Goal: Information Seeking & Learning: Find contact information

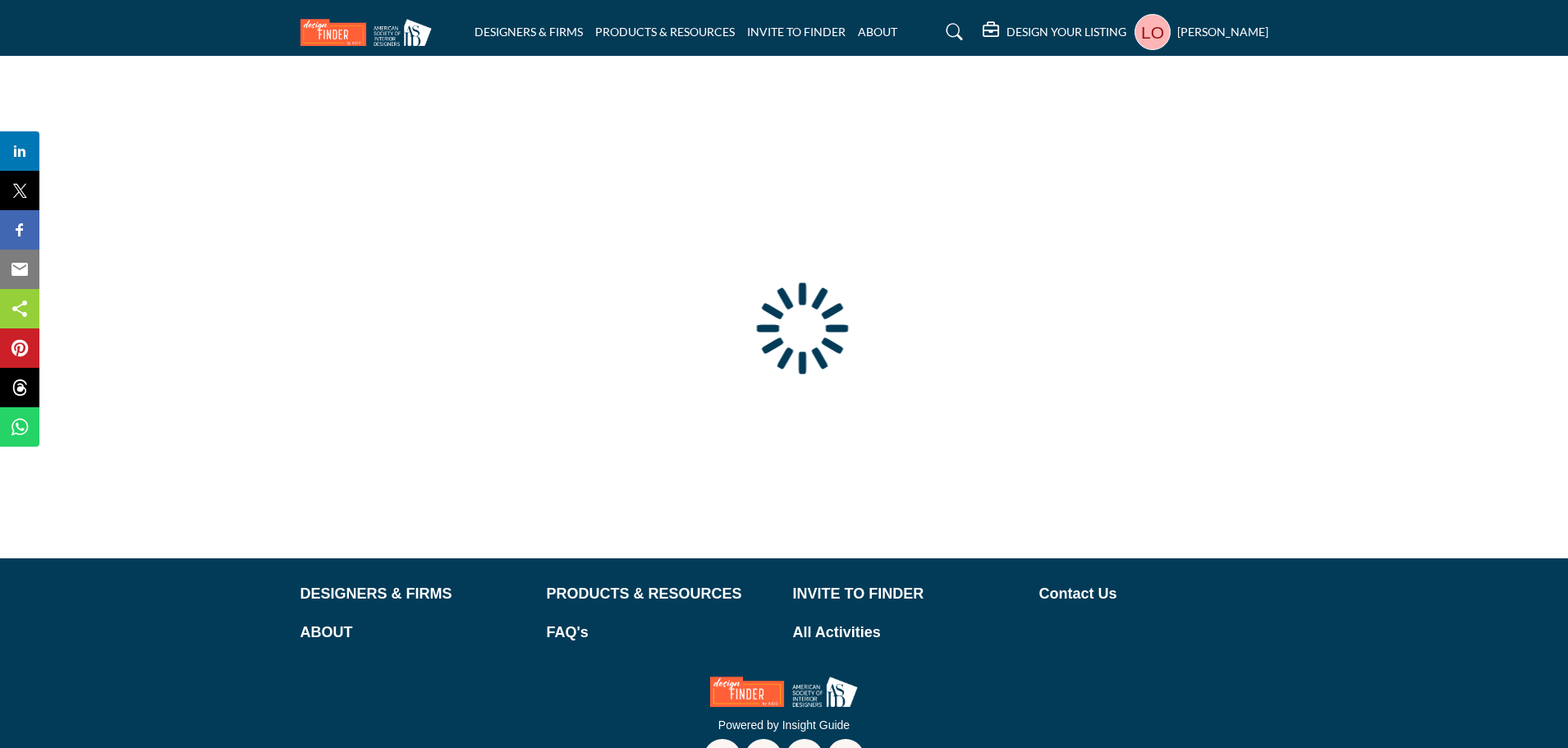
type input "**********"
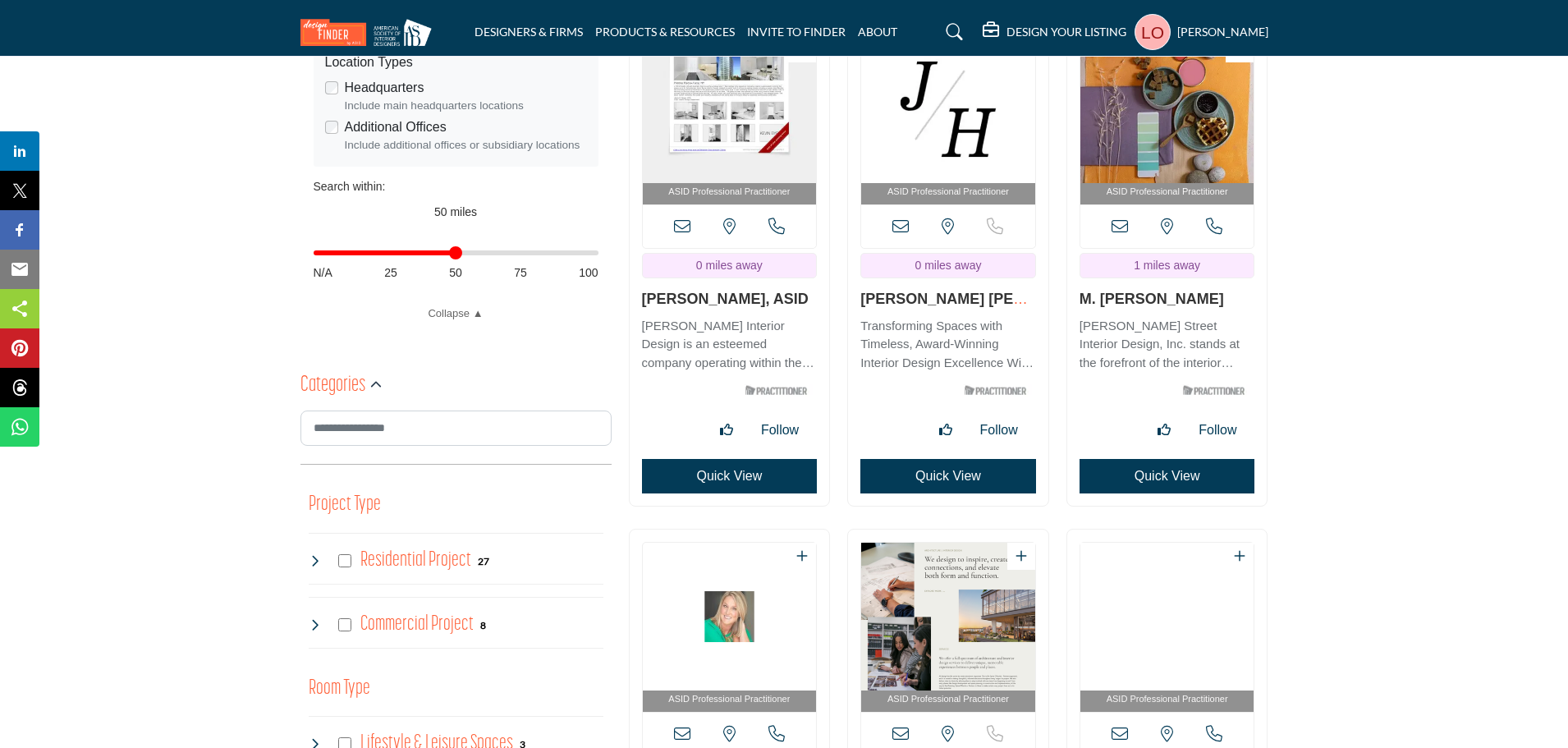
scroll to position [82, 0]
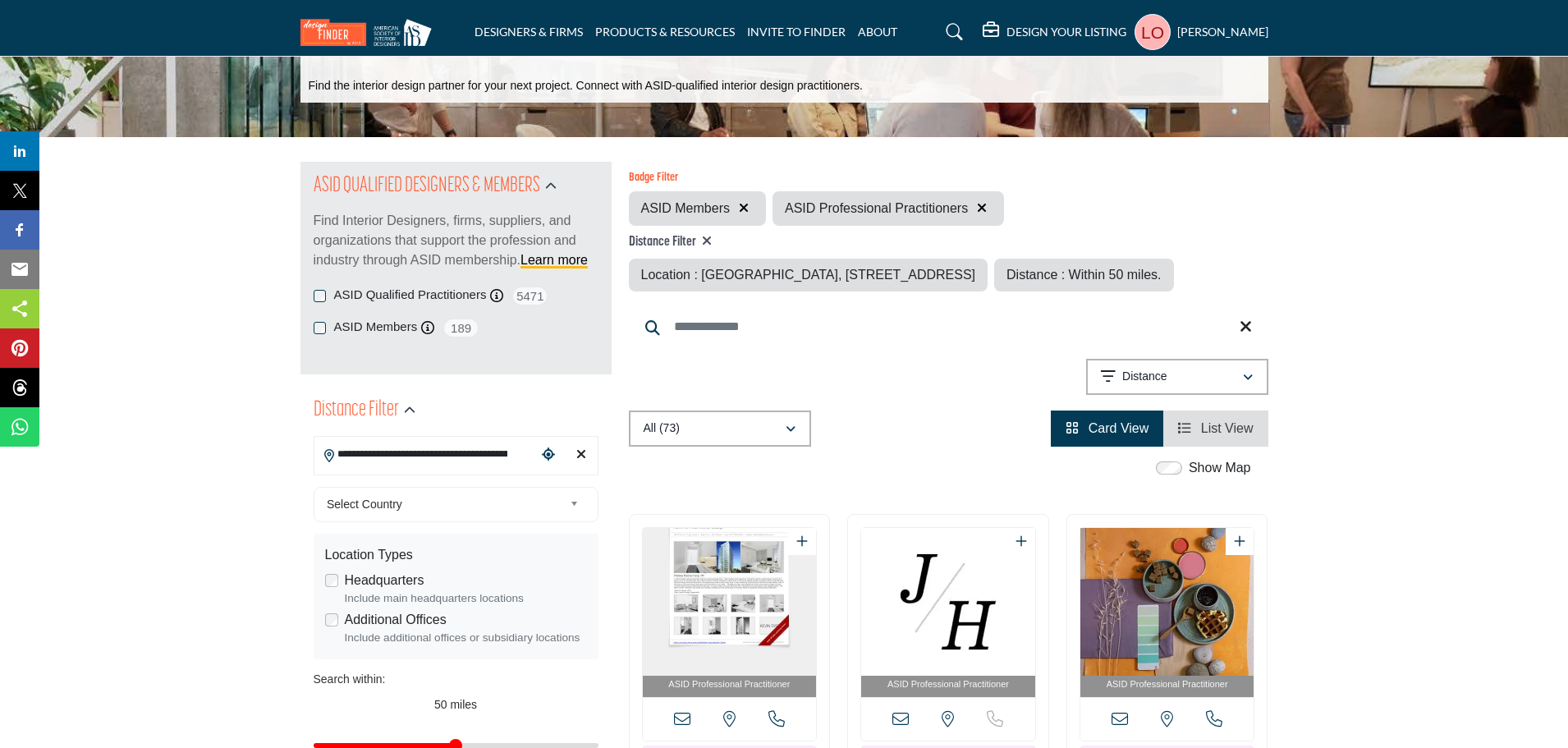
click at [1239, 436] on span "List View" at bounding box center [1227, 428] width 53 height 14
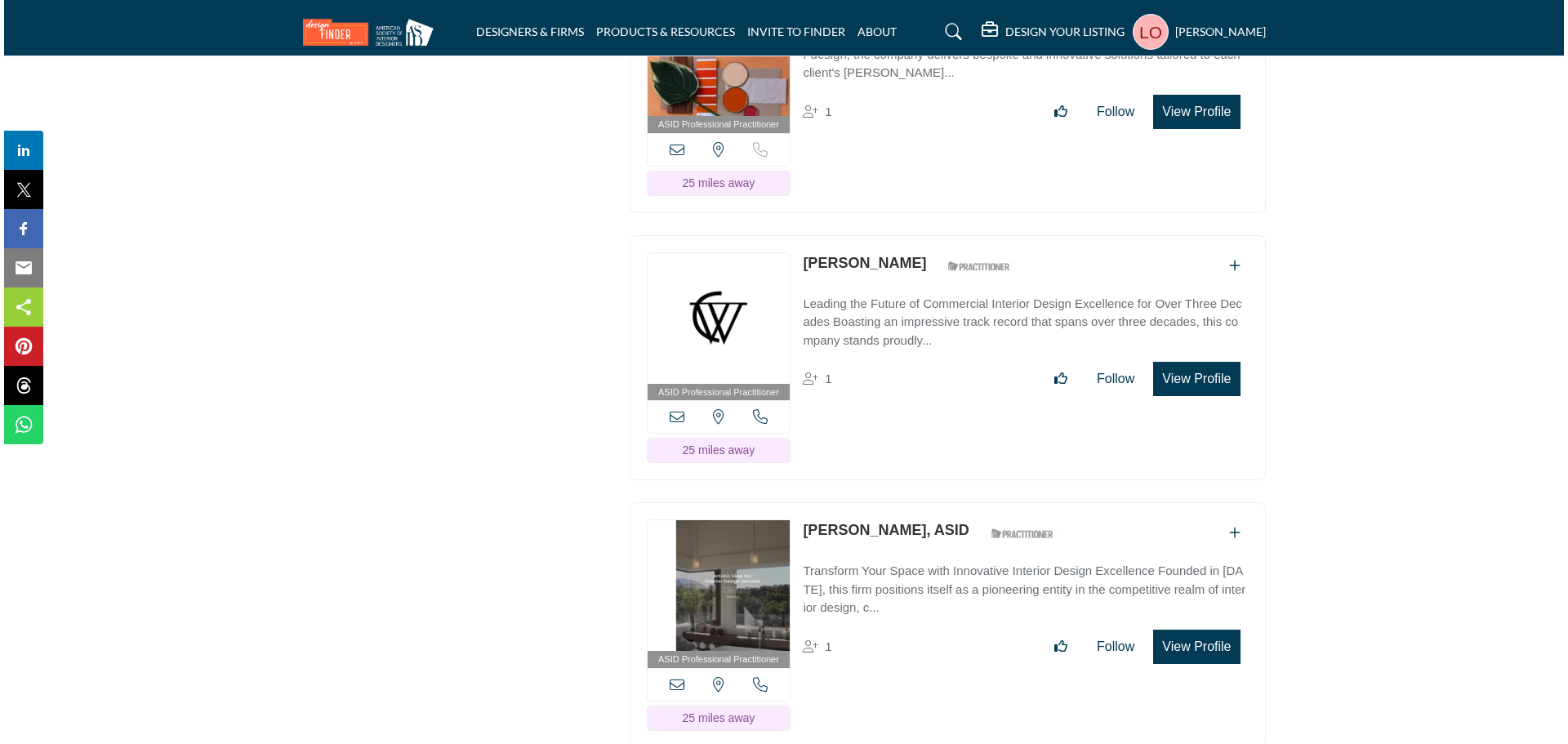
scroll to position [12690, 0]
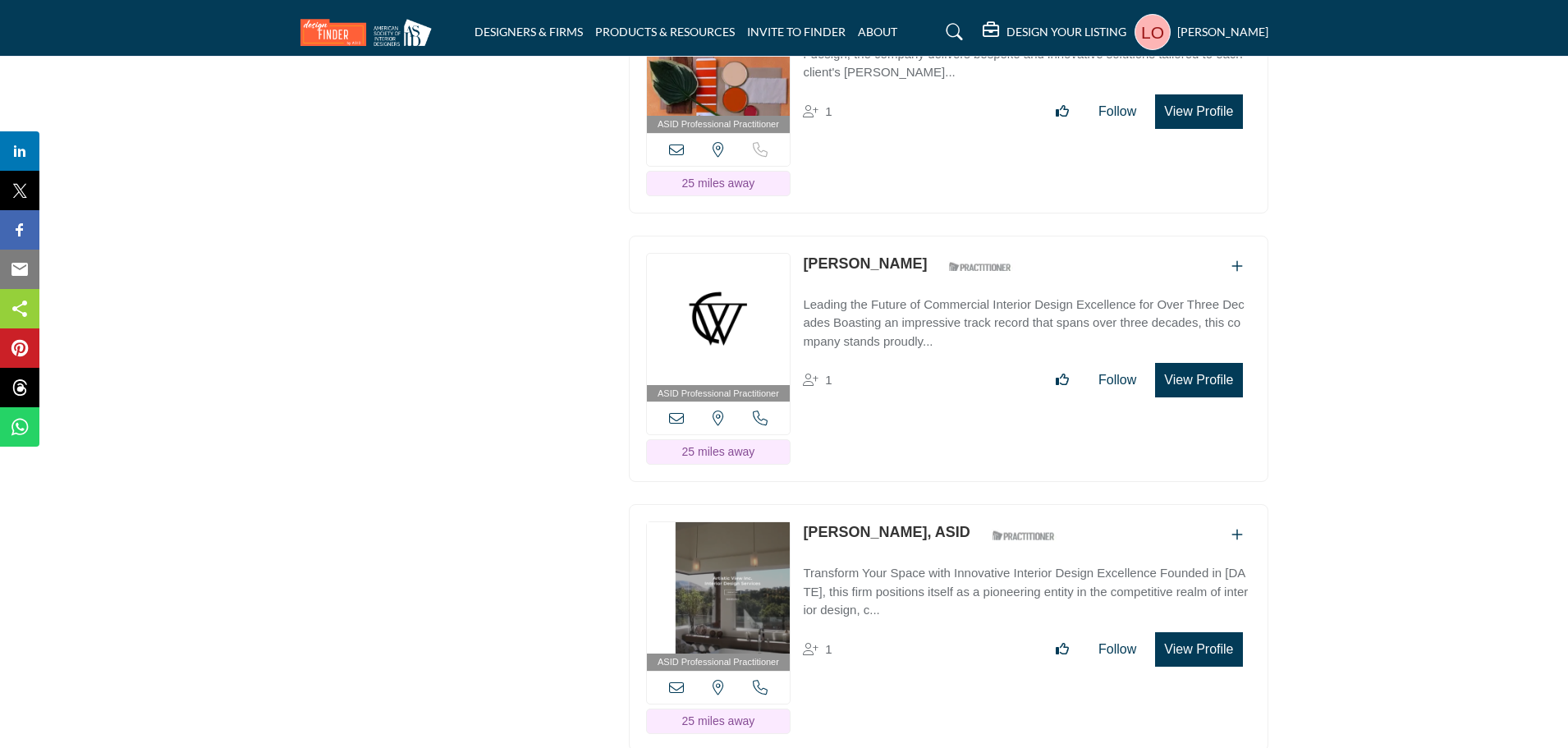
drag, startPoint x: 901, startPoint y: 264, endPoint x: 800, endPoint y: 263, distance: 101.0
click at [800, 263] on div "ASID Professional Practitioner ASID Professional Practitioners have successfull…" at bounding box center [949, 359] width 640 height 247
copy link "[PERSON_NAME]"
click at [677, 418] on icon at bounding box center [677, 418] width 14 height 14
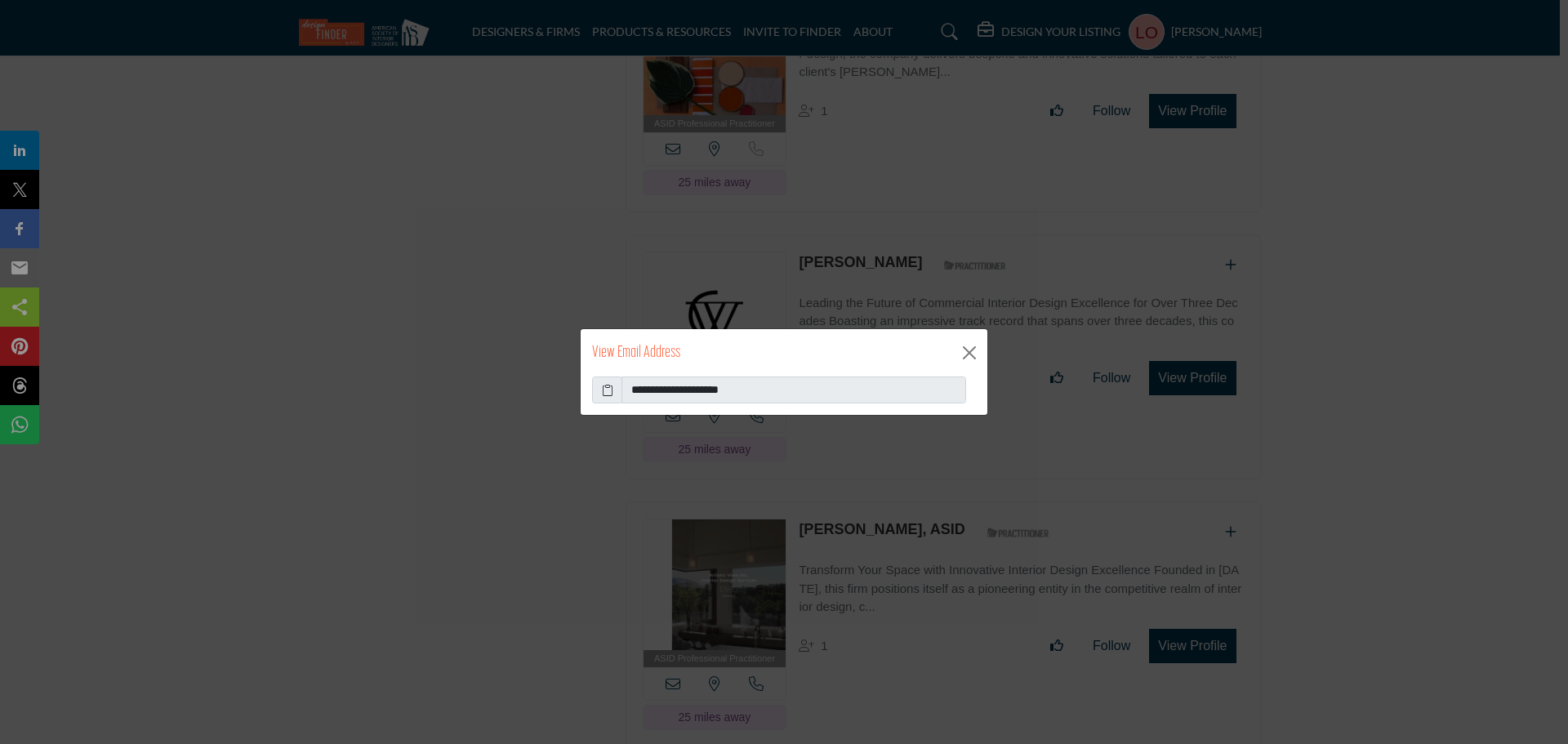
click at [608, 389] on icon at bounding box center [607, 389] width 12 height 17
click at [973, 348] on button "Close" at bounding box center [969, 352] width 24 height 24
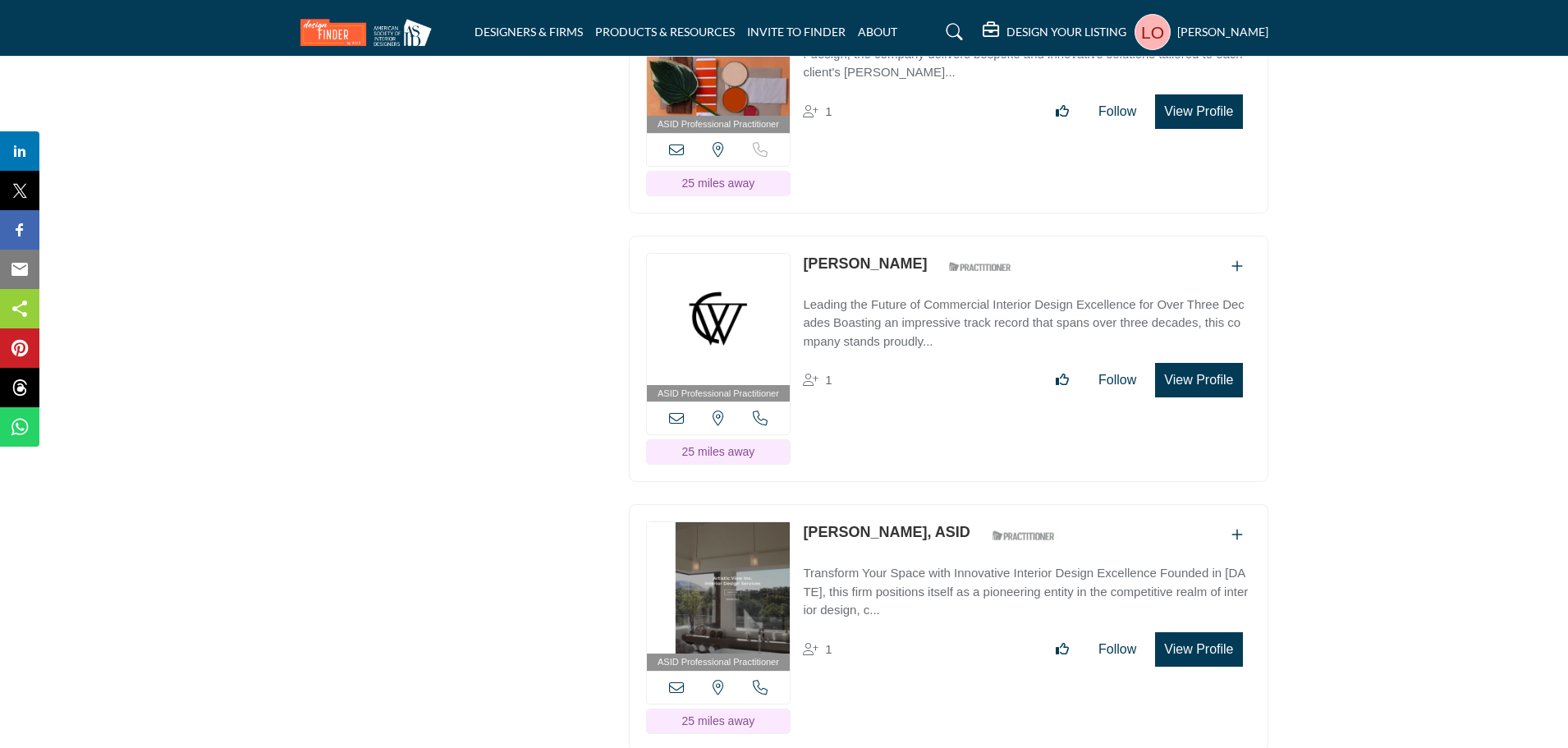
click at [758, 419] on icon at bounding box center [760, 418] width 14 height 14
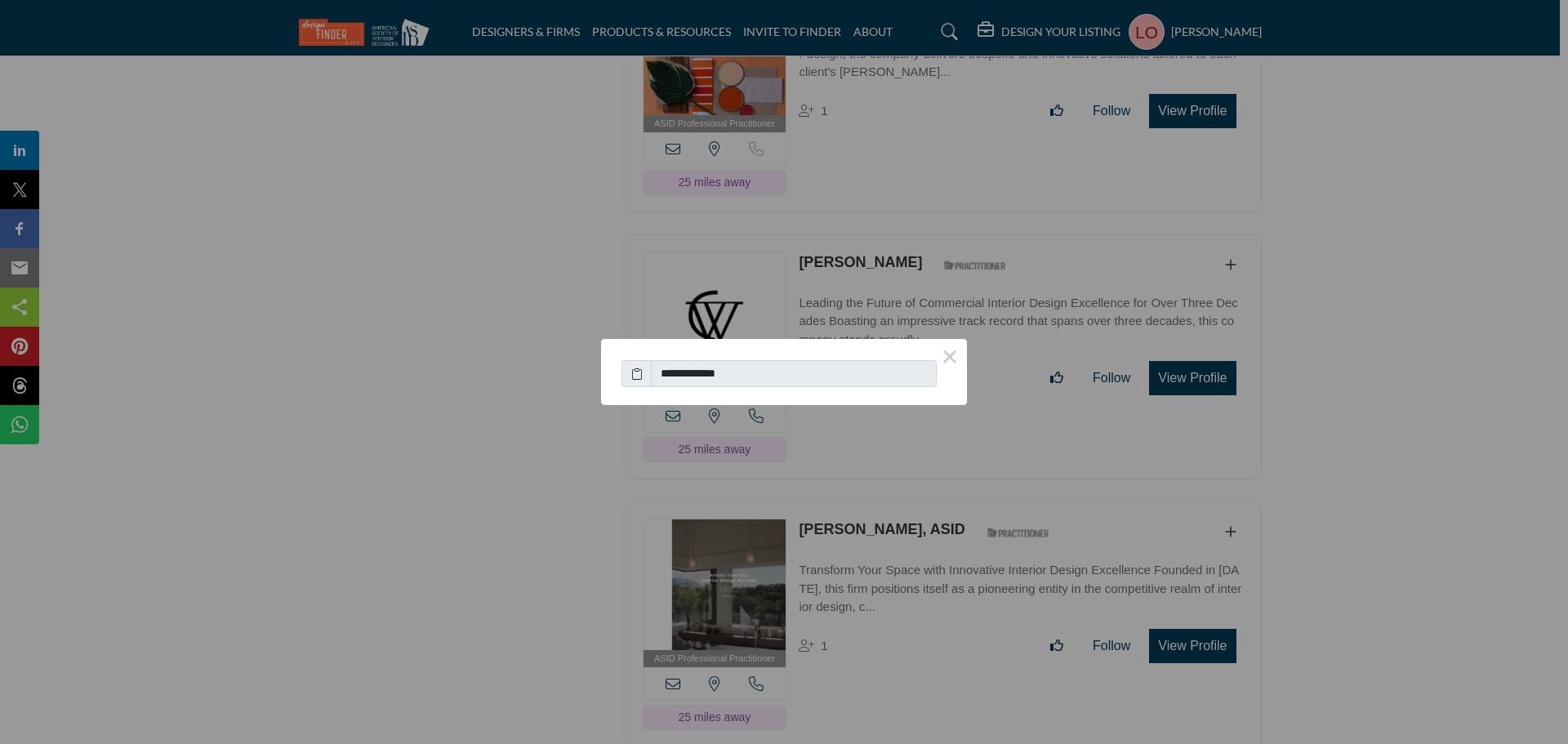
click at [637, 376] on icon at bounding box center [637, 373] width 12 height 17
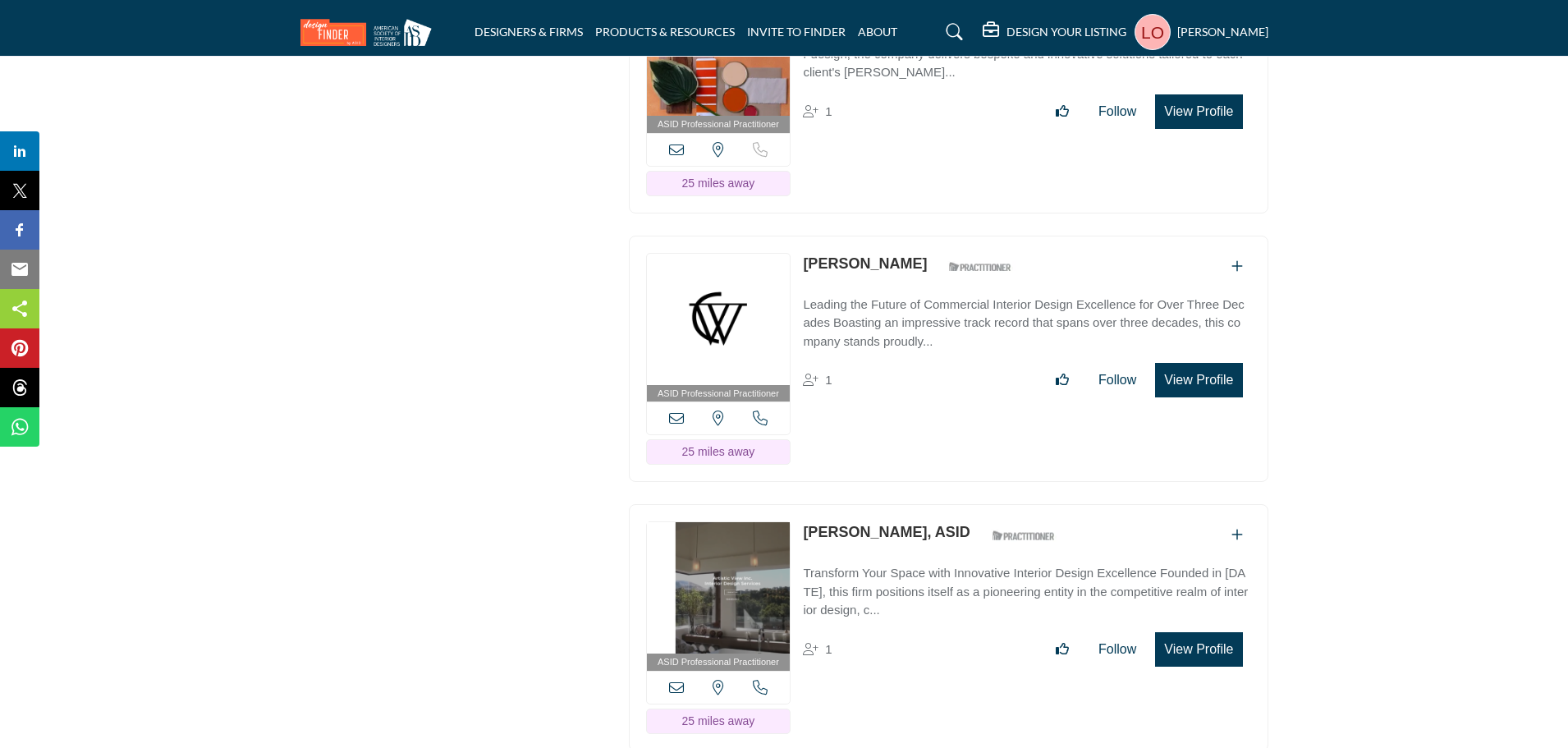
drag, startPoint x: 1205, startPoint y: 381, endPoint x: 1153, endPoint y: 349, distance: 61.1
click at [1205, 381] on button "View Profile" at bounding box center [1198, 380] width 87 height 34
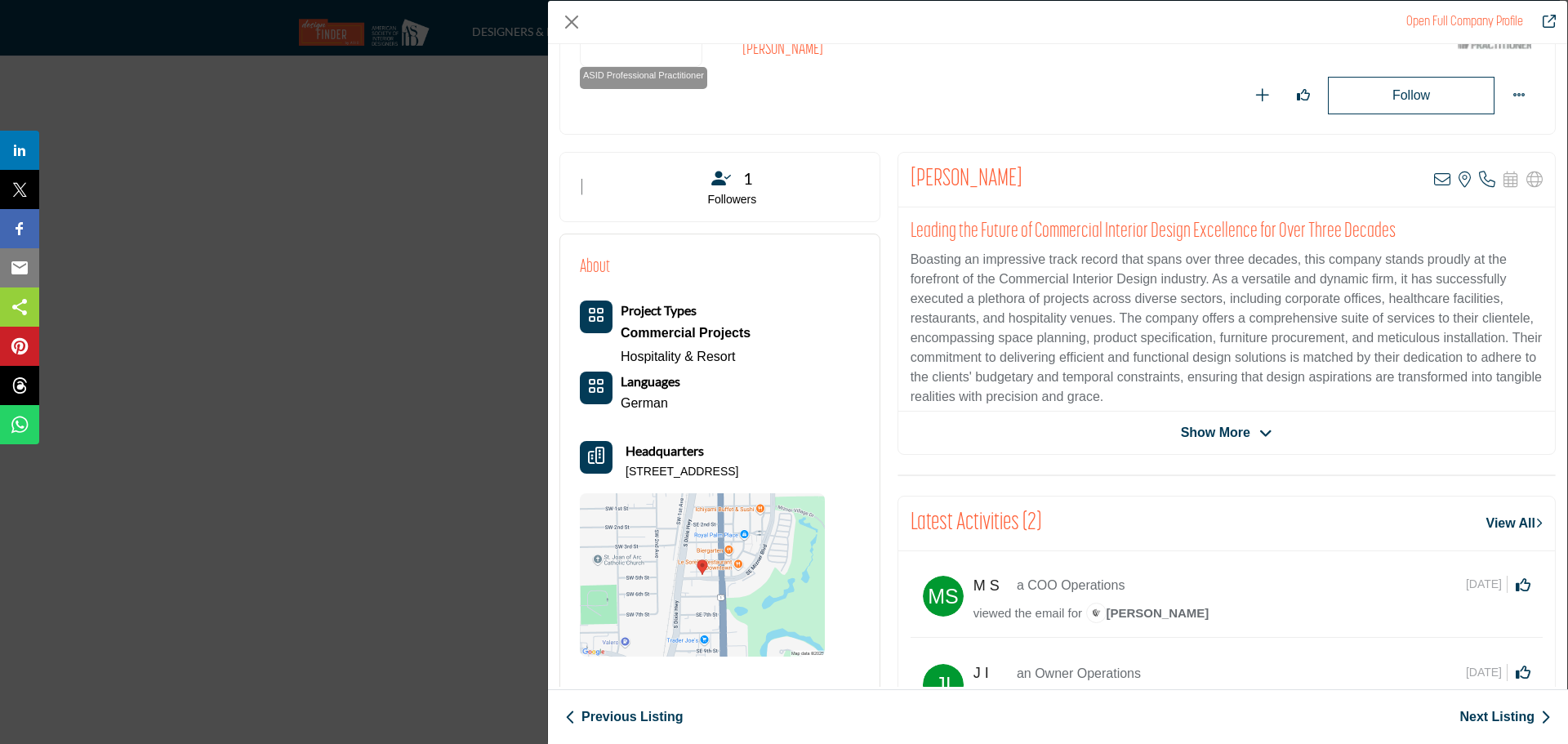
scroll to position [245, 0]
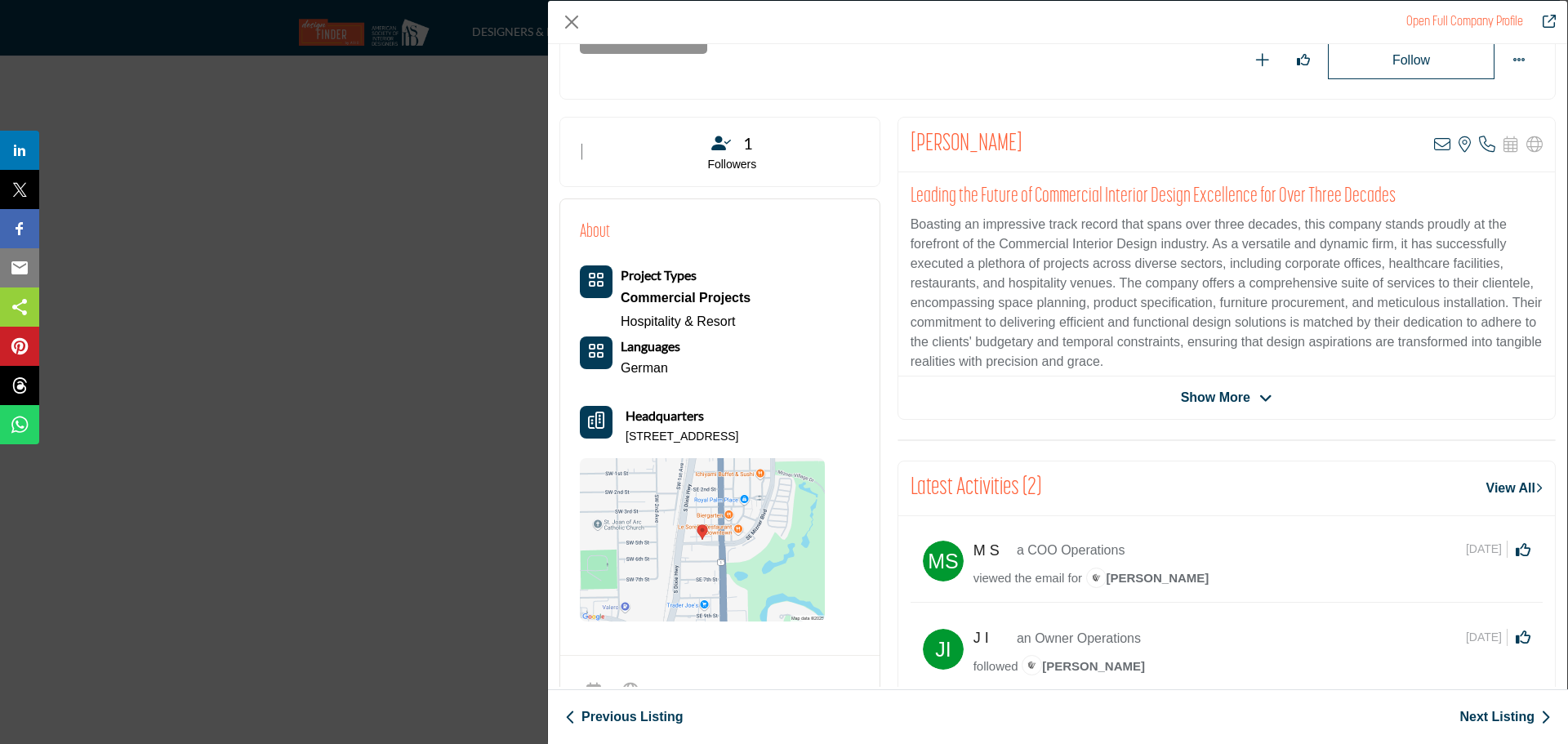
drag, startPoint x: 730, startPoint y: 435, endPoint x: 628, endPoint y: 436, distance: 102.0
click at [628, 436] on p "[STREET_ADDRESS]" at bounding box center [682, 437] width 113 height 16
copy p "[STREET_ADDRESS]"
click at [738, 434] on p "[STREET_ADDRESS]" at bounding box center [682, 437] width 113 height 16
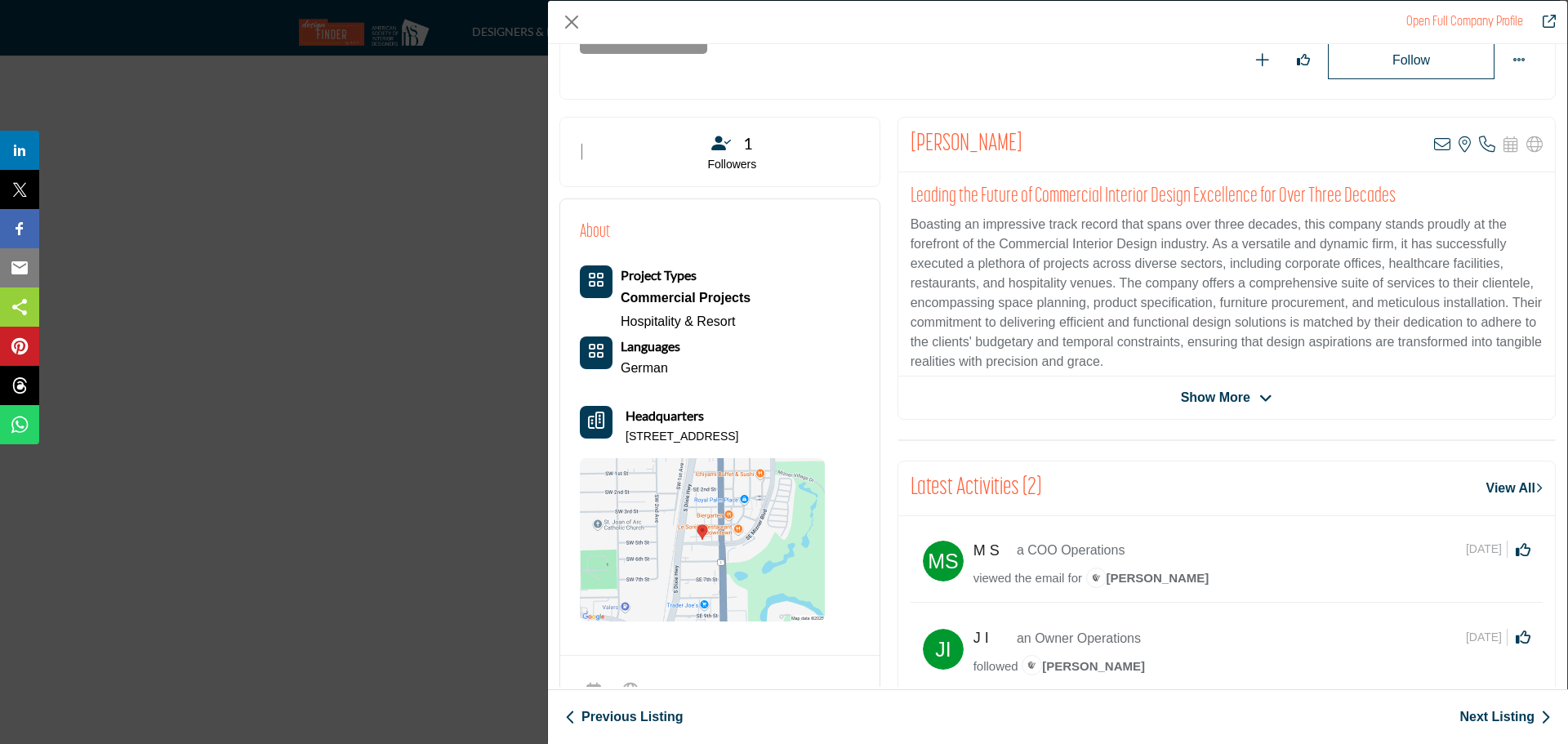
copy p "33432"
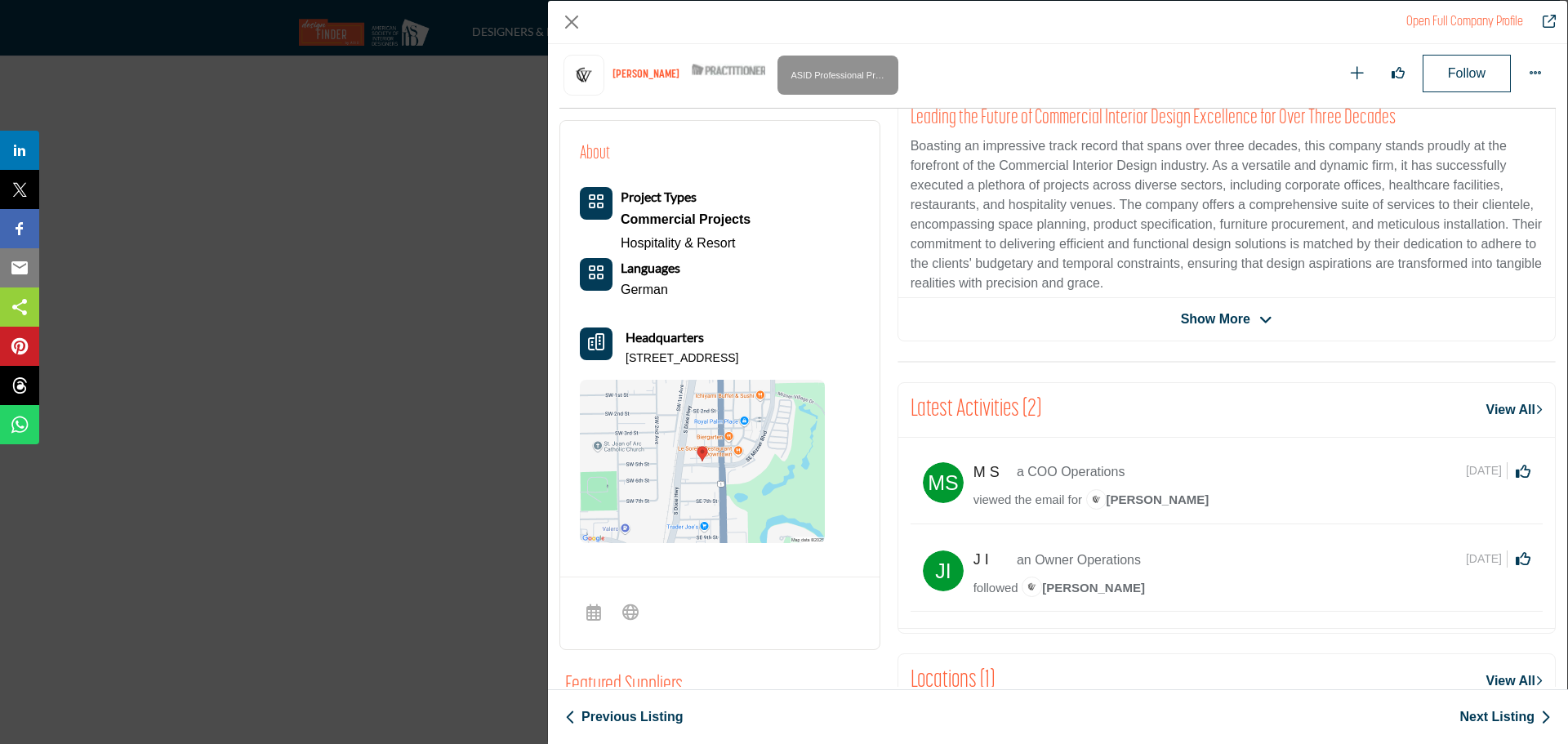
scroll to position [393, 0]
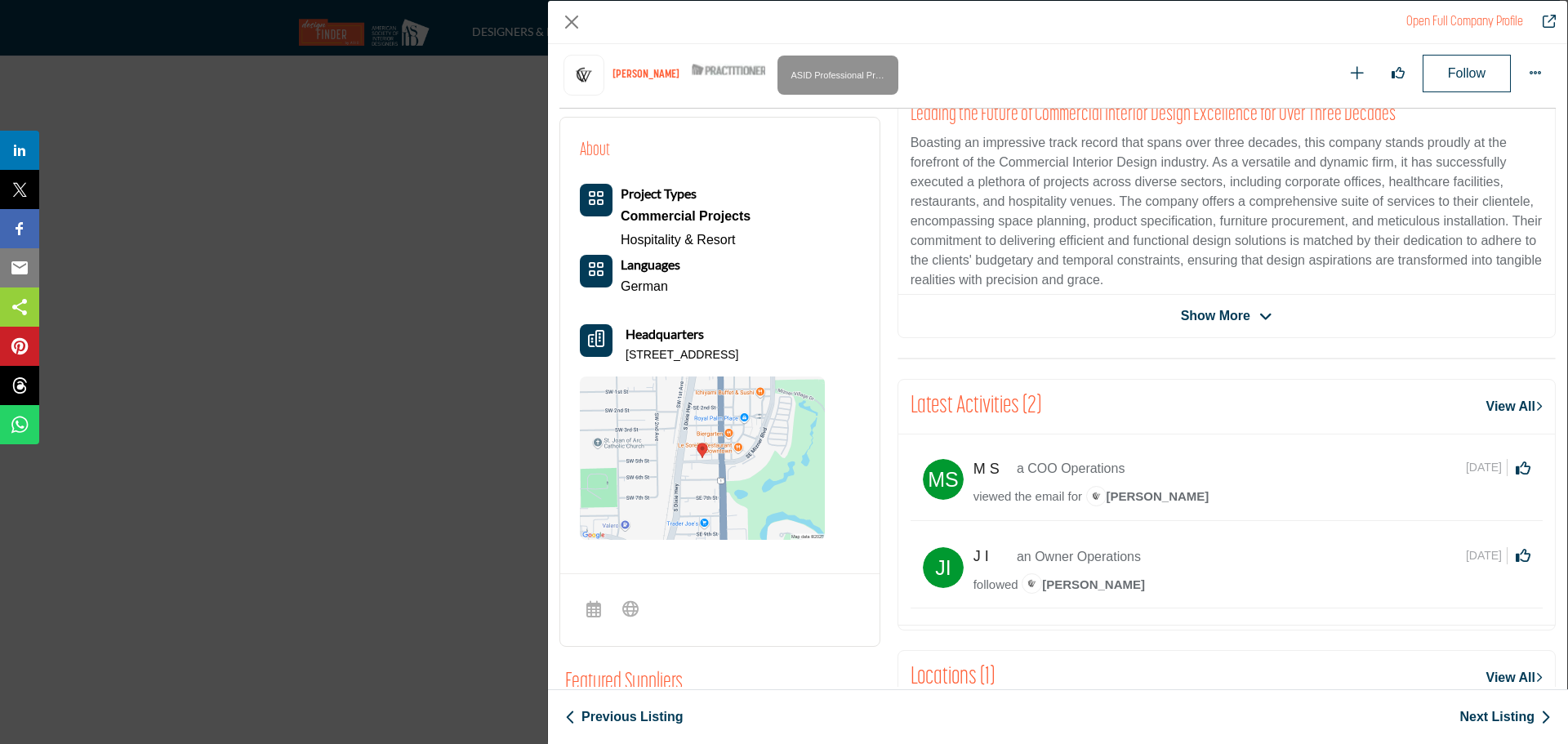
click at [1473, 717] on link "Next Listing" at bounding box center [1505, 717] width 91 height 20
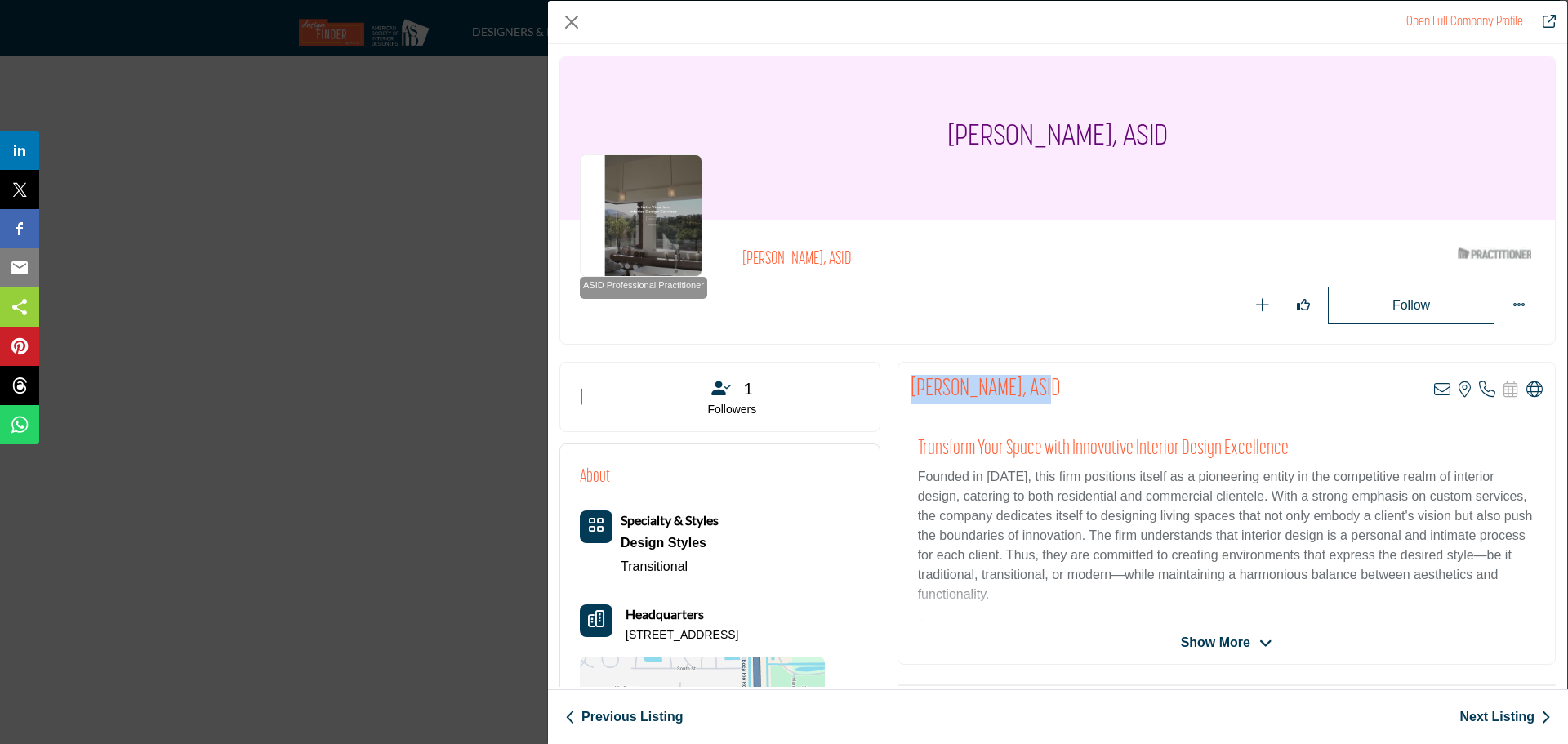
drag, startPoint x: 1047, startPoint y: 385, endPoint x: 910, endPoint y: 383, distance: 137.0
click at [911, 383] on h2 "[PERSON_NAME], ASID" at bounding box center [986, 389] width 150 height 29
copy h2 "[PERSON_NAME]"
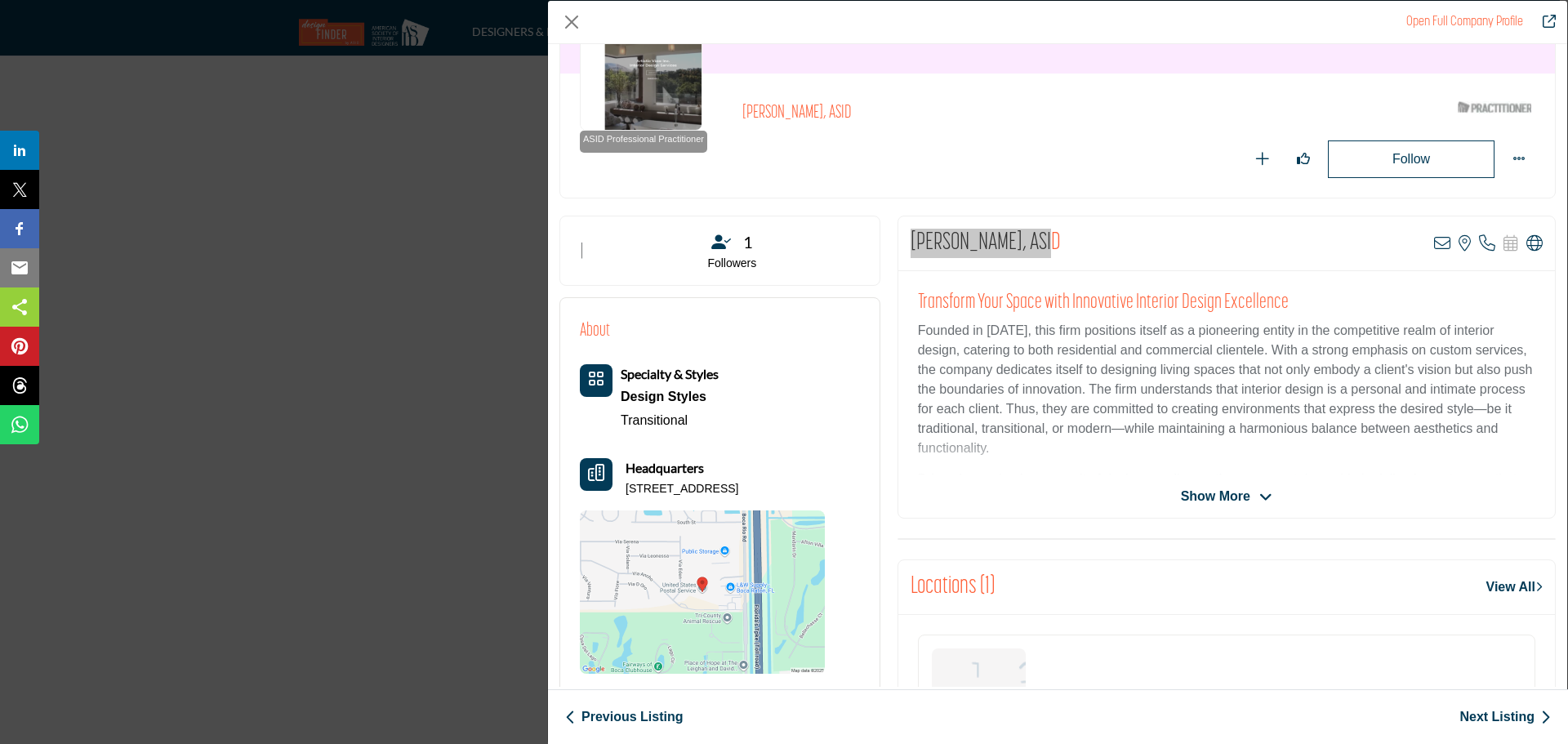
scroll to position [163, 0]
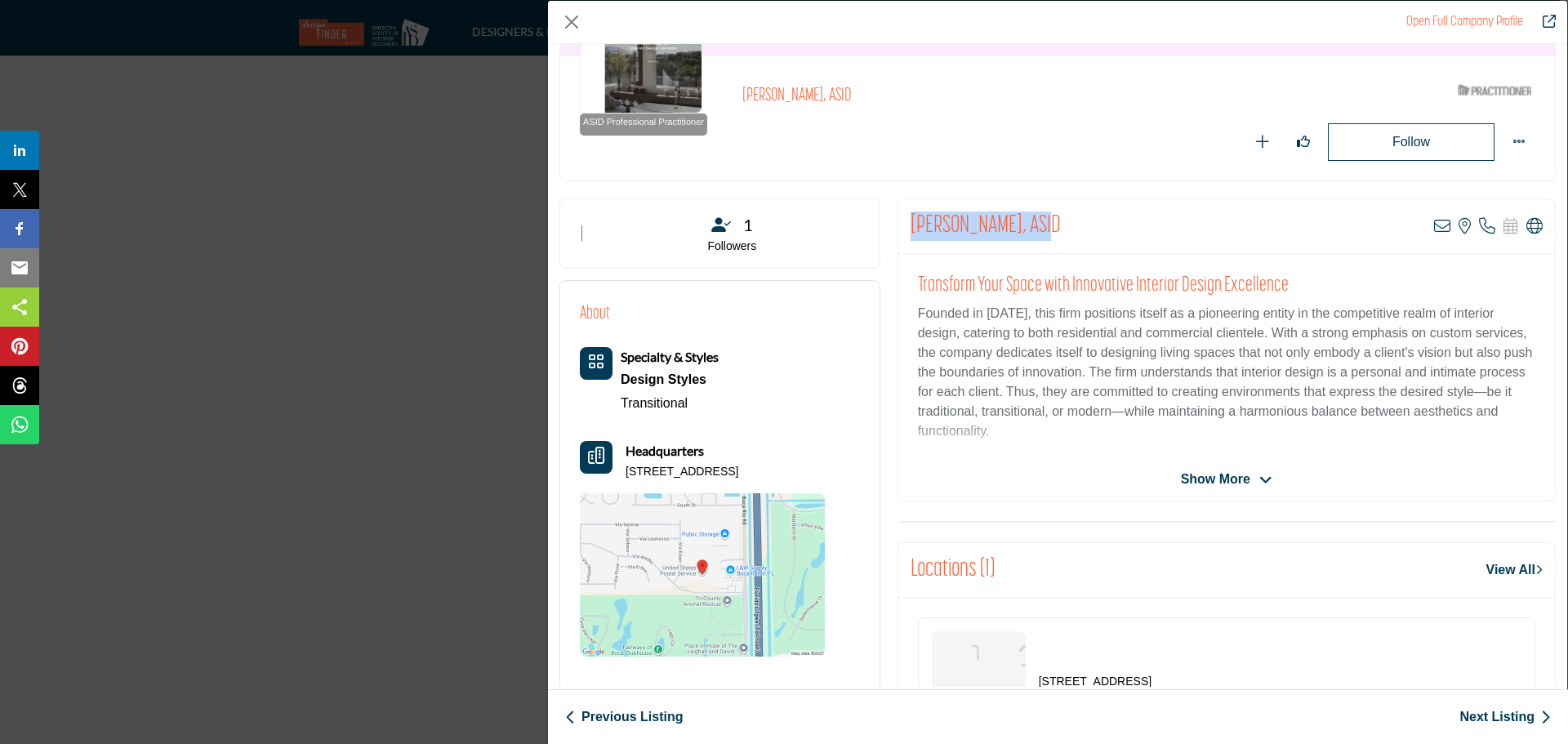
drag, startPoint x: 785, startPoint y: 472, endPoint x: 625, endPoint y: 474, distance: 160.0
click at [626, 474] on p "[STREET_ADDRESS]" at bounding box center [682, 472] width 113 height 16
copy p "[STREET_ADDRESS]"
click at [738, 466] on p "[STREET_ADDRESS]" at bounding box center [682, 472] width 113 height 16
click at [738, 472] on p "[STREET_ADDRESS]" at bounding box center [682, 472] width 113 height 16
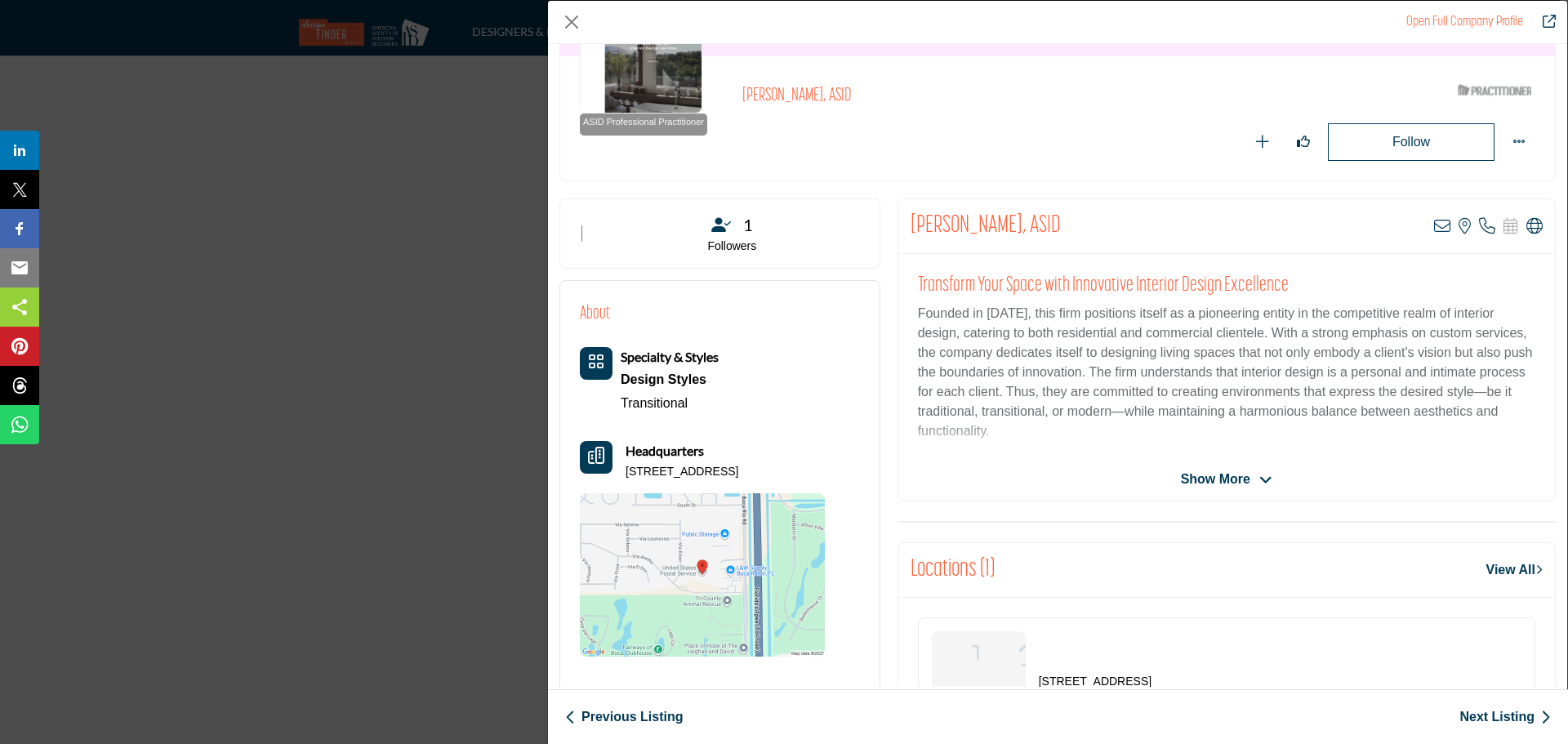
click at [738, 472] on p "[STREET_ADDRESS]" at bounding box center [682, 472] width 113 height 16
copy p "33488"
click at [1530, 224] on icon "Company Data Modal" at bounding box center [1535, 226] width 16 height 16
click at [1434, 228] on icon "Company Data Modal" at bounding box center [1442, 226] width 16 height 16
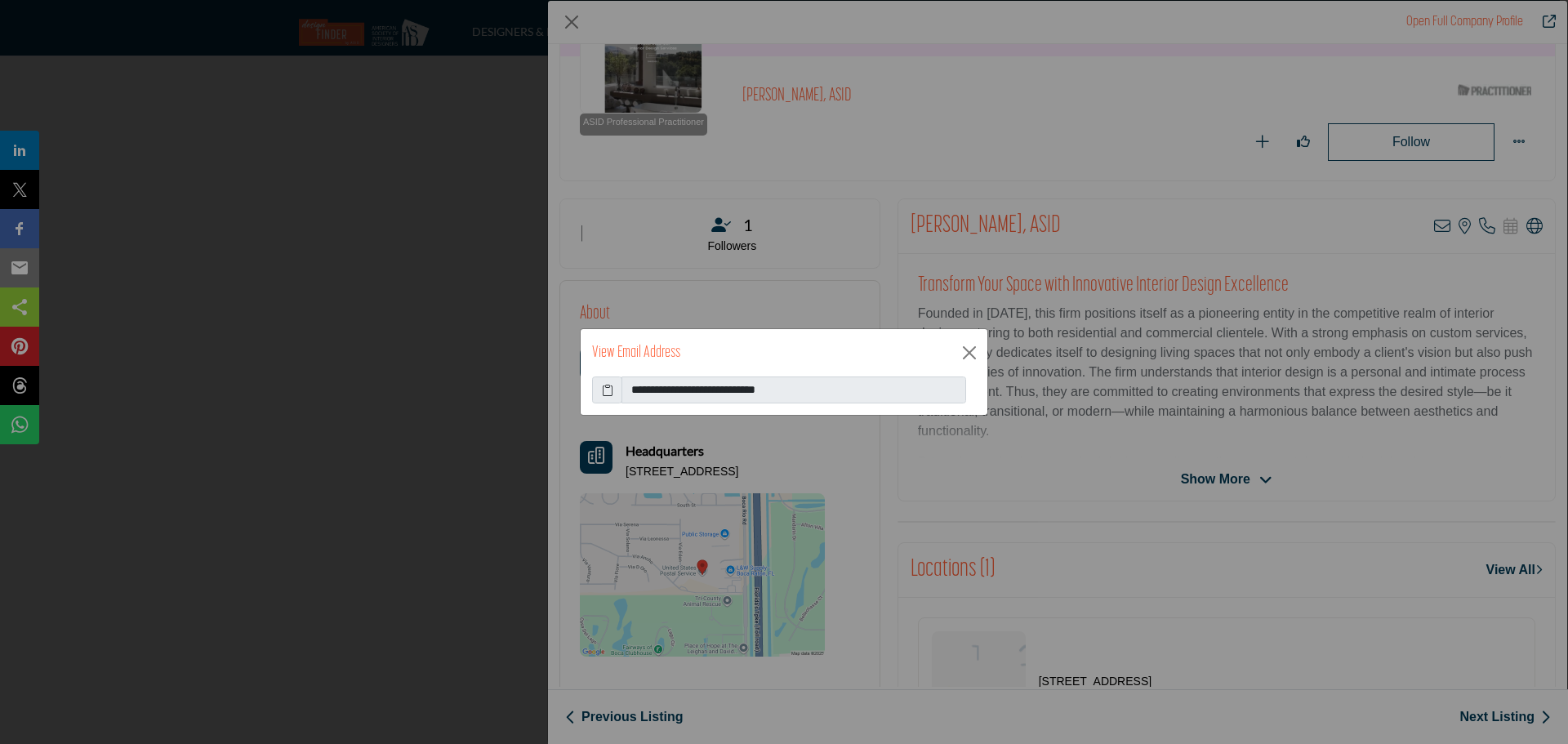
click at [613, 392] on icon at bounding box center [607, 389] width 12 height 17
click at [972, 355] on button "Close" at bounding box center [969, 352] width 24 height 24
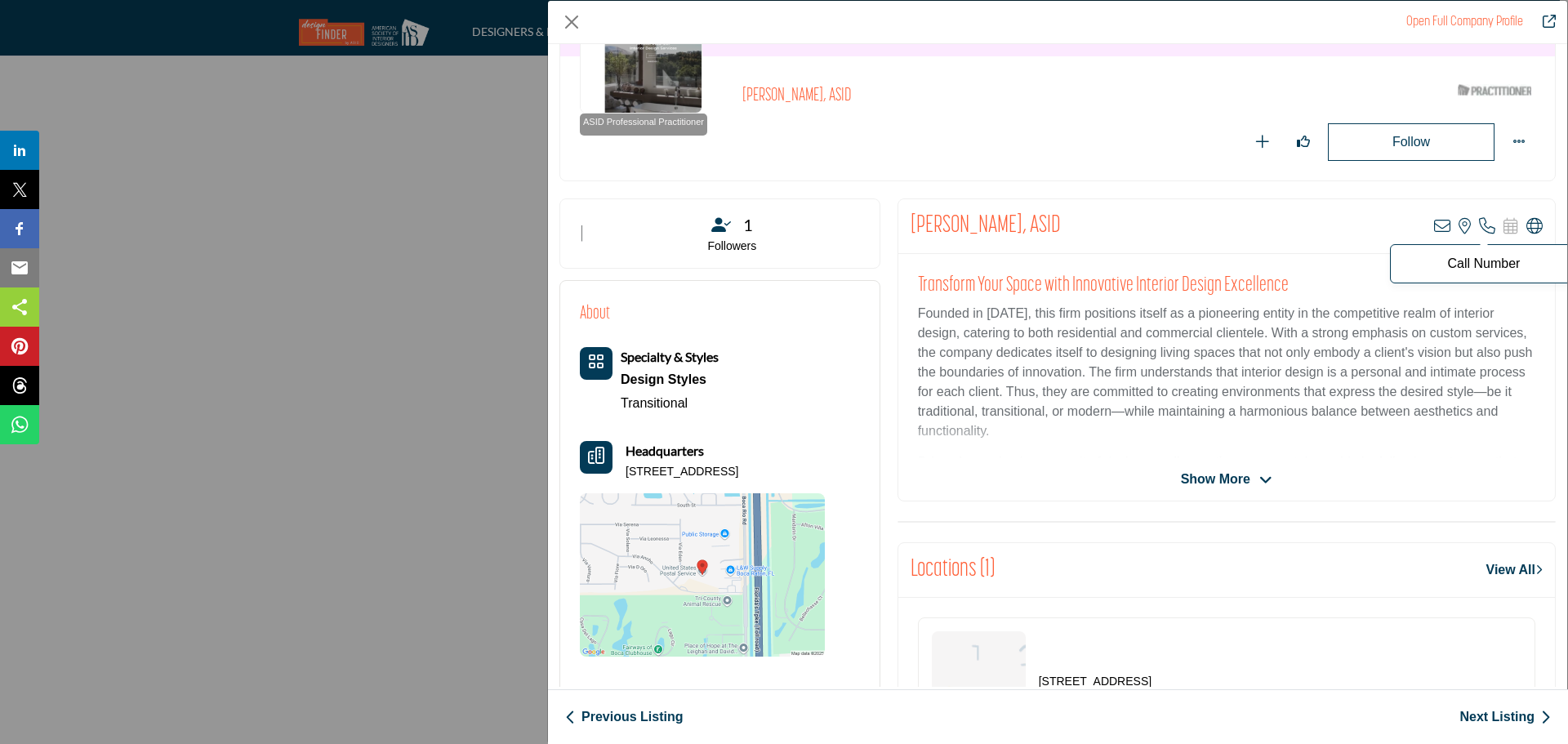
click at [1480, 234] on icon "Company Data Modal" at bounding box center [1488, 226] width 16 height 16
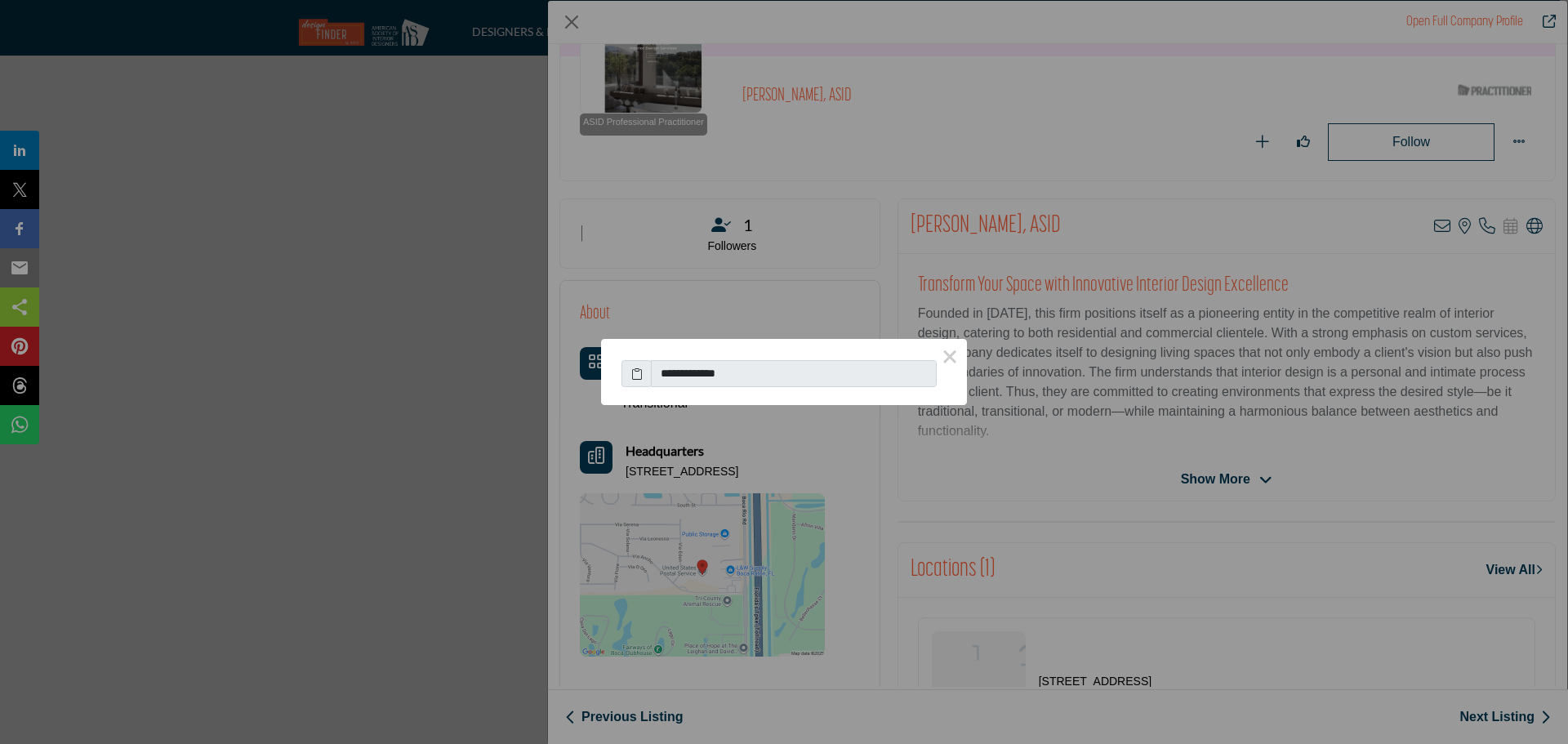
click at [642, 372] on icon at bounding box center [637, 373] width 12 height 17
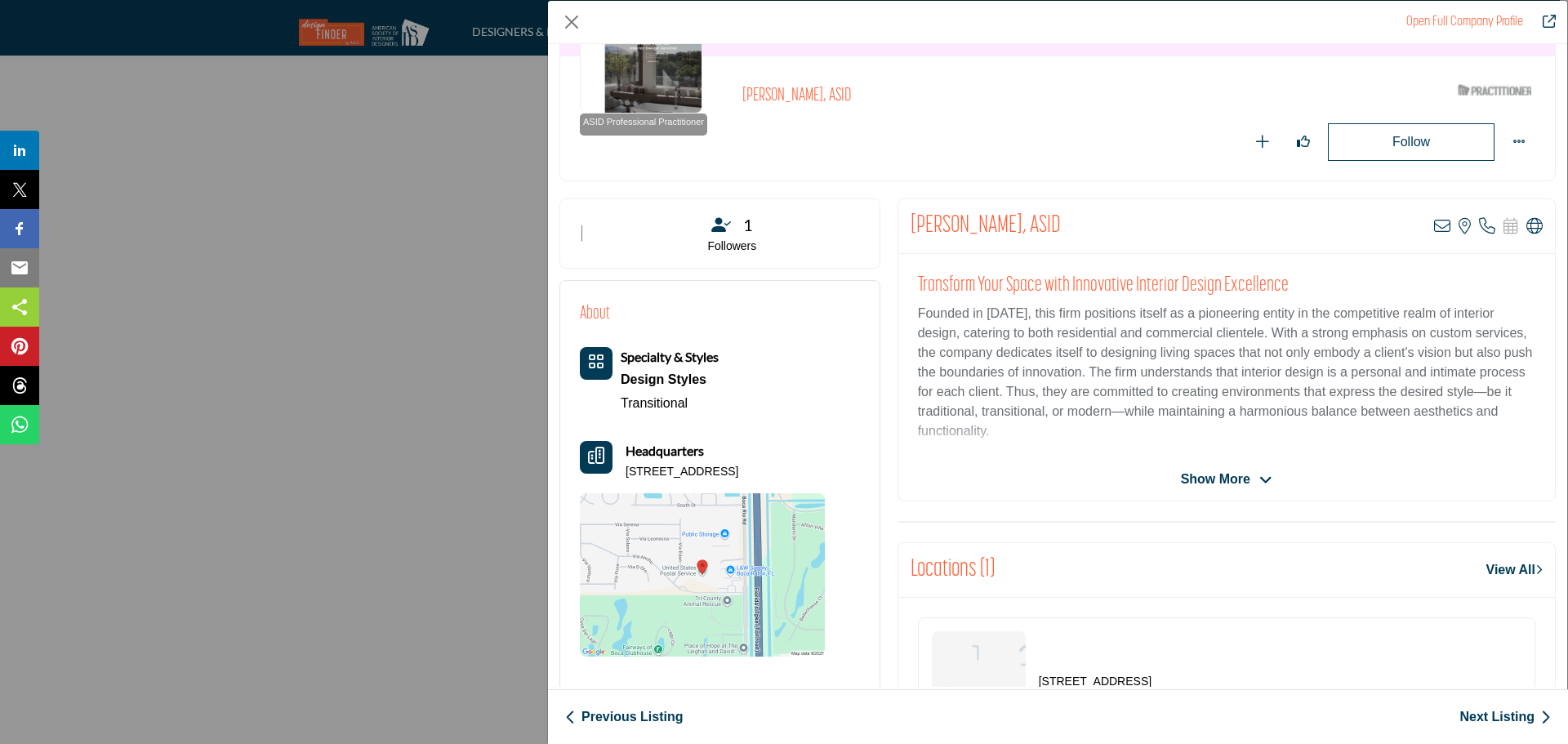
click at [1497, 714] on link "Next Listing" at bounding box center [1505, 717] width 91 height 20
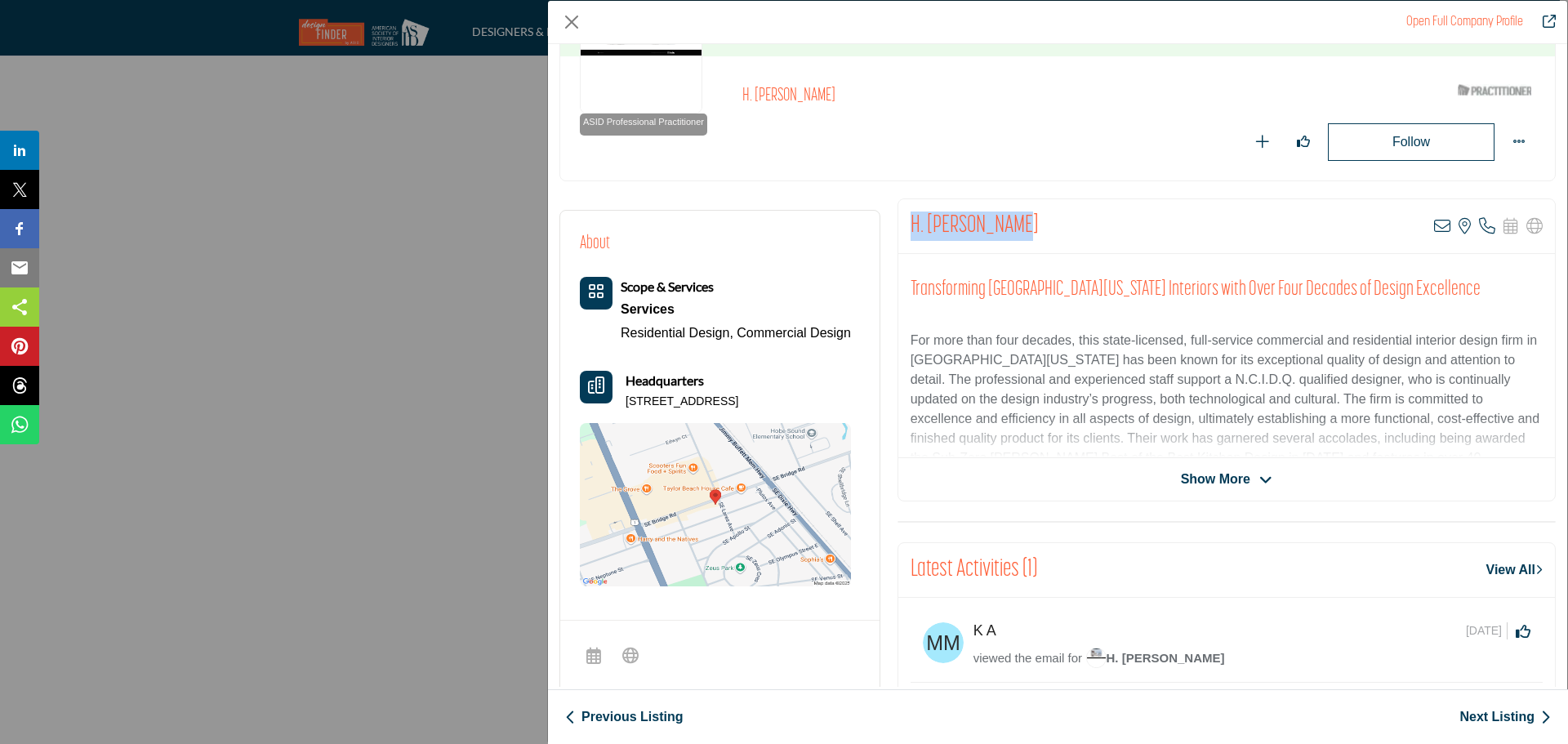
drag, startPoint x: 994, startPoint y: 225, endPoint x: 908, endPoint y: 225, distance: 86.0
click at [908, 225] on div "H. [PERSON_NAME] View email address of this listing View the location of this l…" at bounding box center [1226, 226] width 656 height 54
copy h2 "H. [PERSON_NAME]"
click at [1434, 232] on icon "Company Data Modal" at bounding box center [1442, 226] width 16 height 16
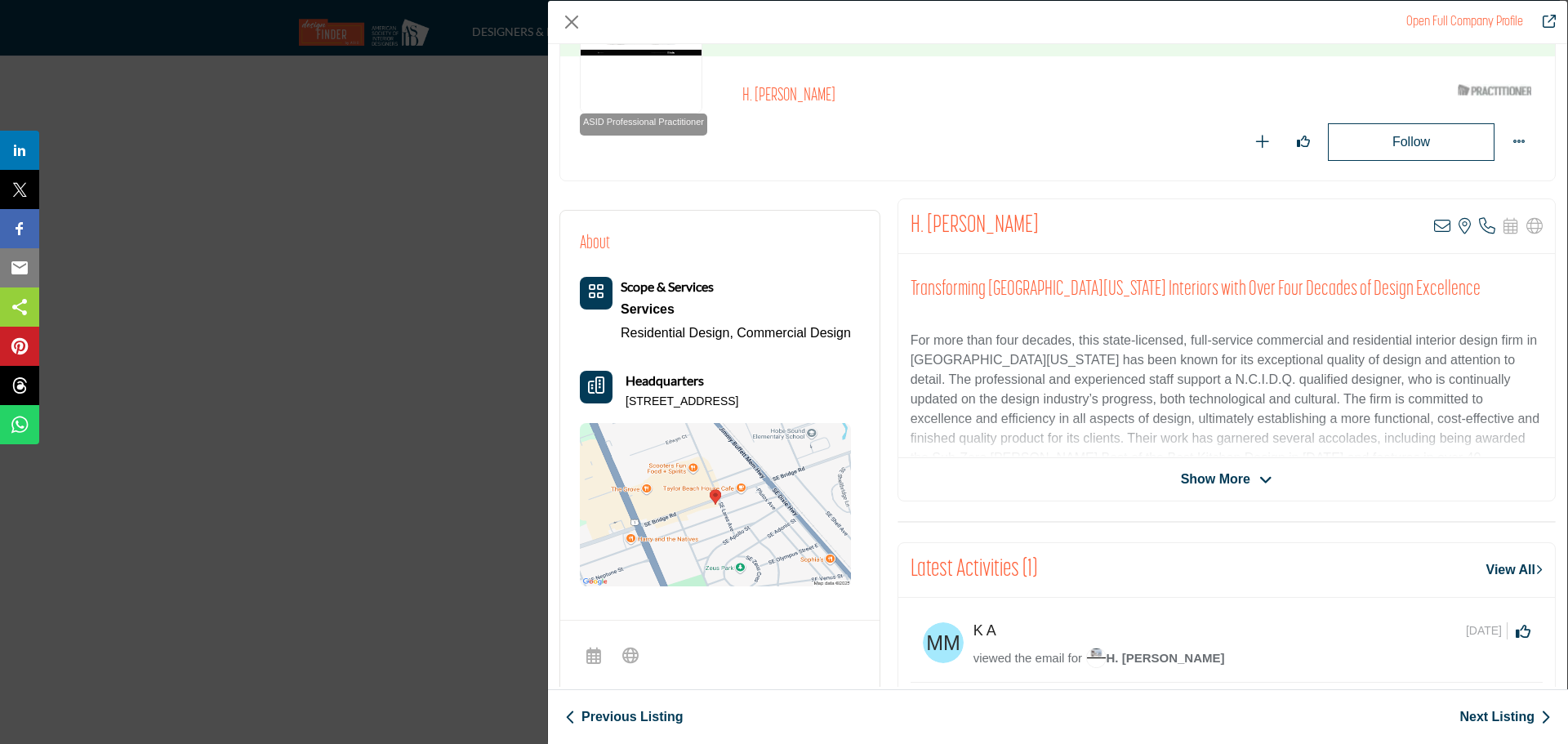
drag, startPoint x: 723, startPoint y: 400, endPoint x: 621, endPoint y: 401, distance: 102.0
click at [621, 401] on div "Headquarters [STREET_ADDRESS]" at bounding box center [715, 390] width 271 height 39
copy p "[STREET_ADDRESS]"
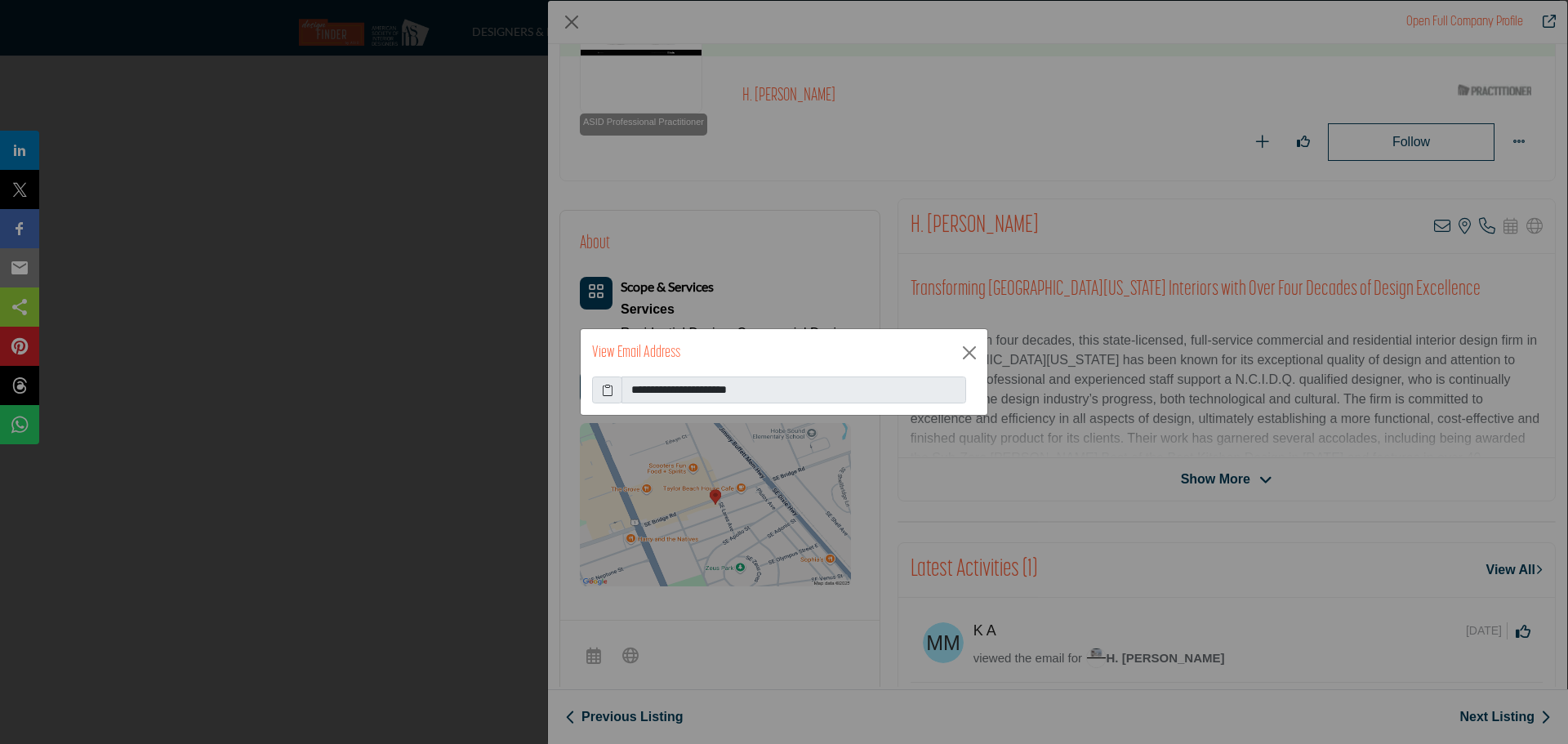
click at [605, 395] on icon at bounding box center [607, 389] width 12 height 17
drag, startPoint x: 719, startPoint y: 383, endPoint x: 702, endPoint y: 385, distance: 17.1
click at [719, 383] on input "**********" at bounding box center [794, 390] width 345 height 28
drag, startPoint x: 663, startPoint y: 384, endPoint x: 777, endPoint y: 386, distance: 114.0
click at [777, 386] on input "**********" at bounding box center [794, 390] width 345 height 28
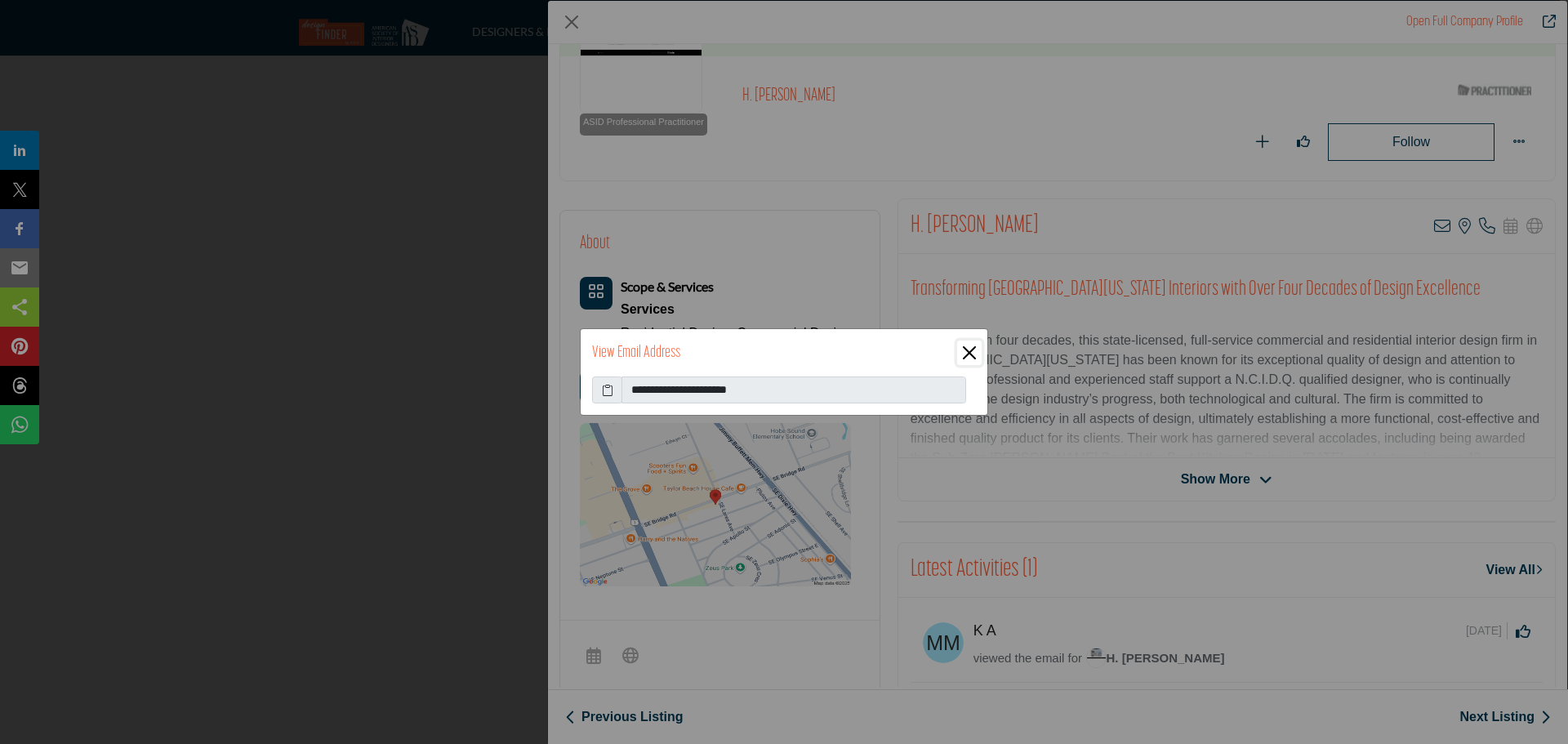
click at [972, 352] on button "Close" at bounding box center [969, 352] width 24 height 24
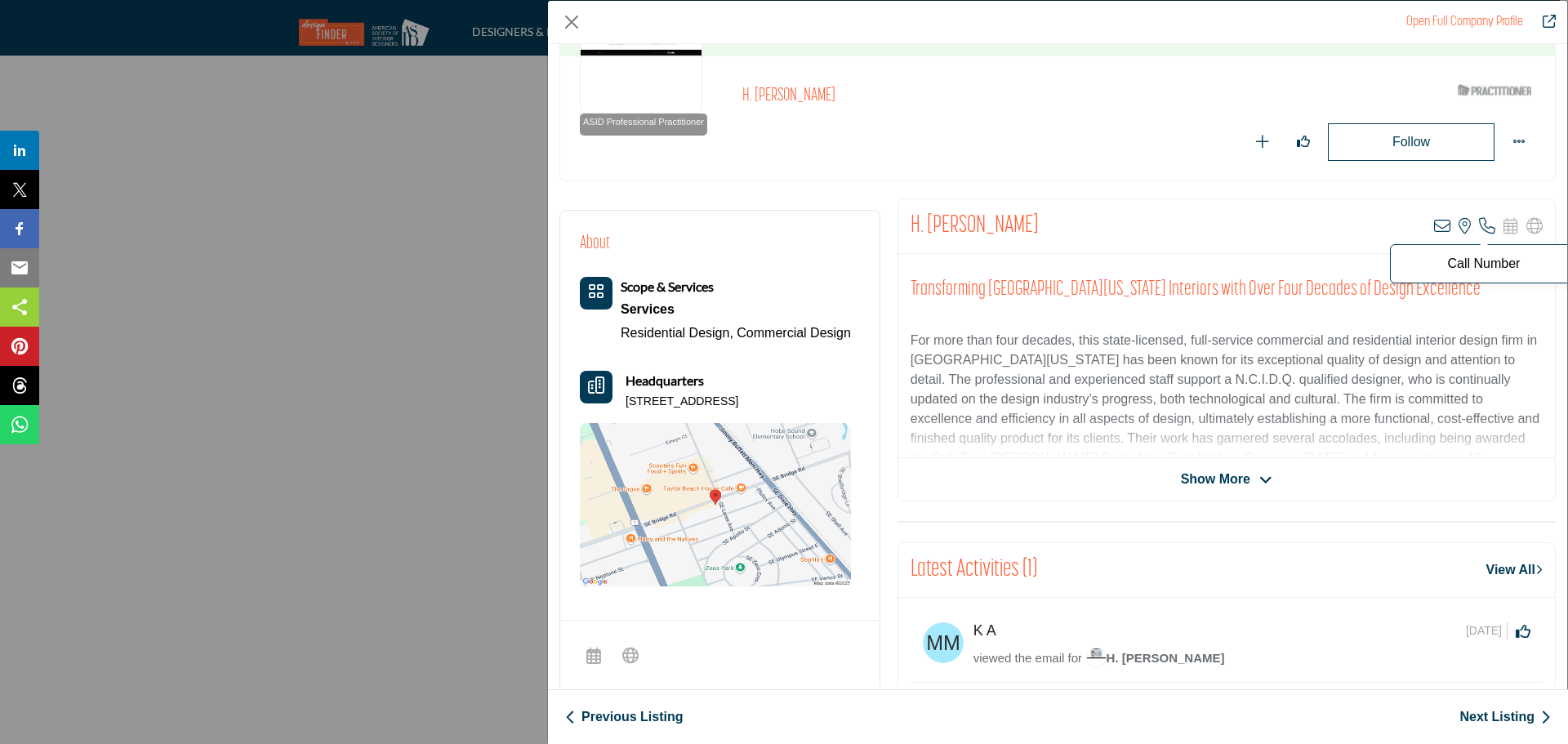
click at [1480, 222] on icon "Company Data Modal" at bounding box center [1488, 226] width 16 height 16
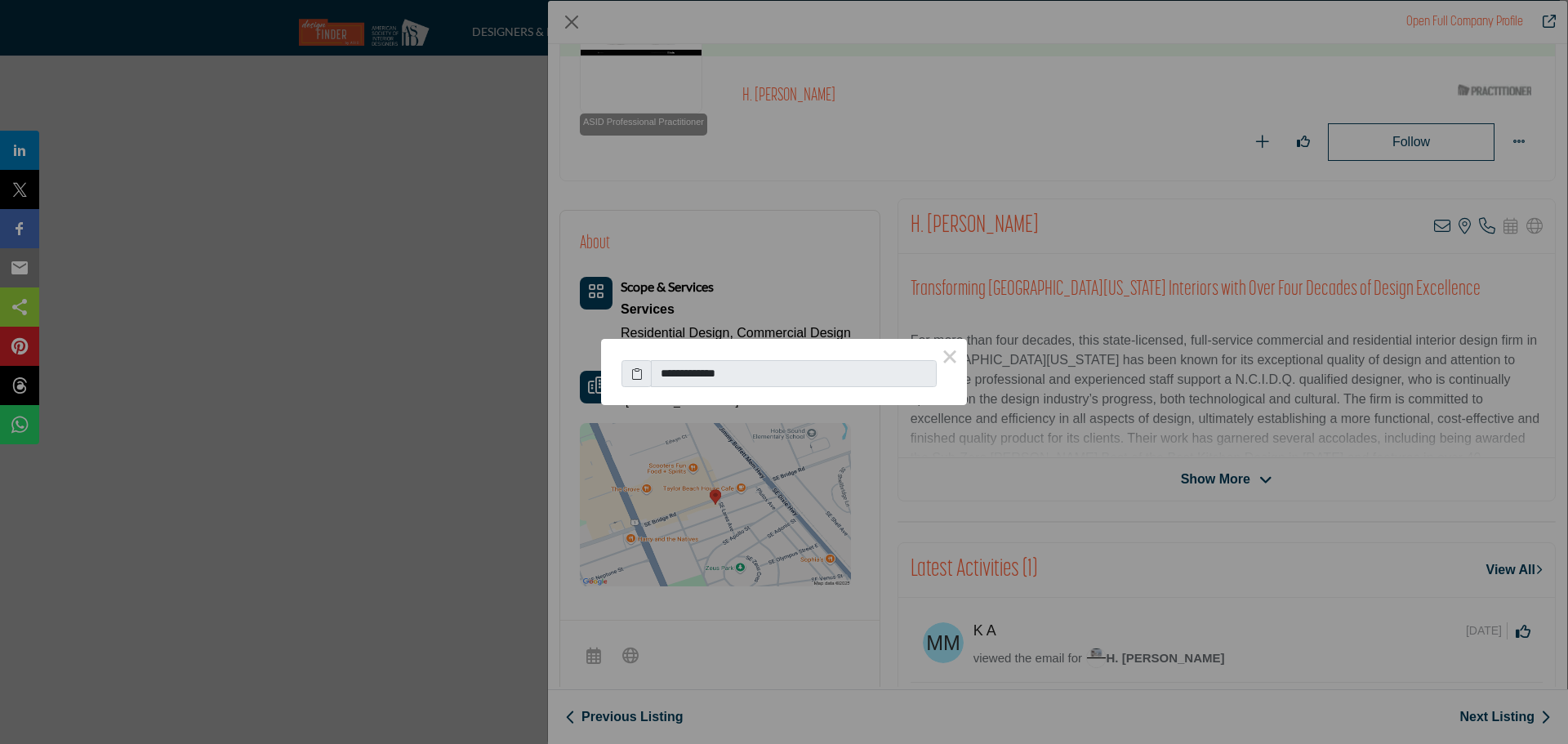
click at [638, 373] on icon at bounding box center [637, 373] width 12 height 17
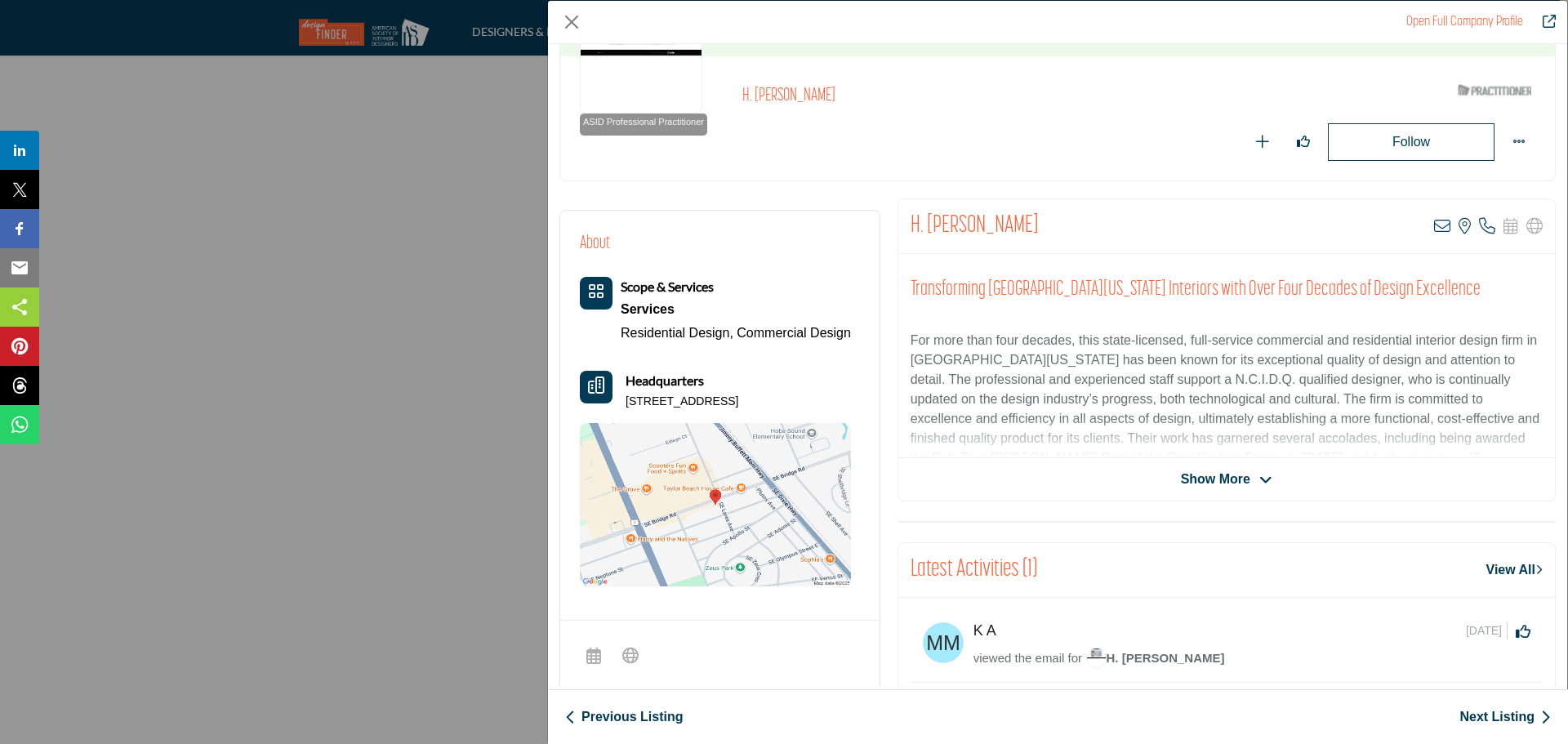
drag, startPoint x: 761, startPoint y: 403, endPoint x: 626, endPoint y: 404, distance: 135.0
click at [626, 404] on p "[STREET_ADDRESS]" at bounding box center [682, 402] width 113 height 16
copy p "[STREET_ADDRESS]"
click at [1465, 715] on link "Next Listing" at bounding box center [1505, 717] width 91 height 20
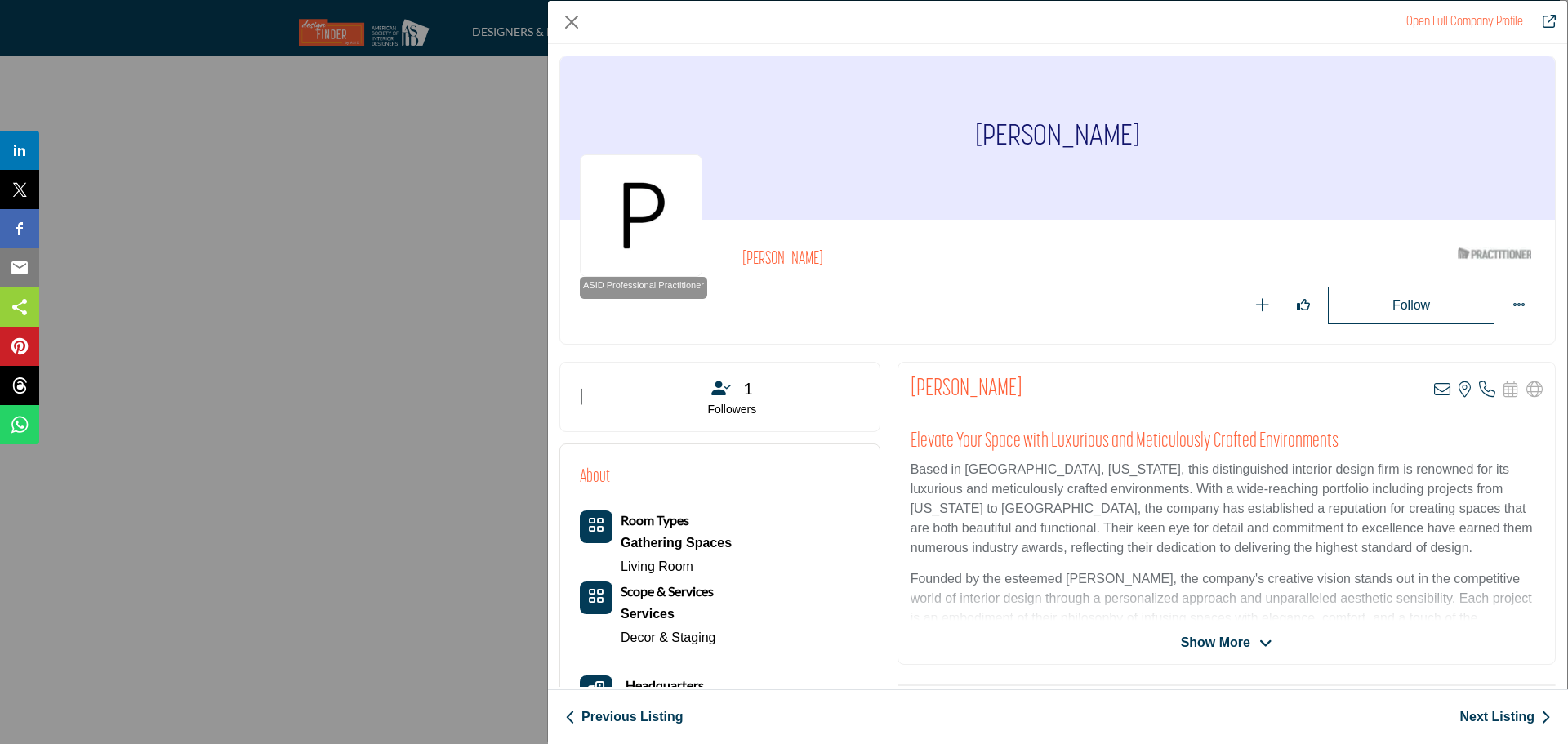
drag, startPoint x: 1014, startPoint y: 393, endPoint x: 905, endPoint y: 397, distance: 109.1
click at [905, 397] on div "[PERSON_NAME] View email address of this listing View the location of this list…" at bounding box center [1226, 389] width 656 height 54
copy h2 "[PERSON_NAME]"
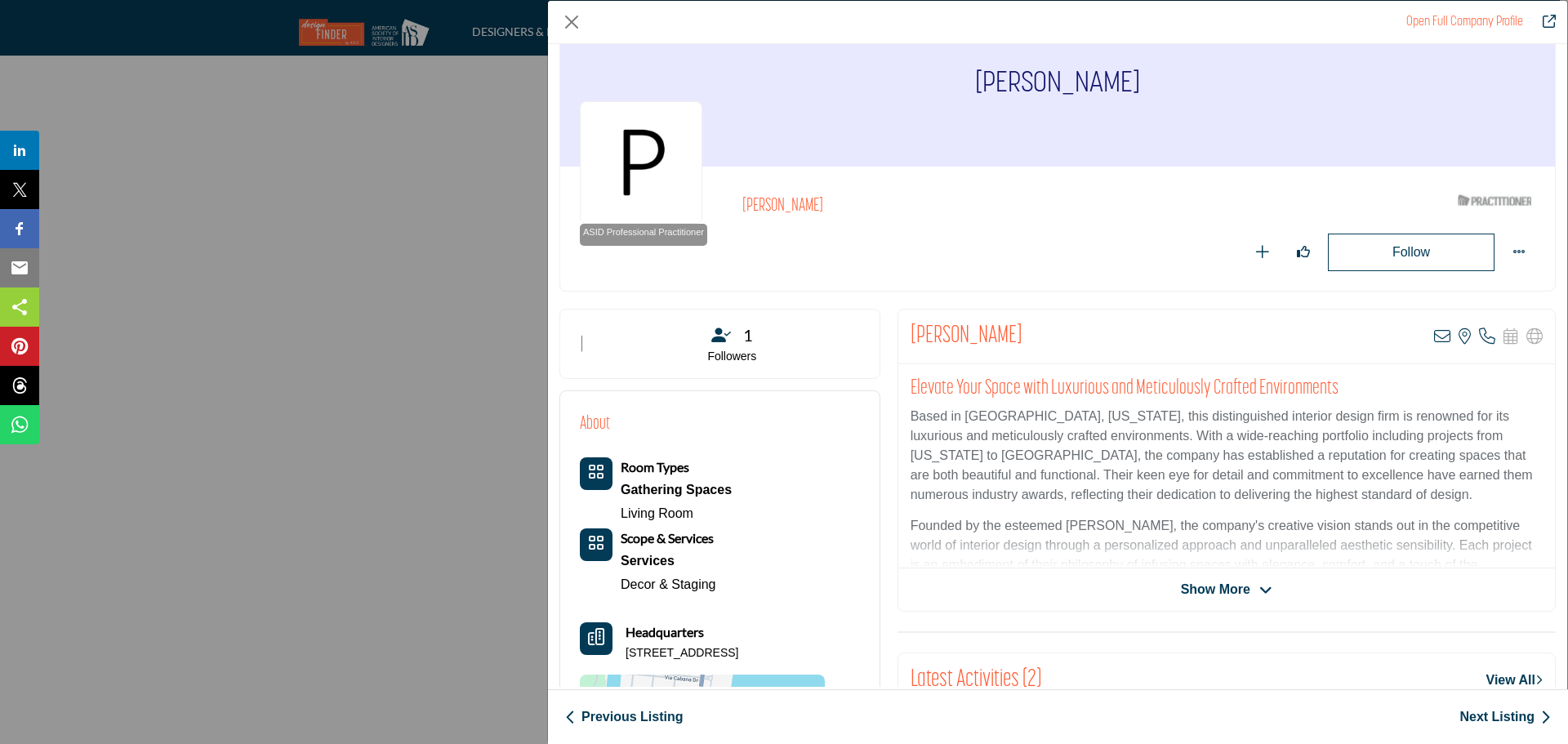
scroll to position [81, 0]
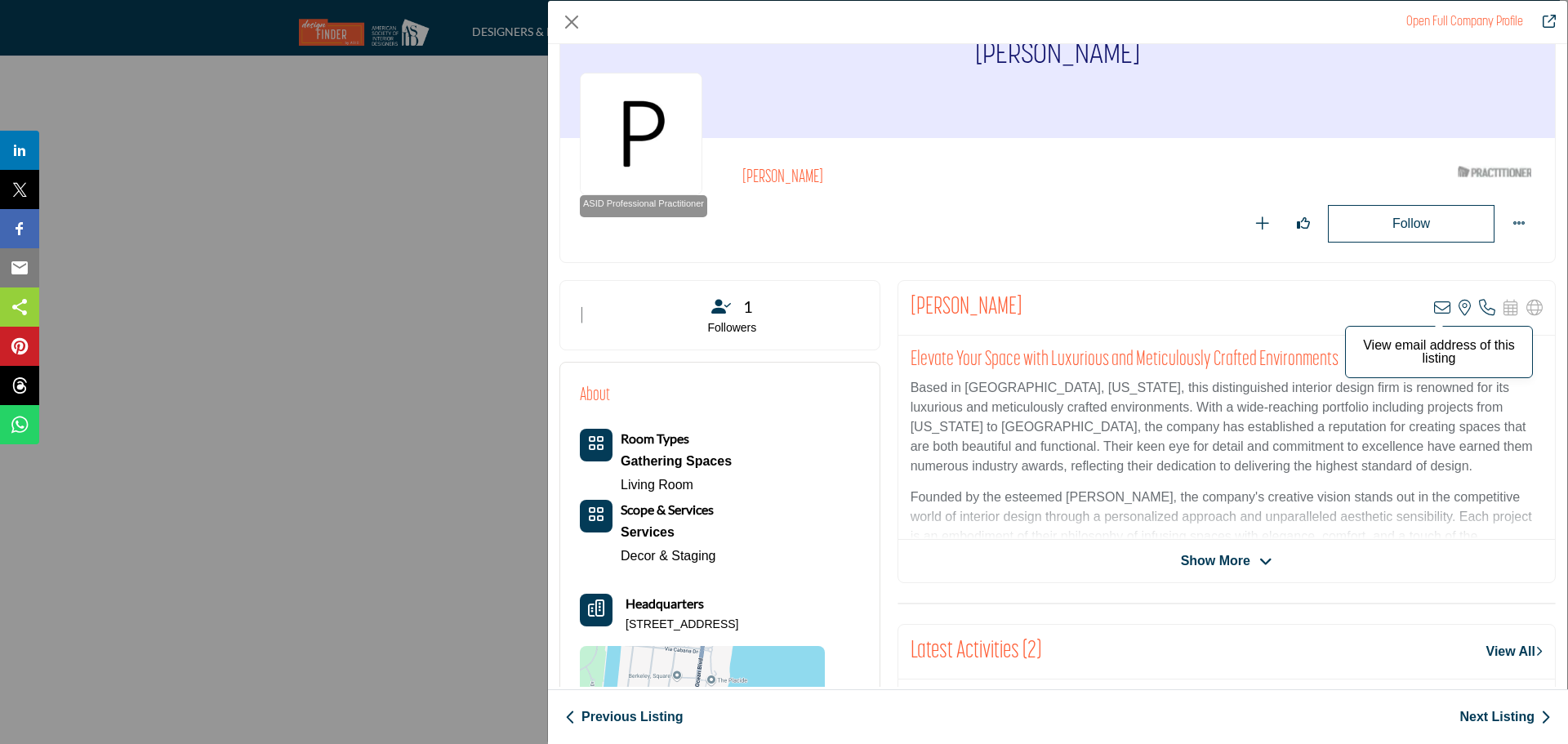
click at [1434, 305] on icon "Company Data Modal" at bounding box center [1442, 308] width 16 height 16
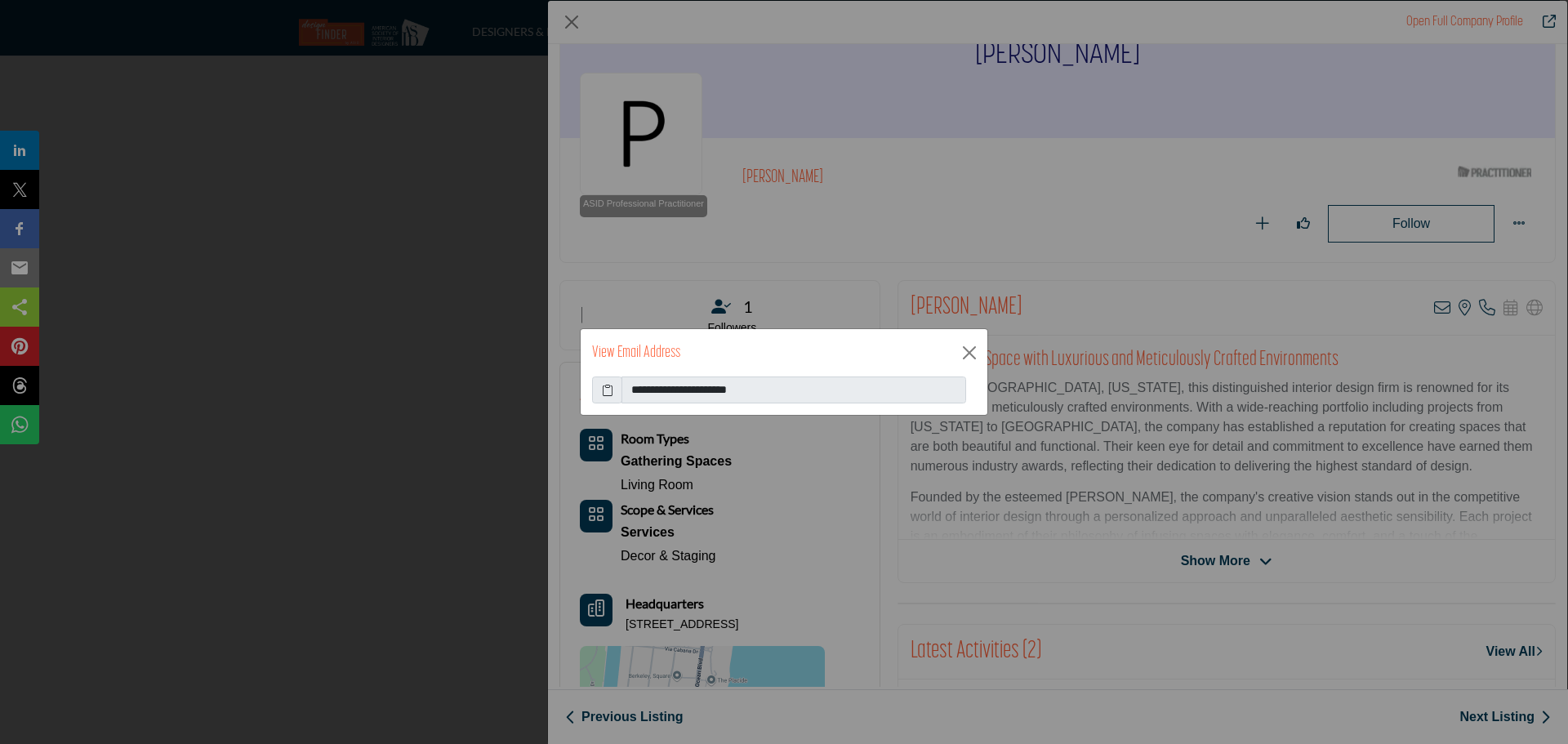
click at [605, 390] on icon at bounding box center [607, 389] width 12 height 17
drag, startPoint x: 670, startPoint y: 392, endPoint x: 784, endPoint y: 382, distance: 114.4
click at [784, 382] on input "**********" at bounding box center [794, 390] width 345 height 28
click at [965, 352] on button "Close" at bounding box center [969, 352] width 24 height 24
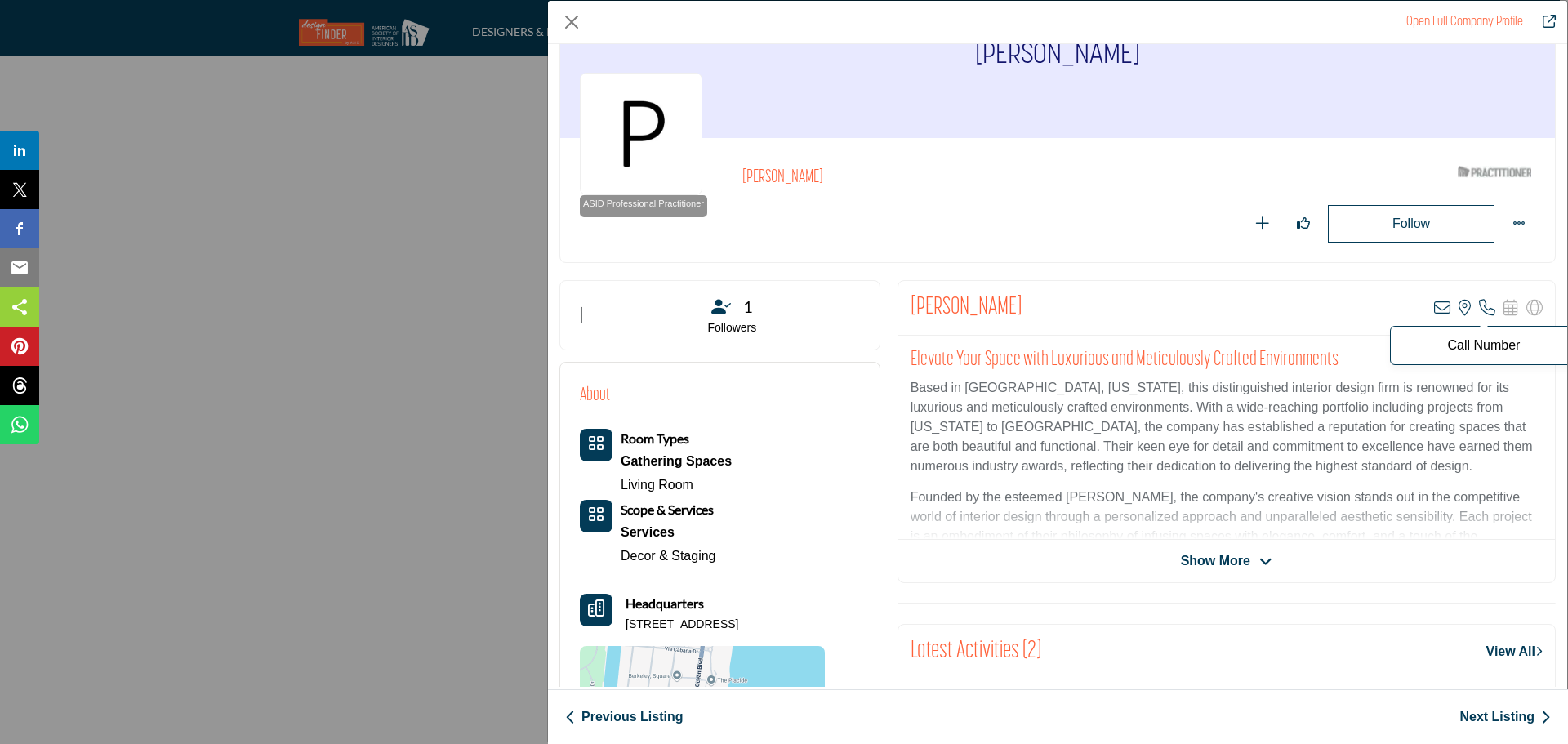
click at [1480, 308] on icon "Company Data Modal" at bounding box center [1488, 308] width 16 height 16
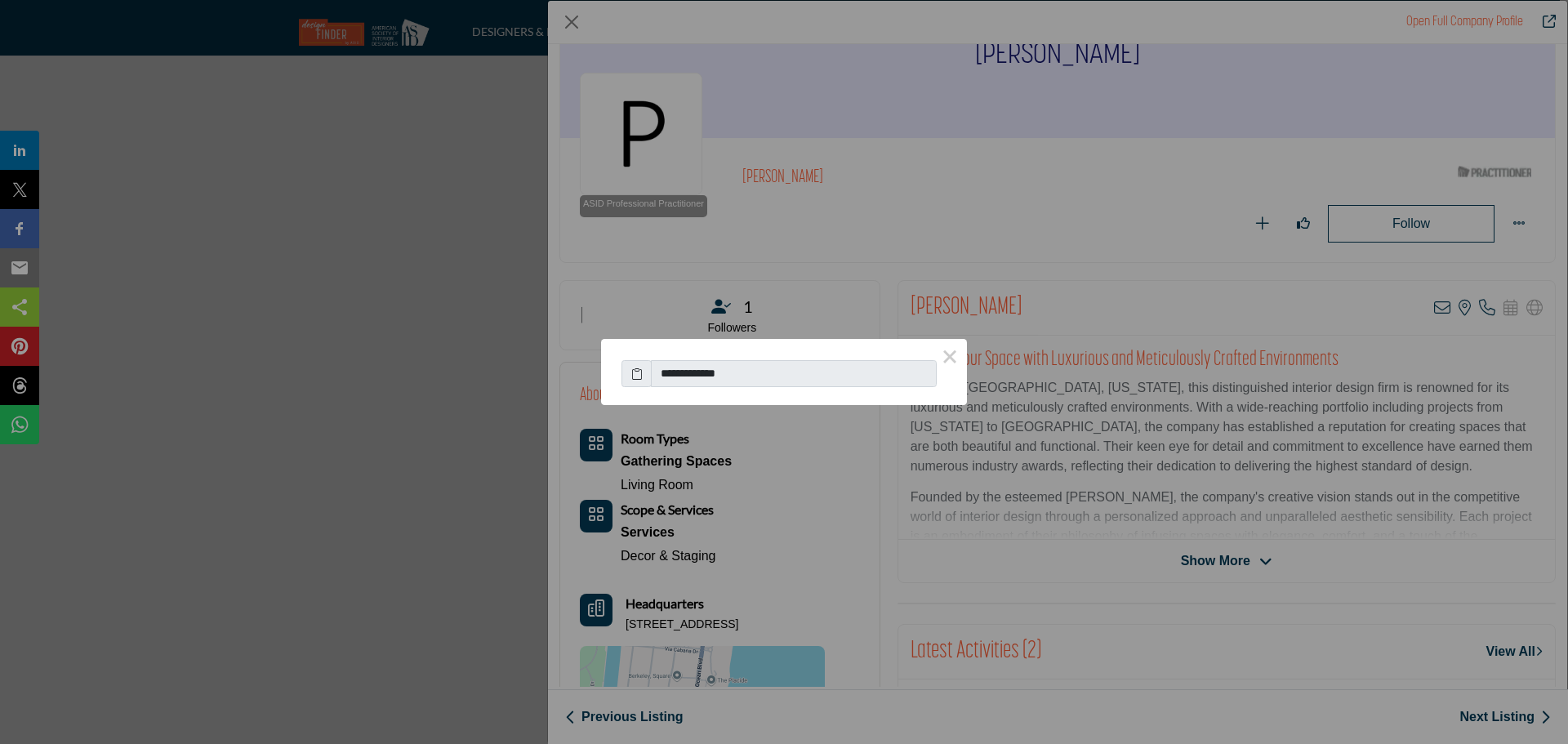
click at [637, 373] on icon at bounding box center [637, 373] width 12 height 17
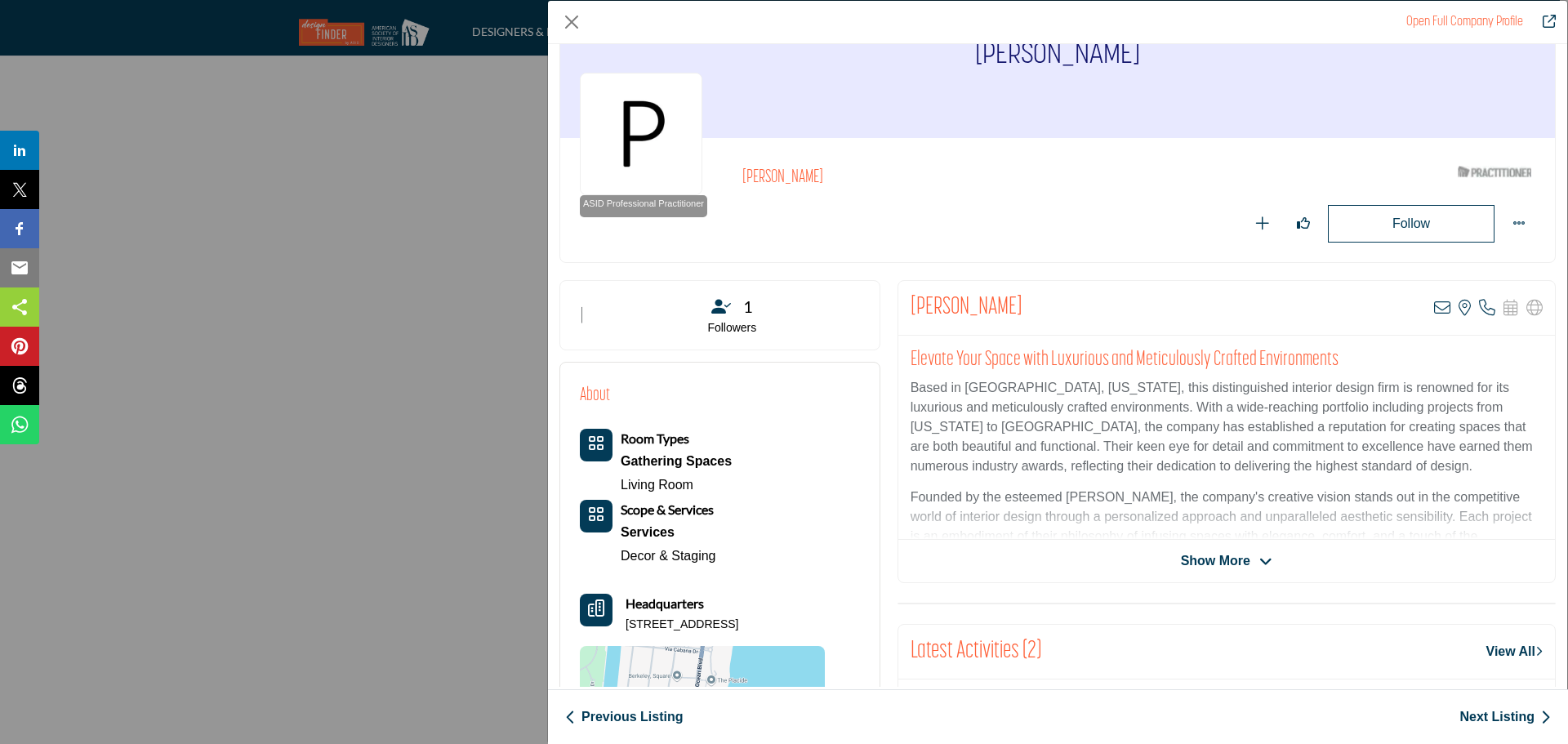
drag, startPoint x: 761, startPoint y: 623, endPoint x: 626, endPoint y: 623, distance: 135.0
click at [626, 623] on p "[STREET_ADDRESS]" at bounding box center [682, 625] width 113 height 16
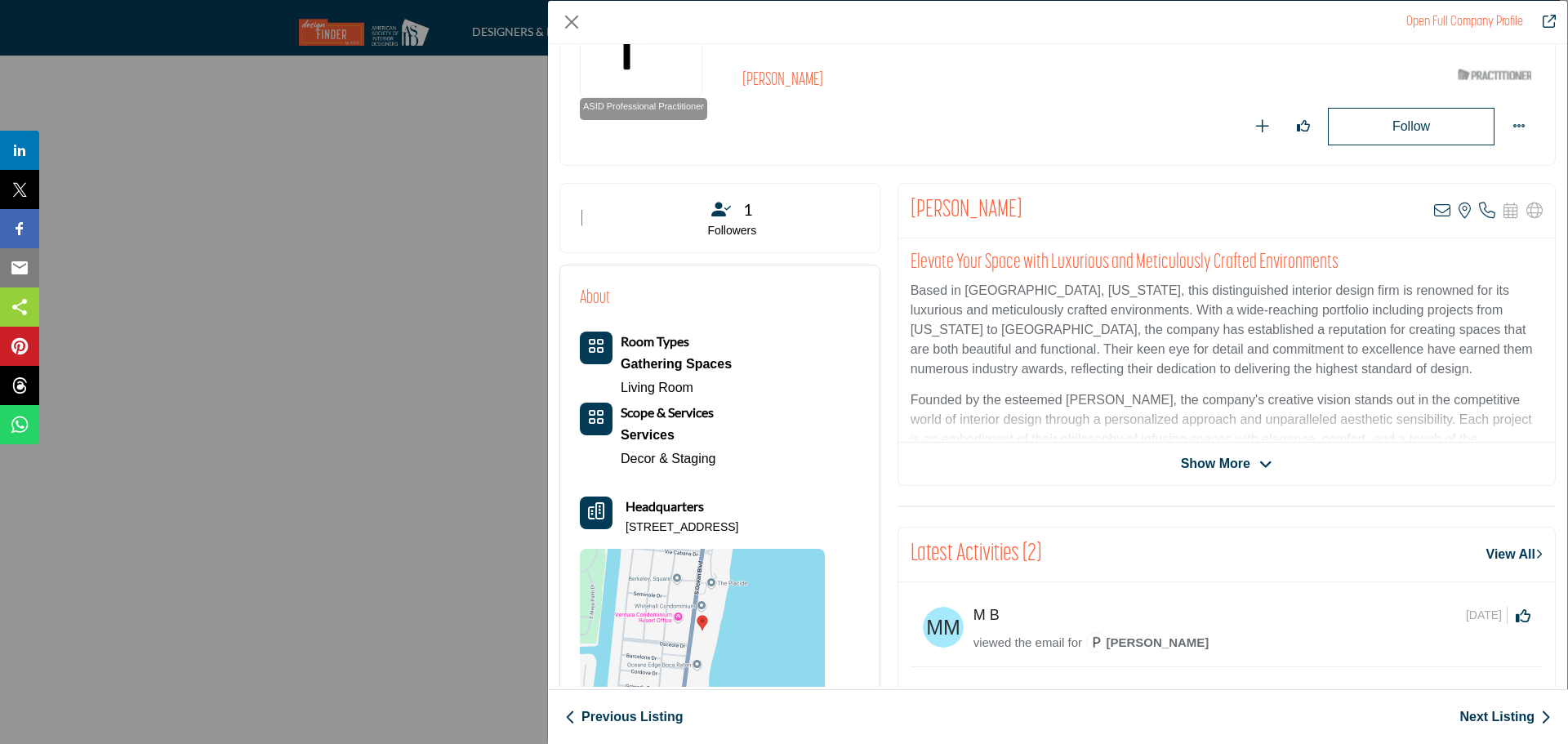
scroll to position [245, 0]
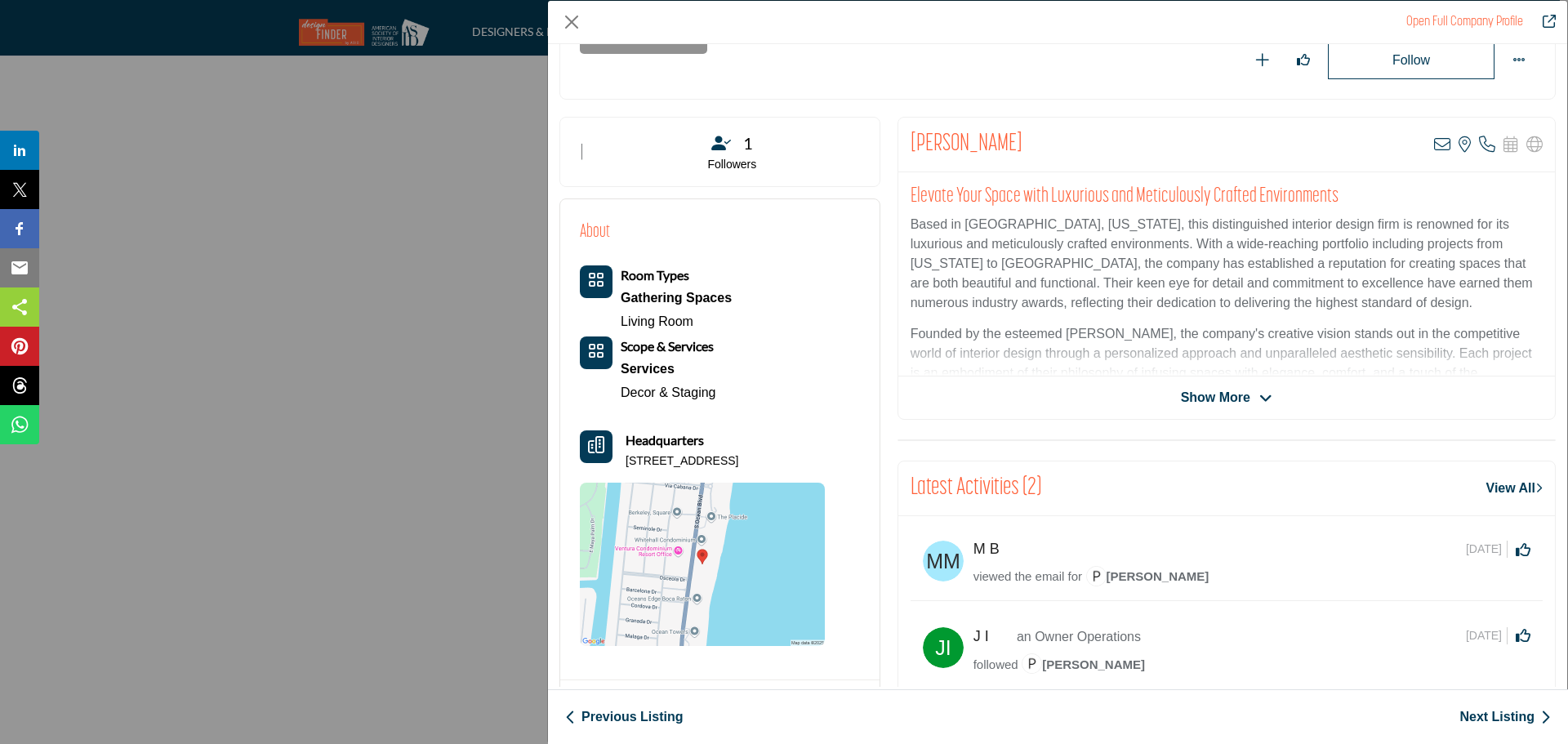
click at [1472, 713] on link "Next Listing" at bounding box center [1505, 717] width 91 height 20
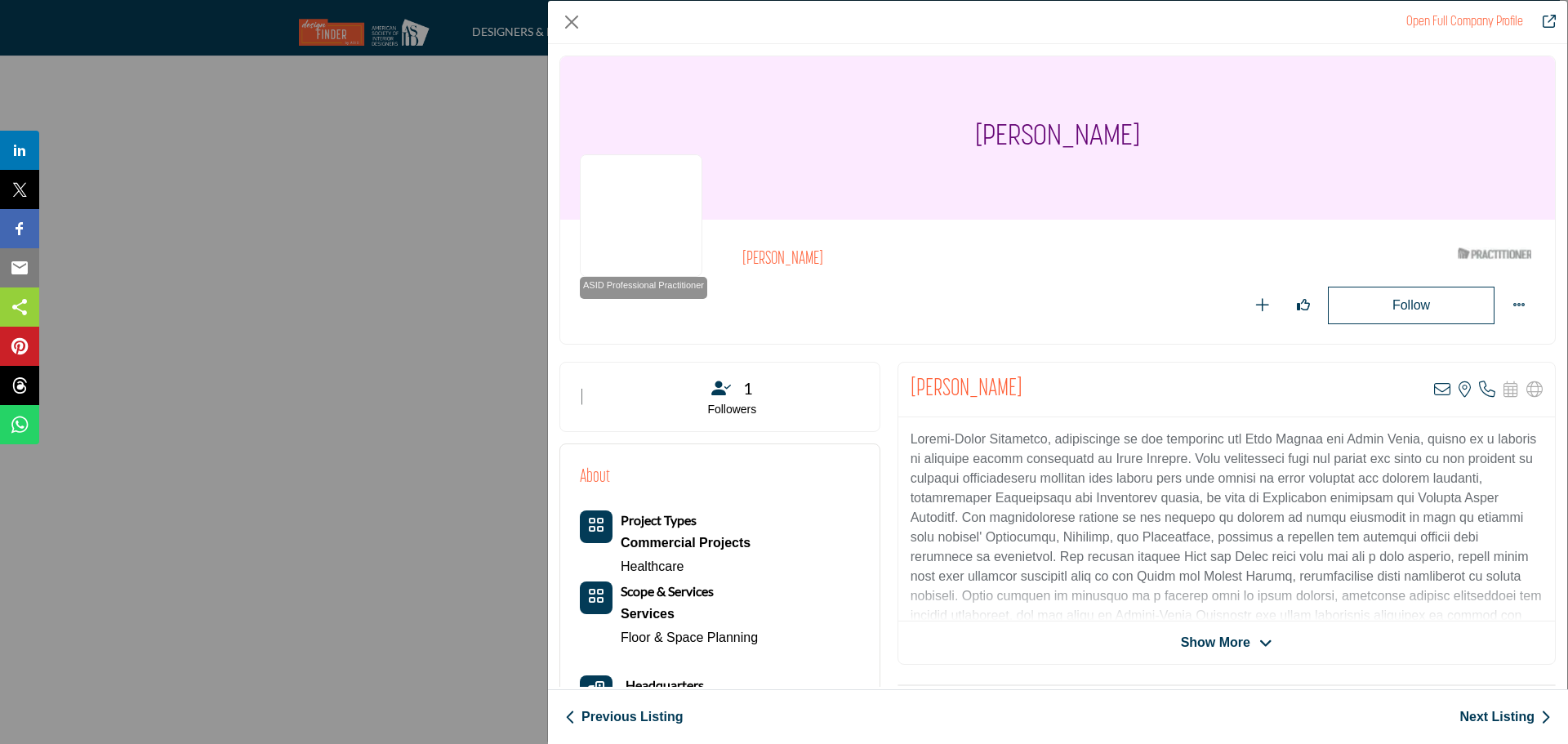
drag, startPoint x: 1005, startPoint y: 386, endPoint x: 905, endPoint y: 387, distance: 100.0
click at [905, 387] on div "[PERSON_NAME] View email address of this listing View the location of this list…" at bounding box center [1226, 389] width 656 height 54
drag, startPoint x: 1032, startPoint y: 439, endPoint x: 887, endPoint y: 438, distance: 145.0
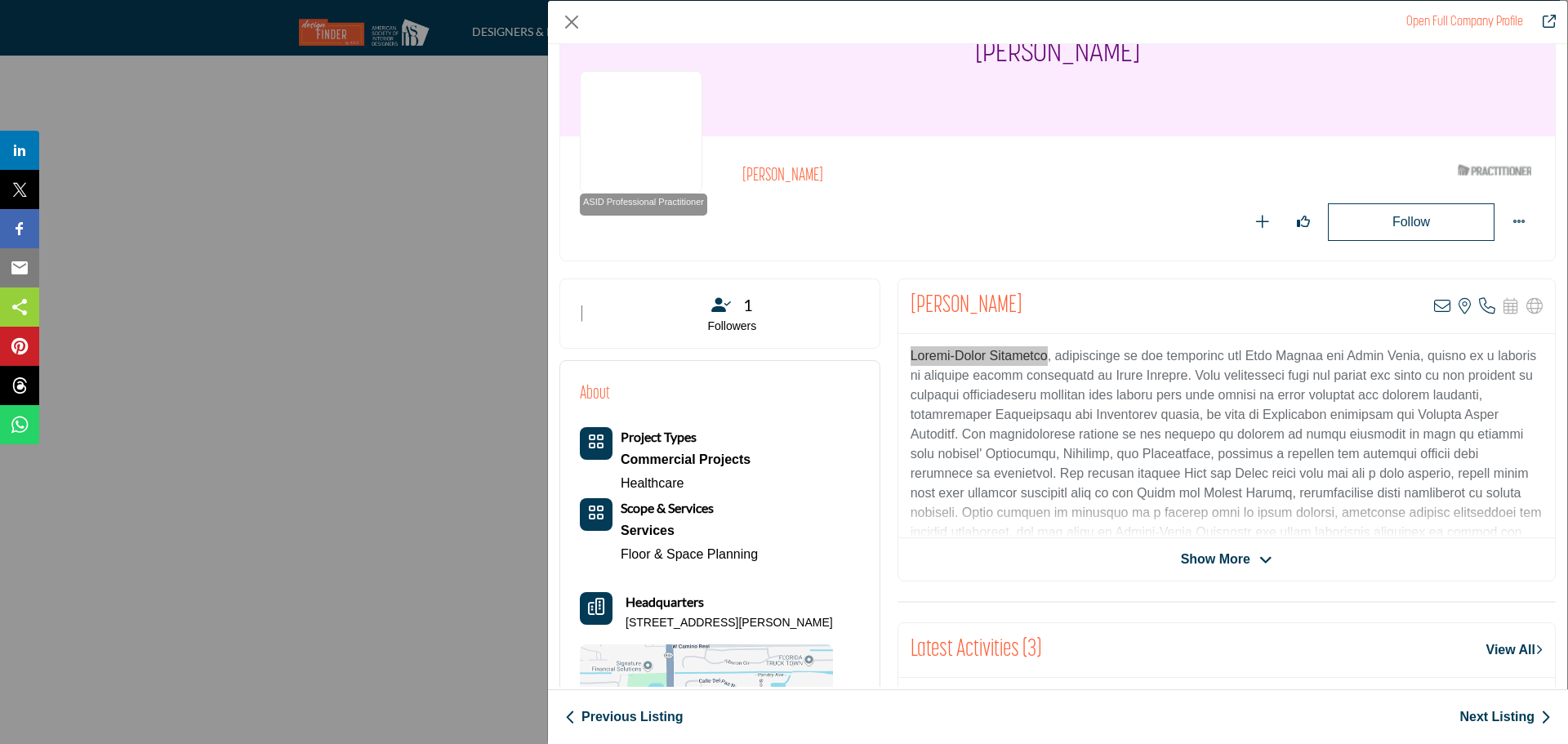
scroll to position [163, 0]
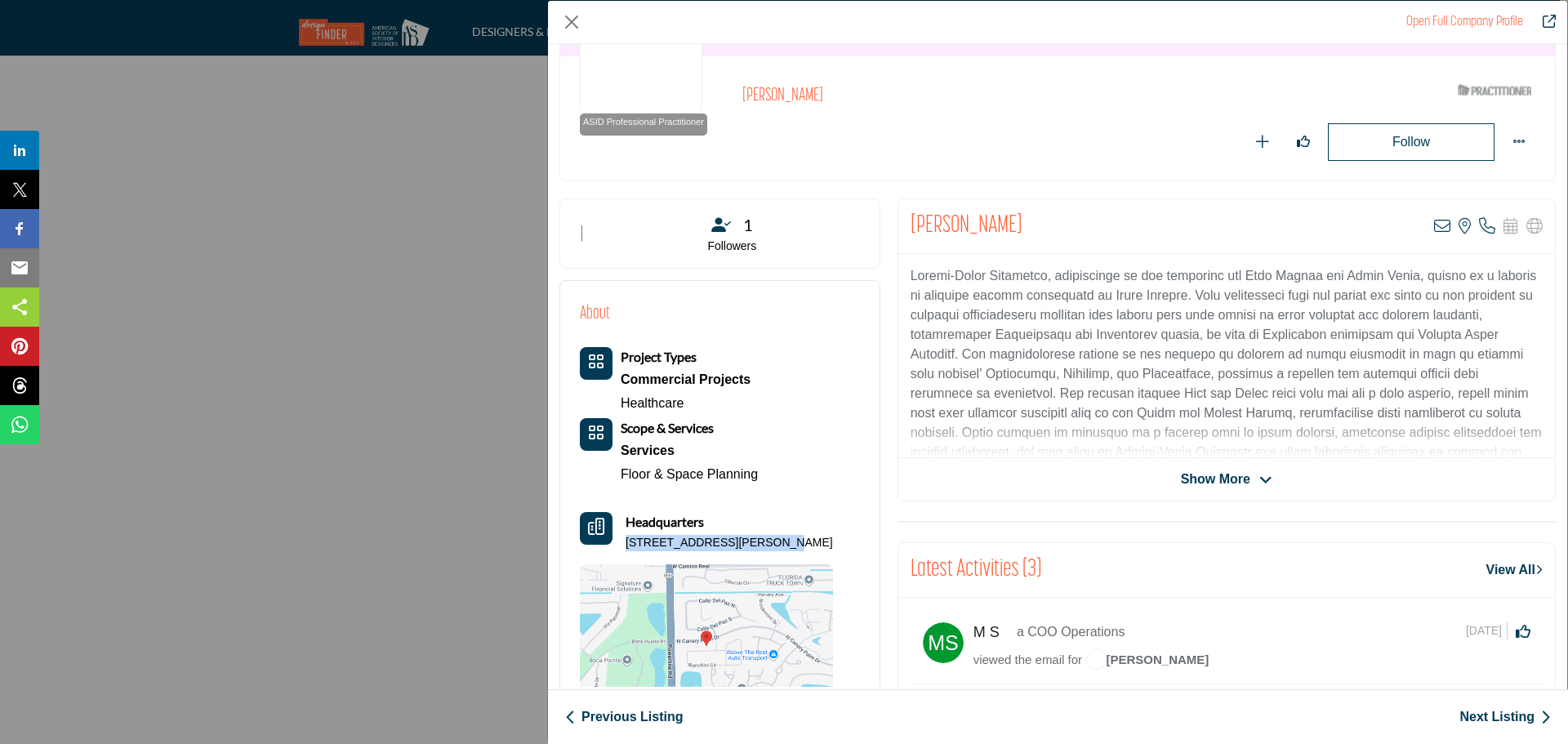
drag, startPoint x: 755, startPoint y: 542, endPoint x: 624, endPoint y: 546, distance: 131.1
click at [624, 546] on div "Headquarters [STREET_ADDRESS][PERSON_NAME]" at bounding box center [706, 532] width 254 height 39
click at [1434, 228] on icon "Company Data Modal" at bounding box center [1442, 226] width 16 height 16
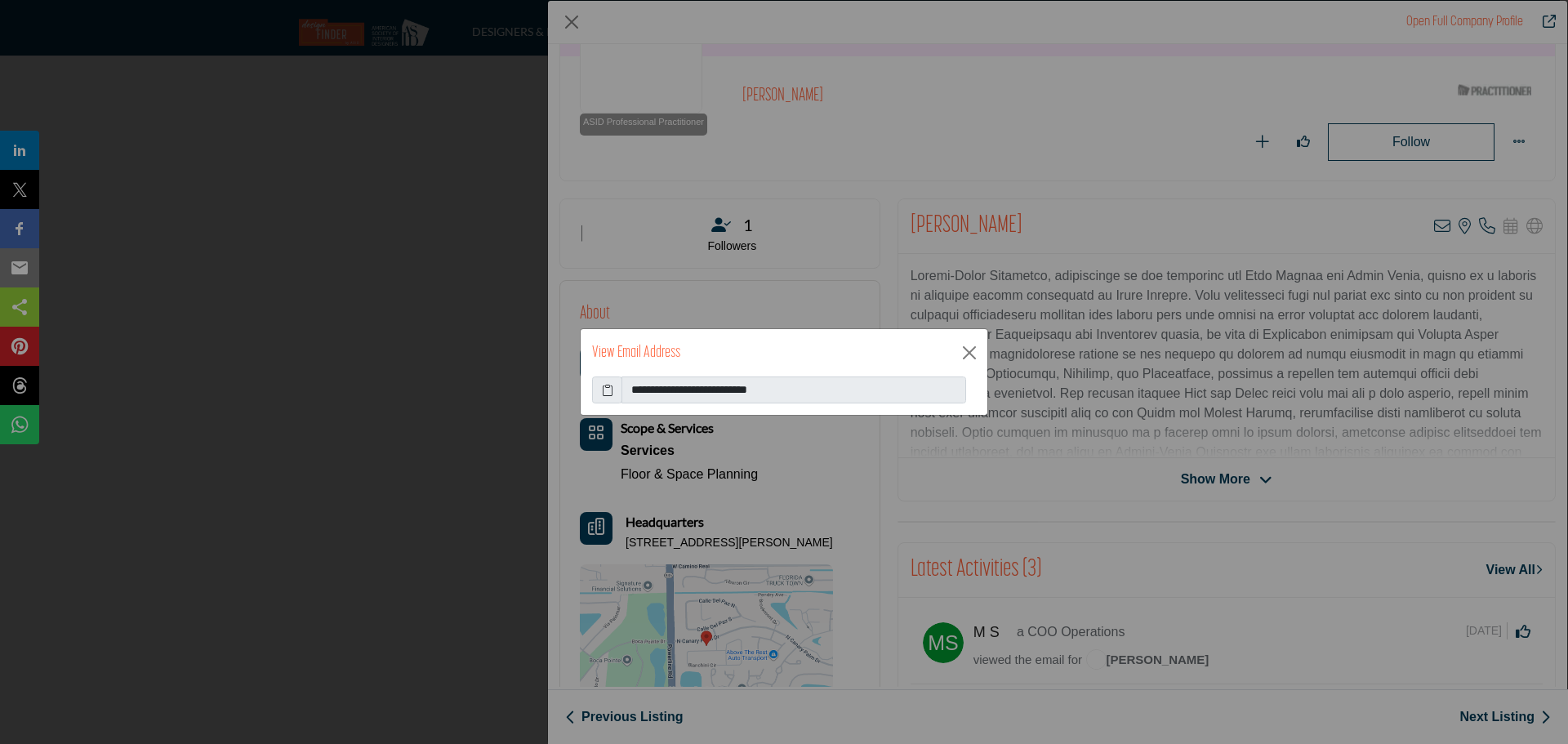
click at [606, 389] on icon at bounding box center [607, 389] width 12 height 17
click at [965, 355] on button "Close" at bounding box center [969, 352] width 24 height 24
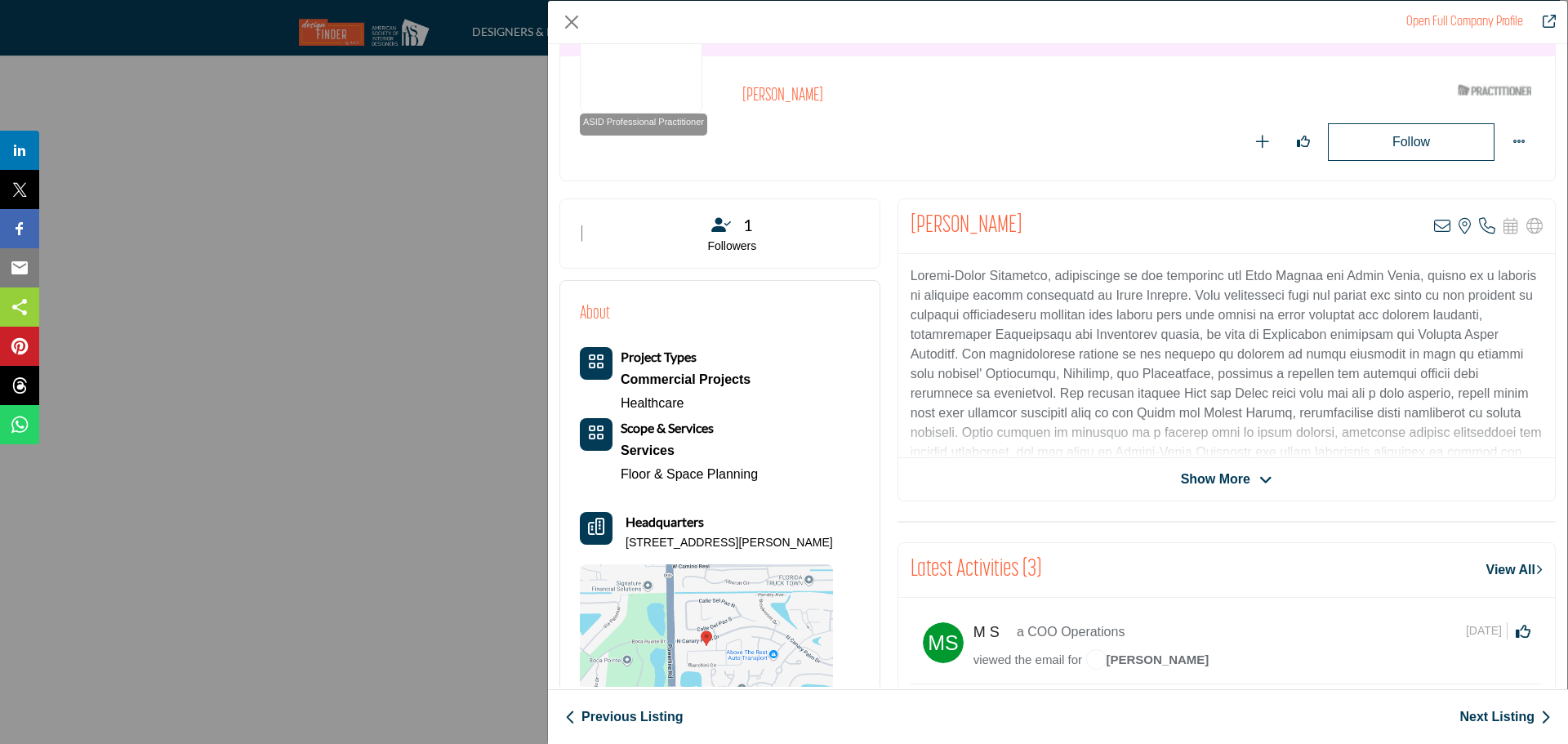
click at [1486, 717] on link "Next Listing" at bounding box center [1505, 717] width 91 height 20
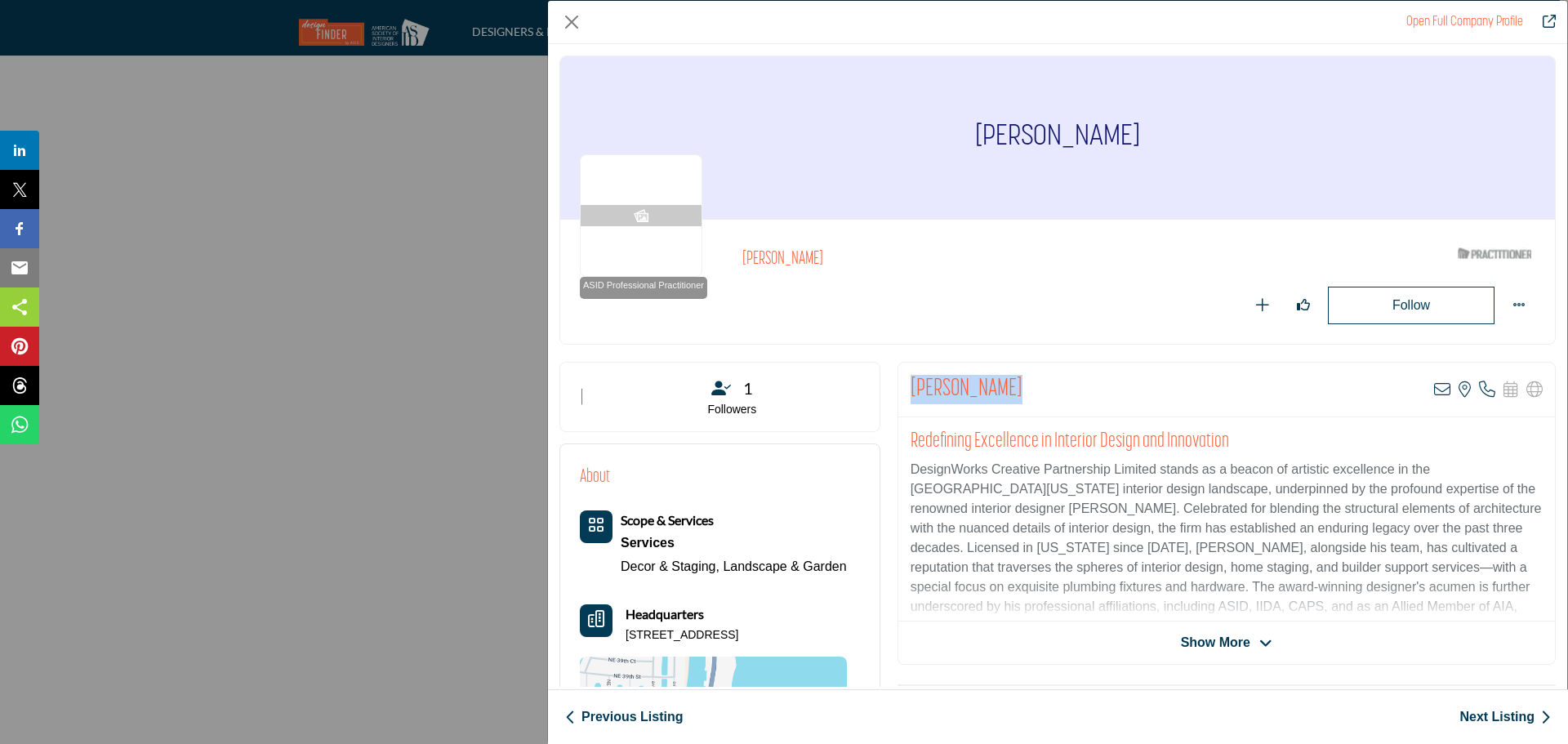
drag, startPoint x: 1029, startPoint y: 386, endPoint x: 908, endPoint y: 389, distance: 121.0
click at [908, 390] on div "[PERSON_NAME] View email address of this listing View the location of this list…" at bounding box center [1226, 389] width 656 height 54
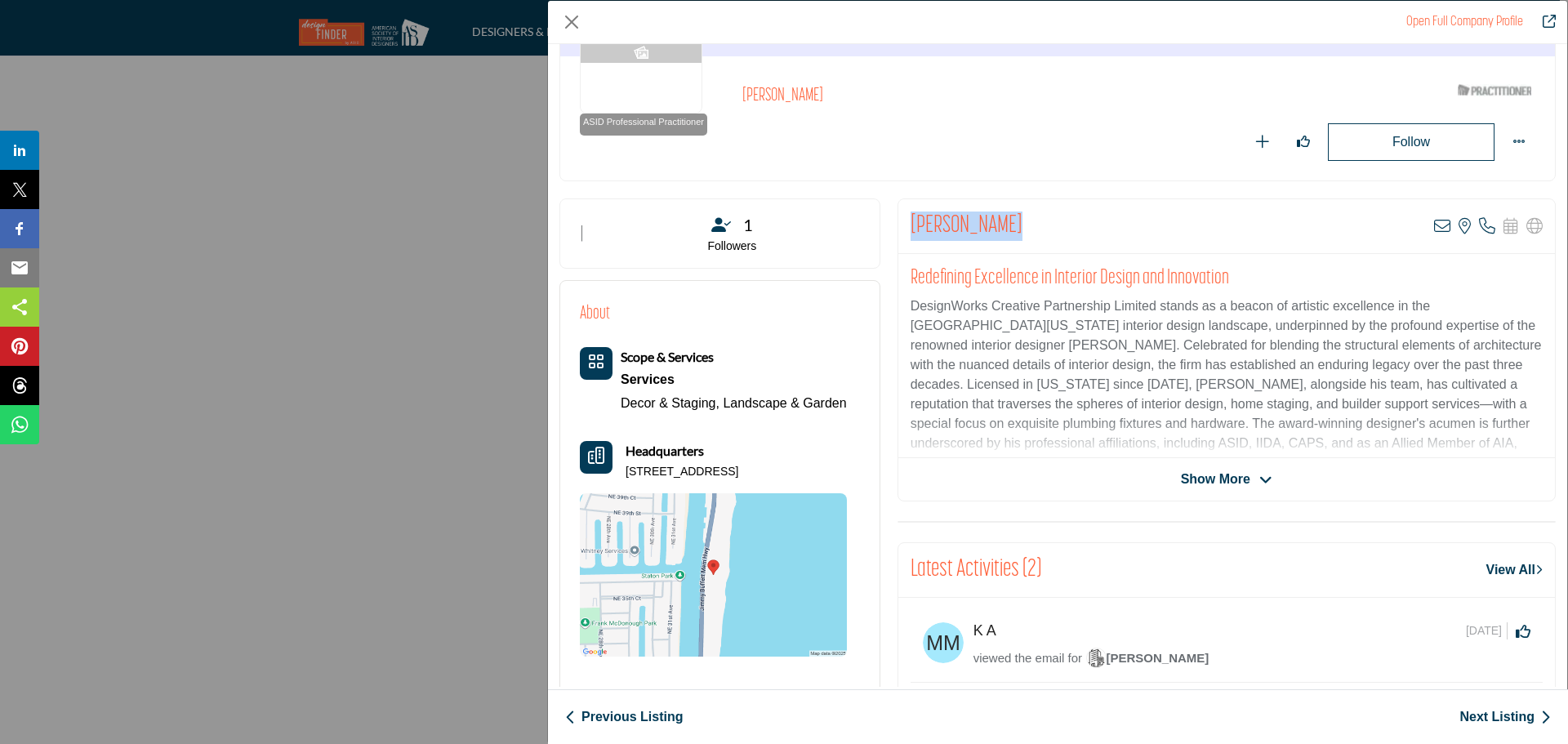
drag, startPoint x: 763, startPoint y: 473, endPoint x: 622, endPoint y: 475, distance: 141.0
click at [617, 473] on div "Headquarters [STREET_ADDRESS]" at bounding box center [713, 461] width 267 height 39
drag, startPoint x: 806, startPoint y: 468, endPoint x: 626, endPoint y: 474, distance: 180.1
click at [626, 474] on p "[STREET_ADDRESS]" at bounding box center [682, 472] width 113 height 16
click at [1435, 230] on icon "Company Data Modal" at bounding box center [1442, 226] width 16 height 16
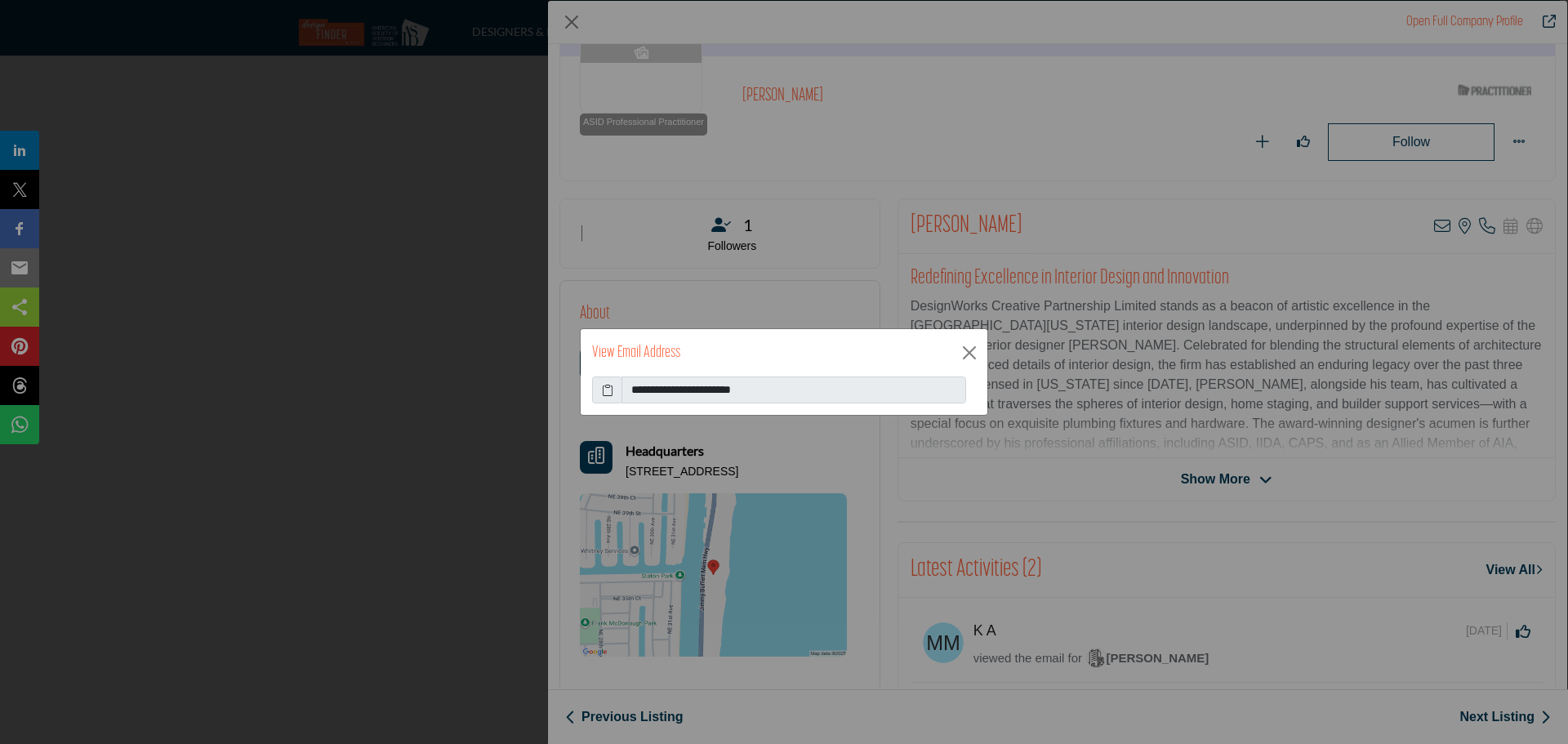
click at [605, 389] on icon at bounding box center [607, 389] width 12 height 17
click at [961, 353] on button "Close" at bounding box center [969, 352] width 24 height 24
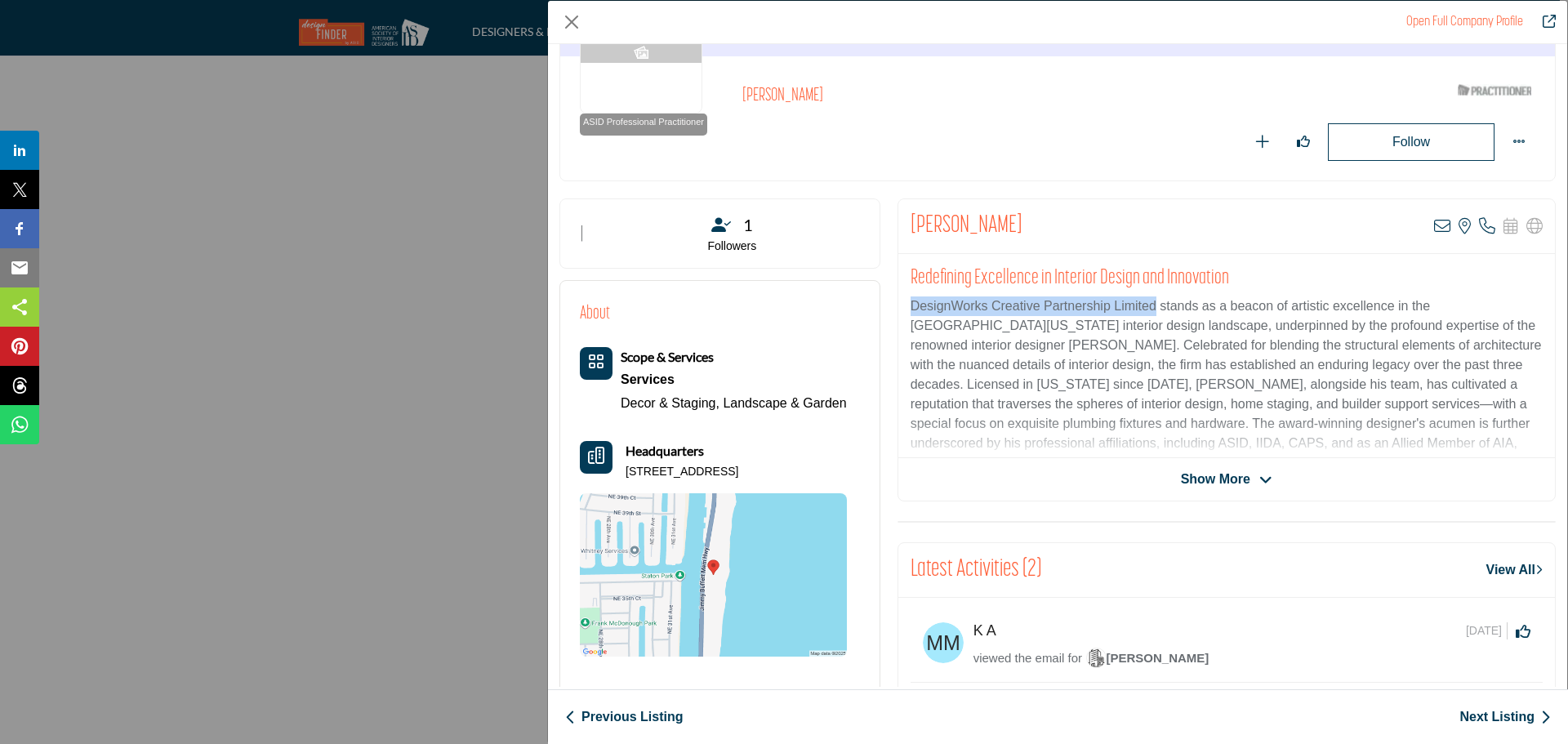
drag, startPoint x: 1152, startPoint y: 304, endPoint x: 903, endPoint y: 307, distance: 249.0
click at [903, 307] on div "Redefining Excellence in Interior Design and Innovation DesignWorks Creative Pa…" at bounding box center [1226, 355] width 656 height 205
click at [1480, 230] on icon "Company Data Modal" at bounding box center [1488, 226] width 16 height 16
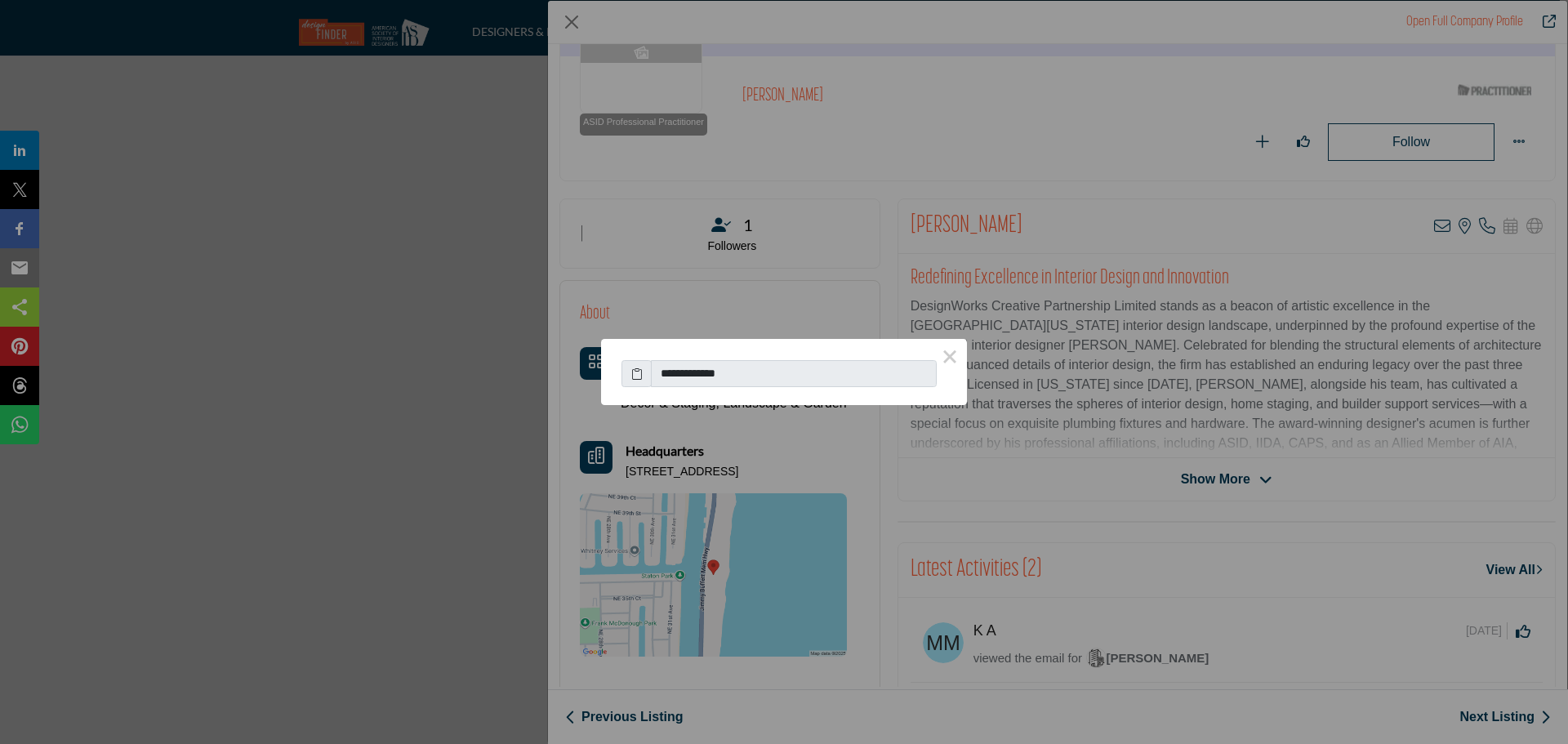
click at [634, 378] on icon at bounding box center [637, 373] width 12 height 17
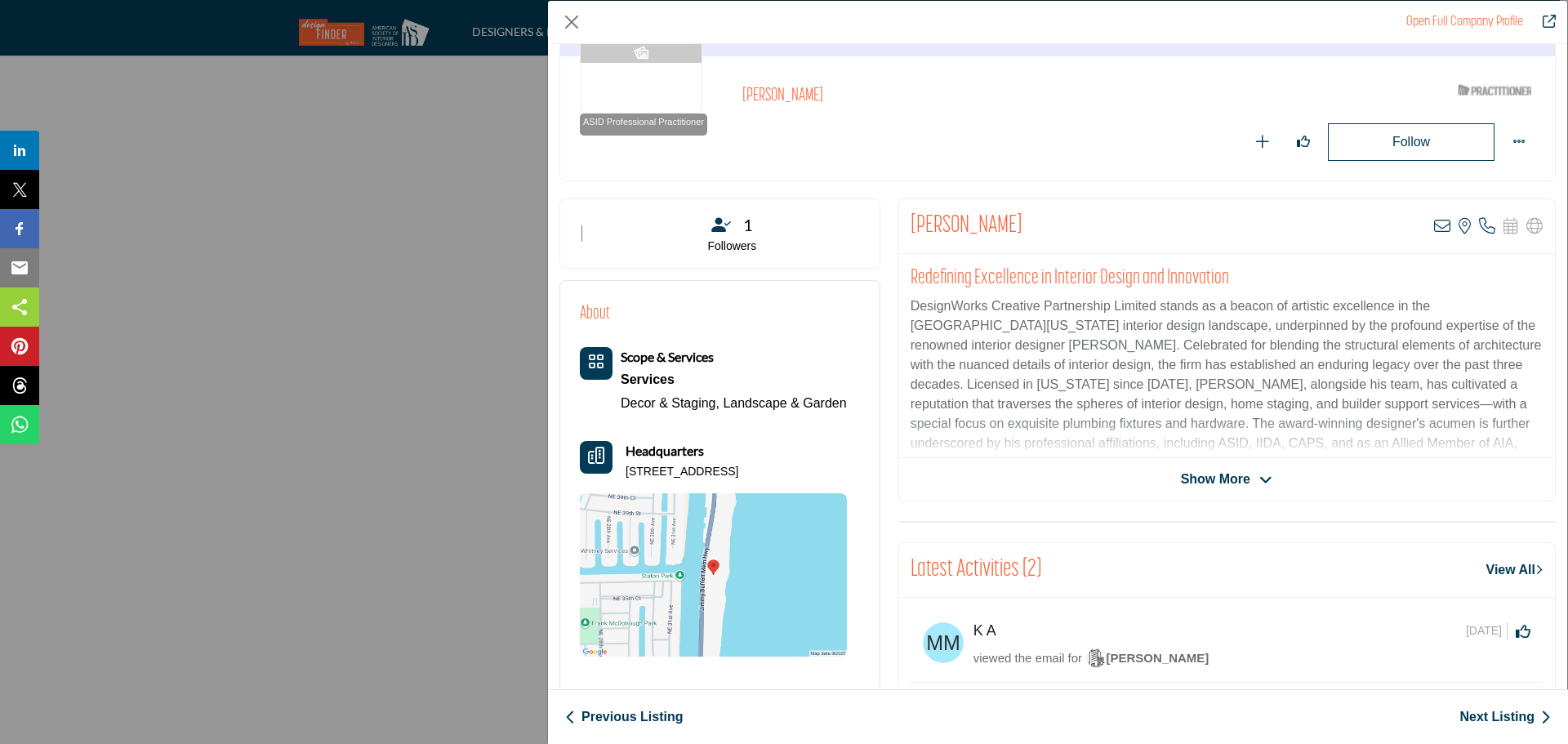
click at [1475, 719] on link "Next Listing" at bounding box center [1505, 717] width 91 height 20
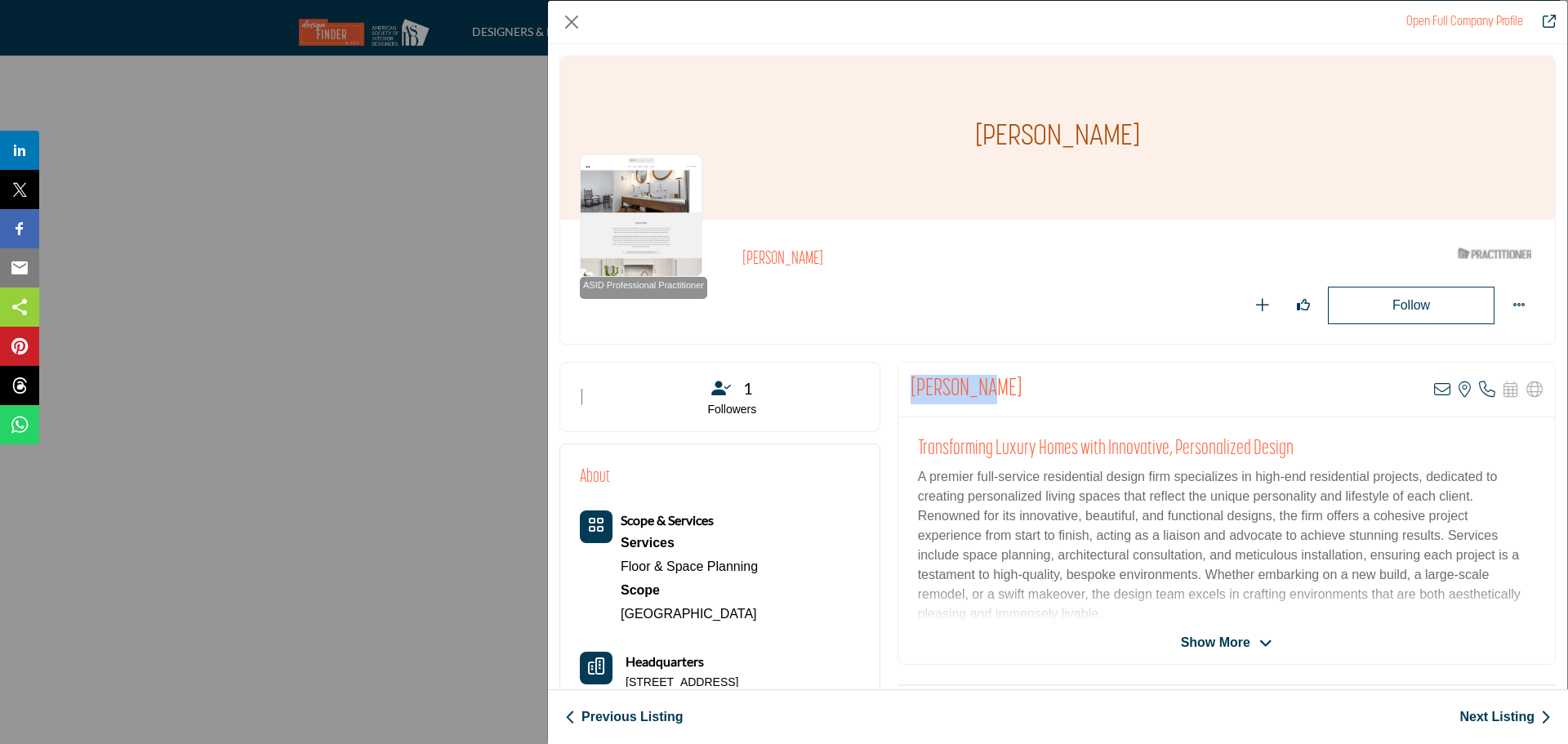
drag, startPoint x: 991, startPoint y: 395, endPoint x: 905, endPoint y: 394, distance: 86.0
click at [905, 394] on div "[PERSON_NAME] View email address of this listing View the location of this list…" at bounding box center [1226, 389] width 656 height 54
click at [1436, 389] on icon "Company Data Modal" at bounding box center [1442, 389] width 16 height 16
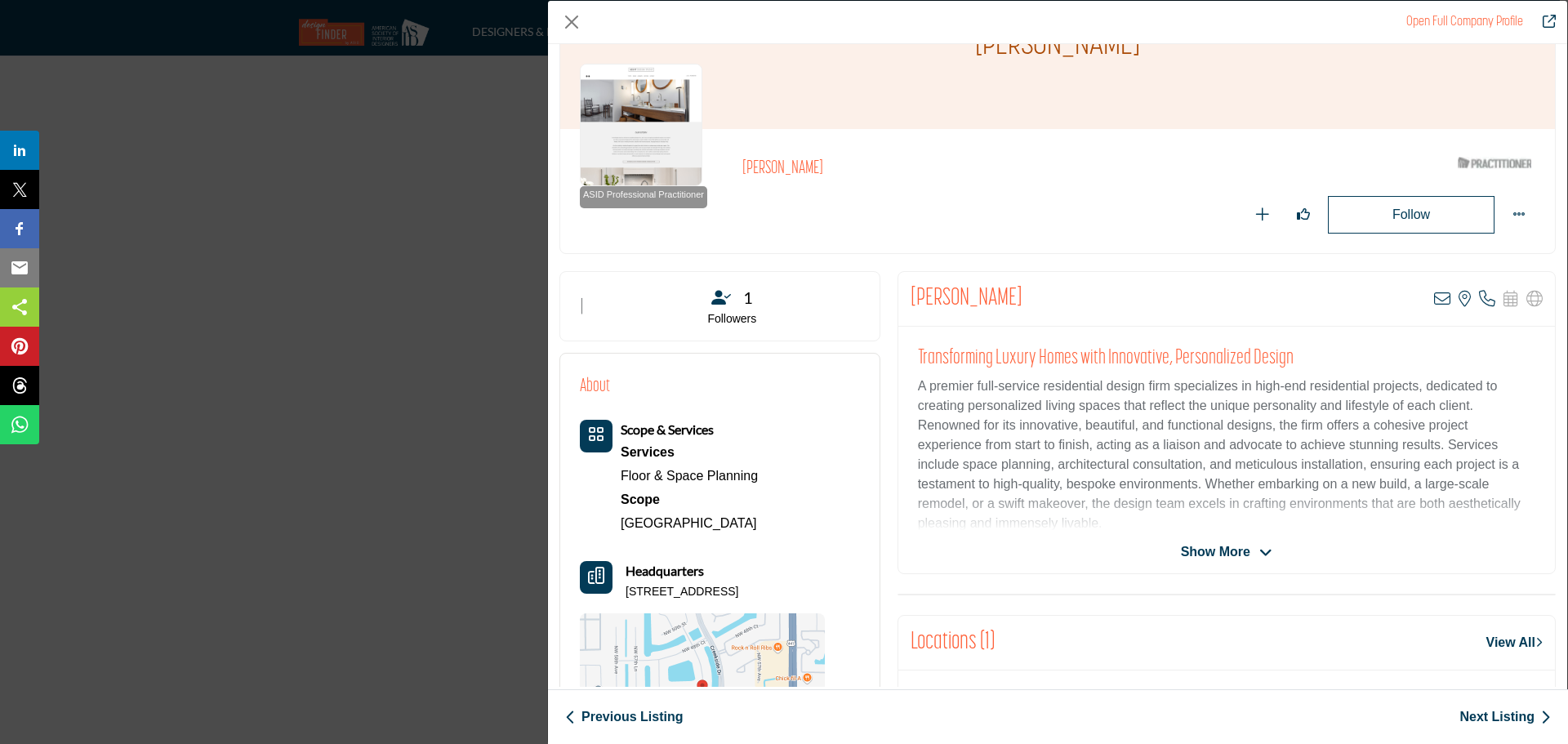
scroll to position [245, 0]
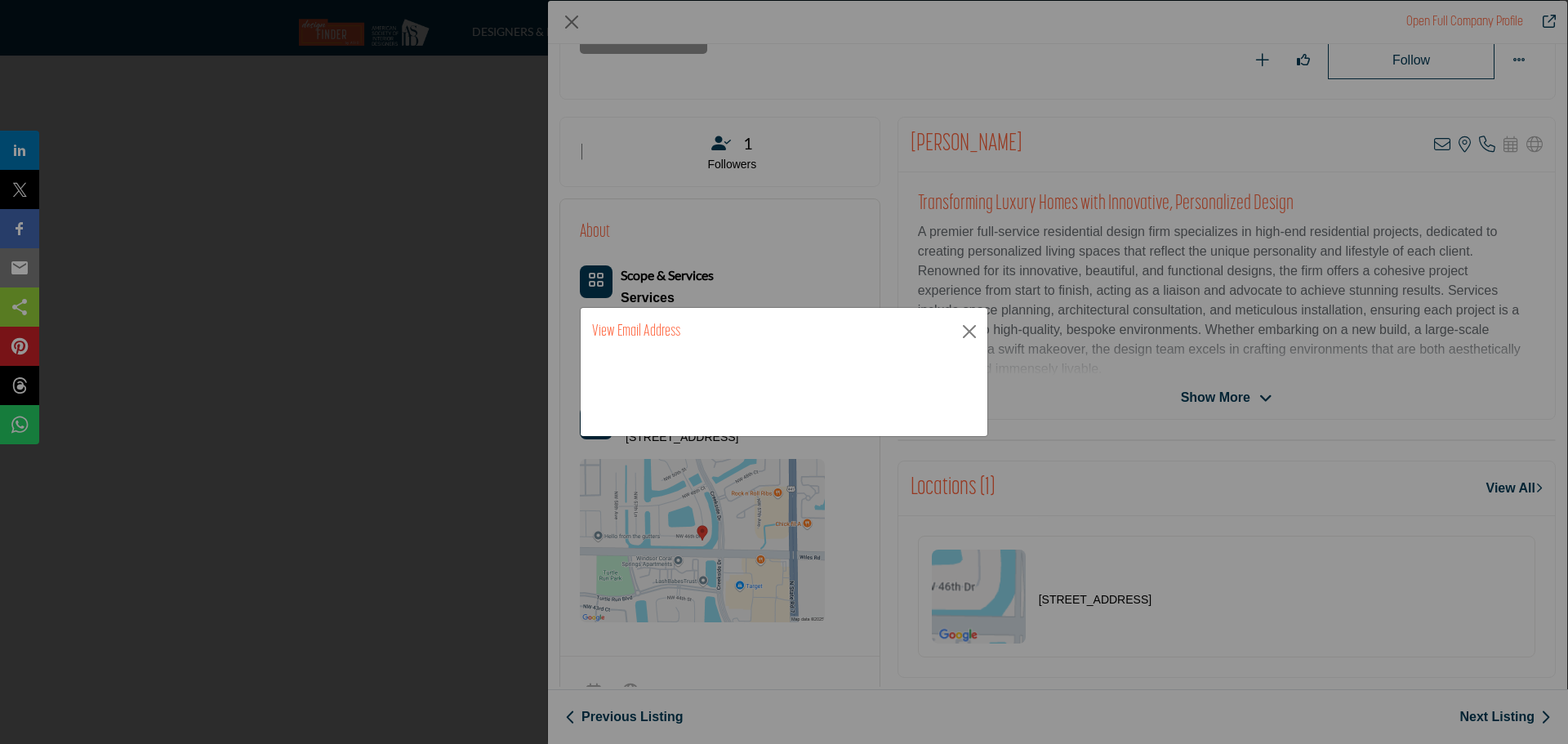
drag, startPoint x: 748, startPoint y: 431, endPoint x: 626, endPoint y: 439, distance: 122.3
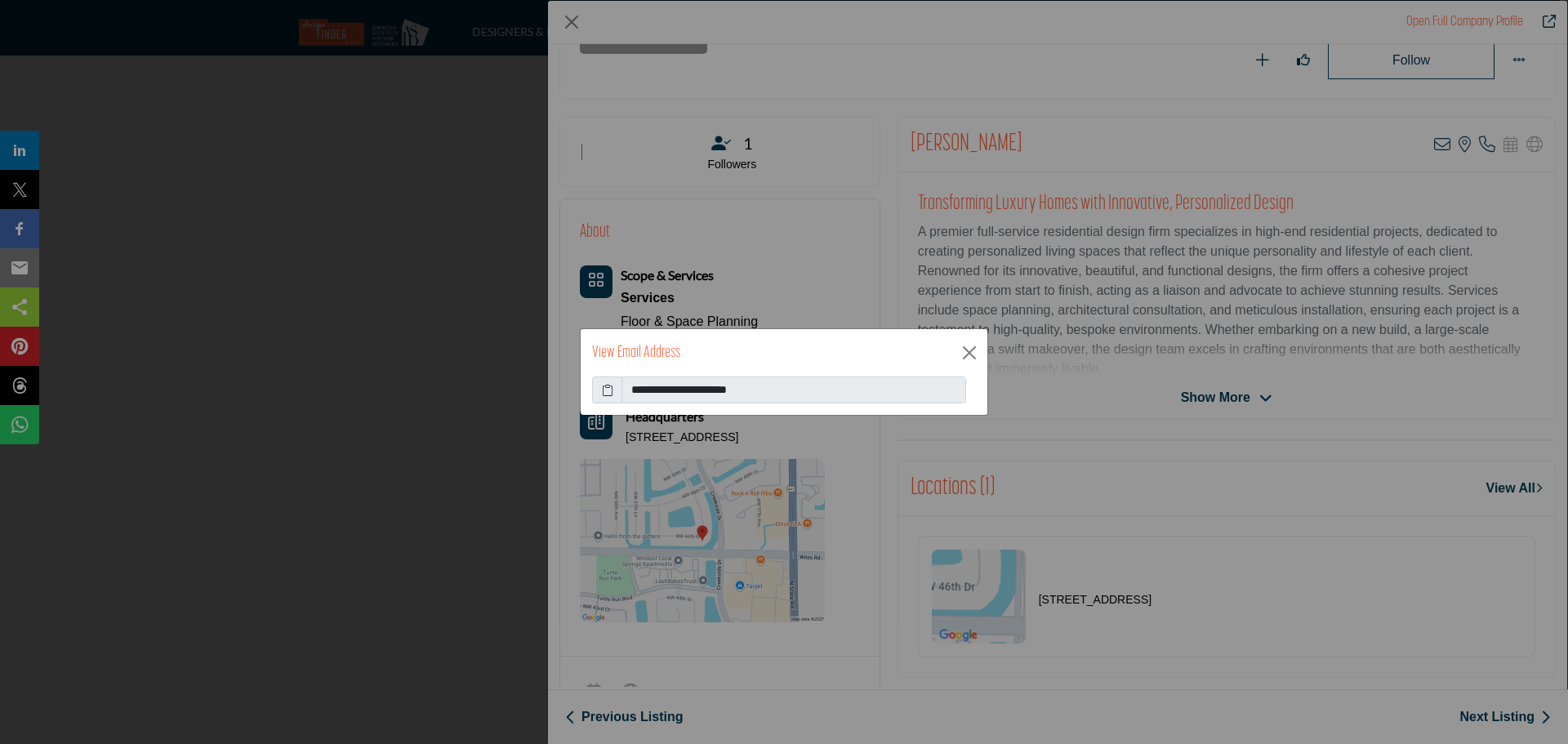
click at [604, 390] on icon at bounding box center [607, 389] width 12 height 17
click at [976, 354] on button "Close" at bounding box center [969, 352] width 24 height 24
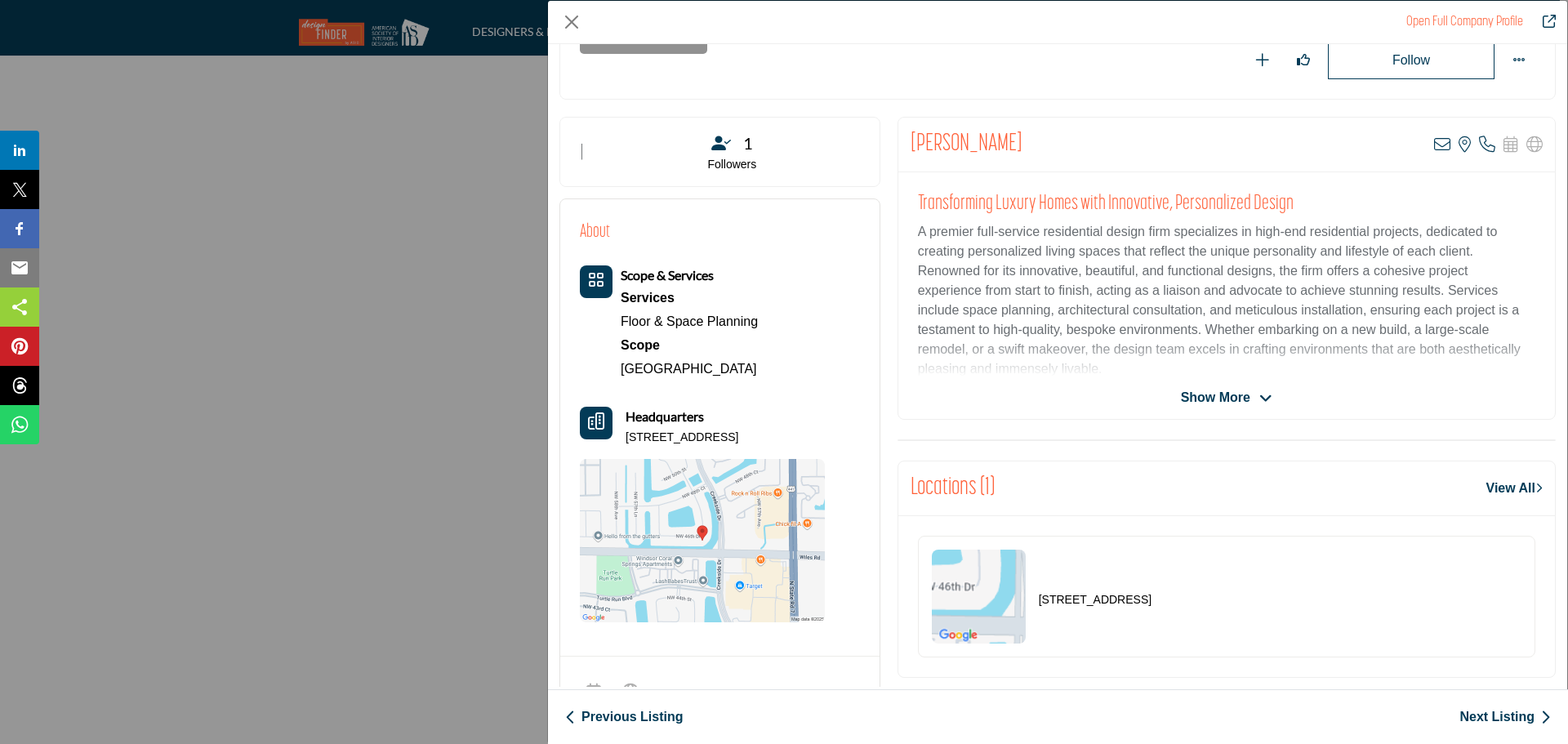
click at [1516, 720] on link "Next Listing" at bounding box center [1505, 717] width 91 height 20
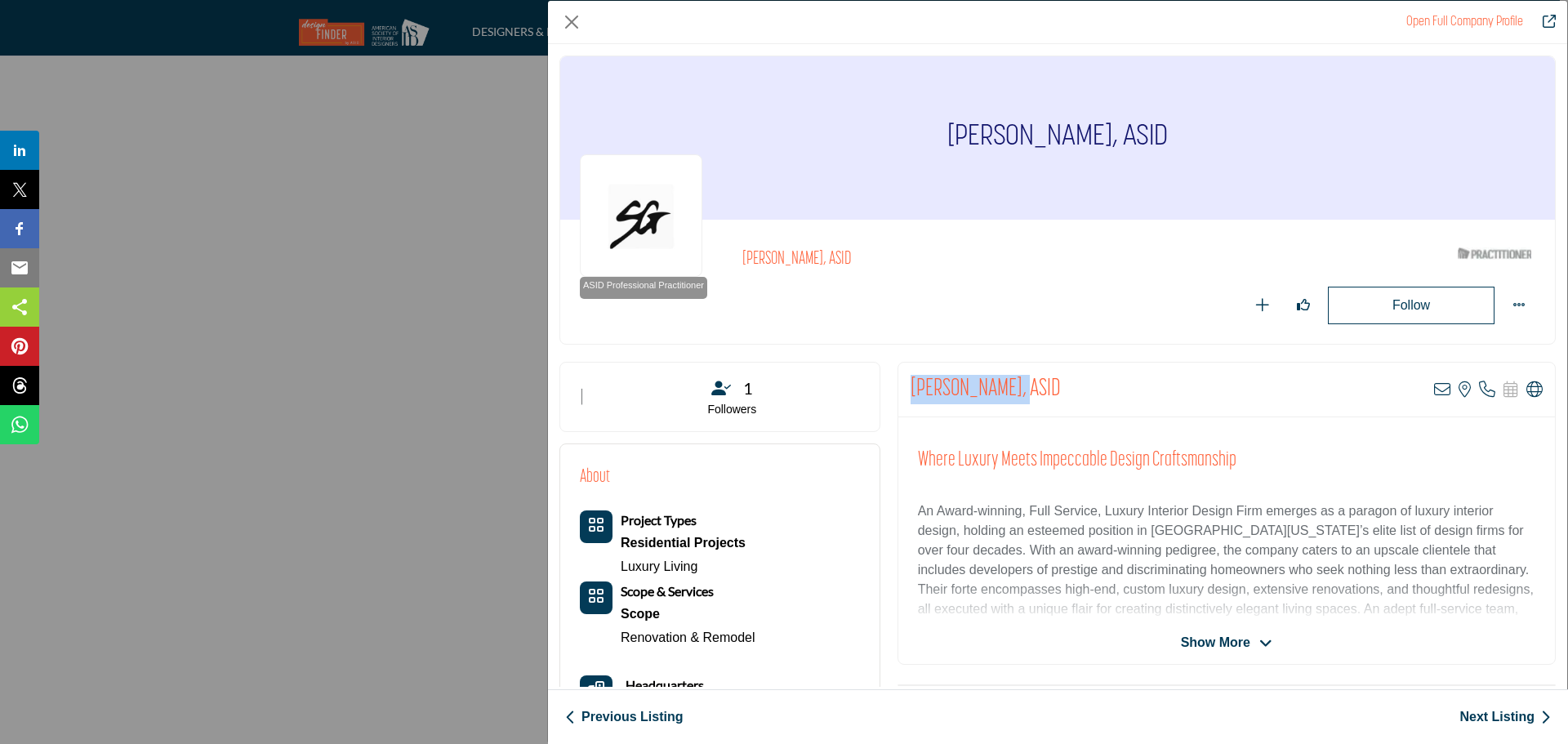
drag, startPoint x: 1018, startPoint y: 389, endPoint x: 908, endPoint y: 385, distance: 110.1
click at [911, 385] on h2 "[PERSON_NAME], ASID" at bounding box center [986, 389] width 150 height 29
click at [1527, 388] on icon "Company Data Modal" at bounding box center [1535, 389] width 16 height 16
click at [1434, 394] on icon "Company Data Modal" at bounding box center [1442, 389] width 16 height 16
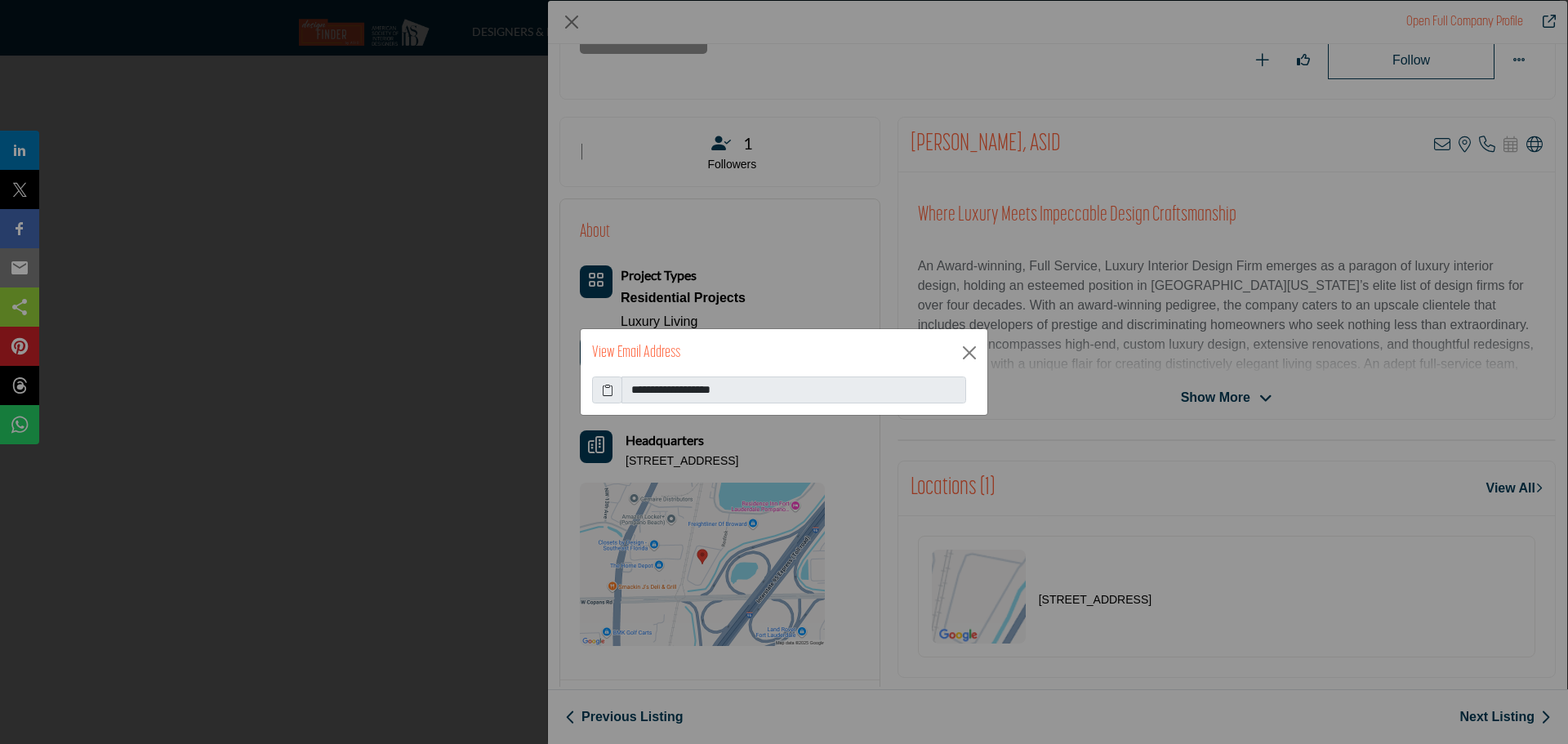
click at [609, 391] on icon at bounding box center [607, 389] width 12 height 17
drag, startPoint x: 972, startPoint y: 347, endPoint x: 958, endPoint y: 367, distance: 24.4
click at [972, 347] on button "Close" at bounding box center [969, 352] width 24 height 24
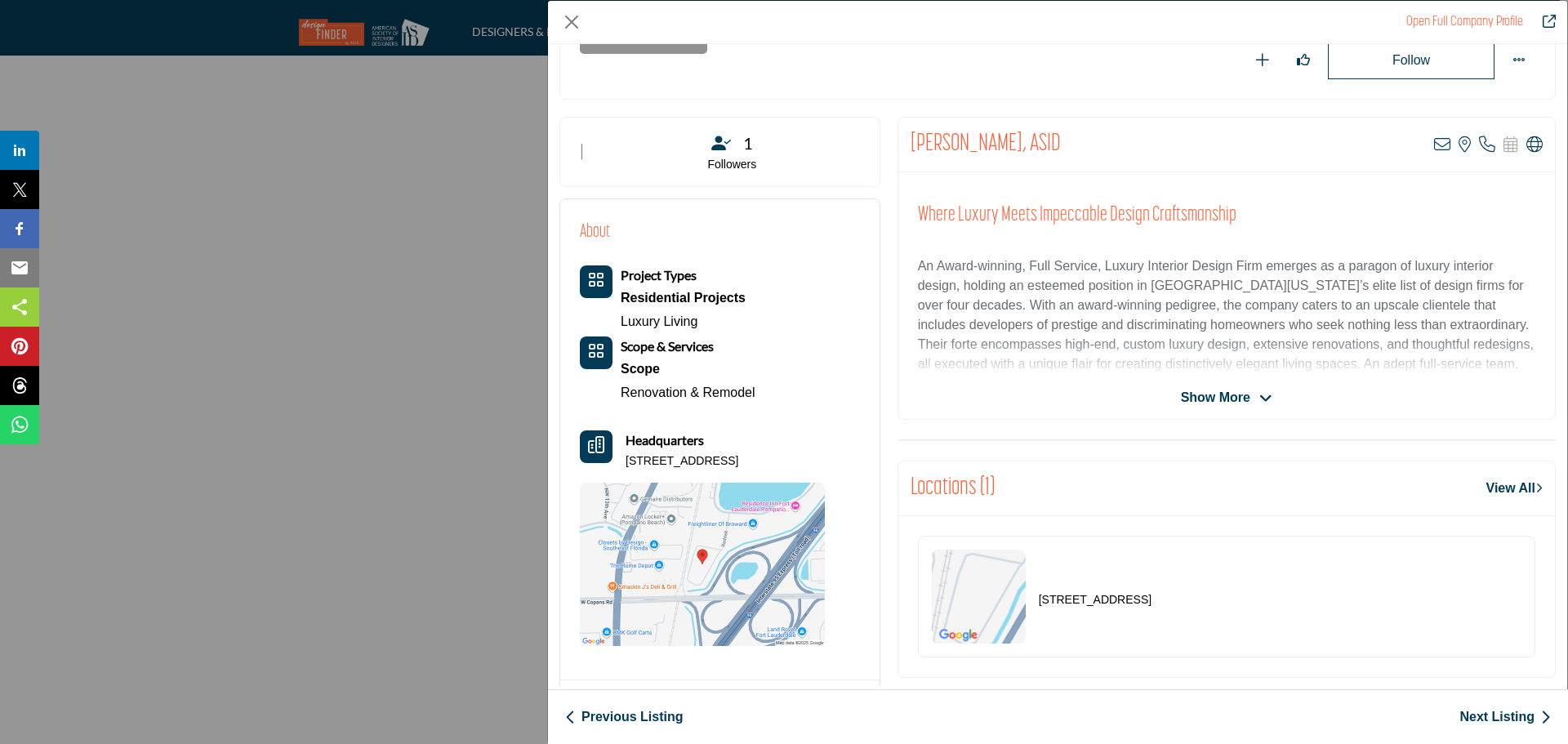
drag, startPoint x: 768, startPoint y: 456, endPoint x: 621, endPoint y: 456, distance: 147.0
click at [621, 456] on div "Headquarters [STREET_ADDRESS]" at bounding box center [702, 450] width 245 height 39
click at [1527, 139] on icon "Company Data Modal" at bounding box center [1535, 145] width 16 height 16
click at [1480, 146] on icon "Company Data Modal" at bounding box center [1488, 145] width 16 height 16
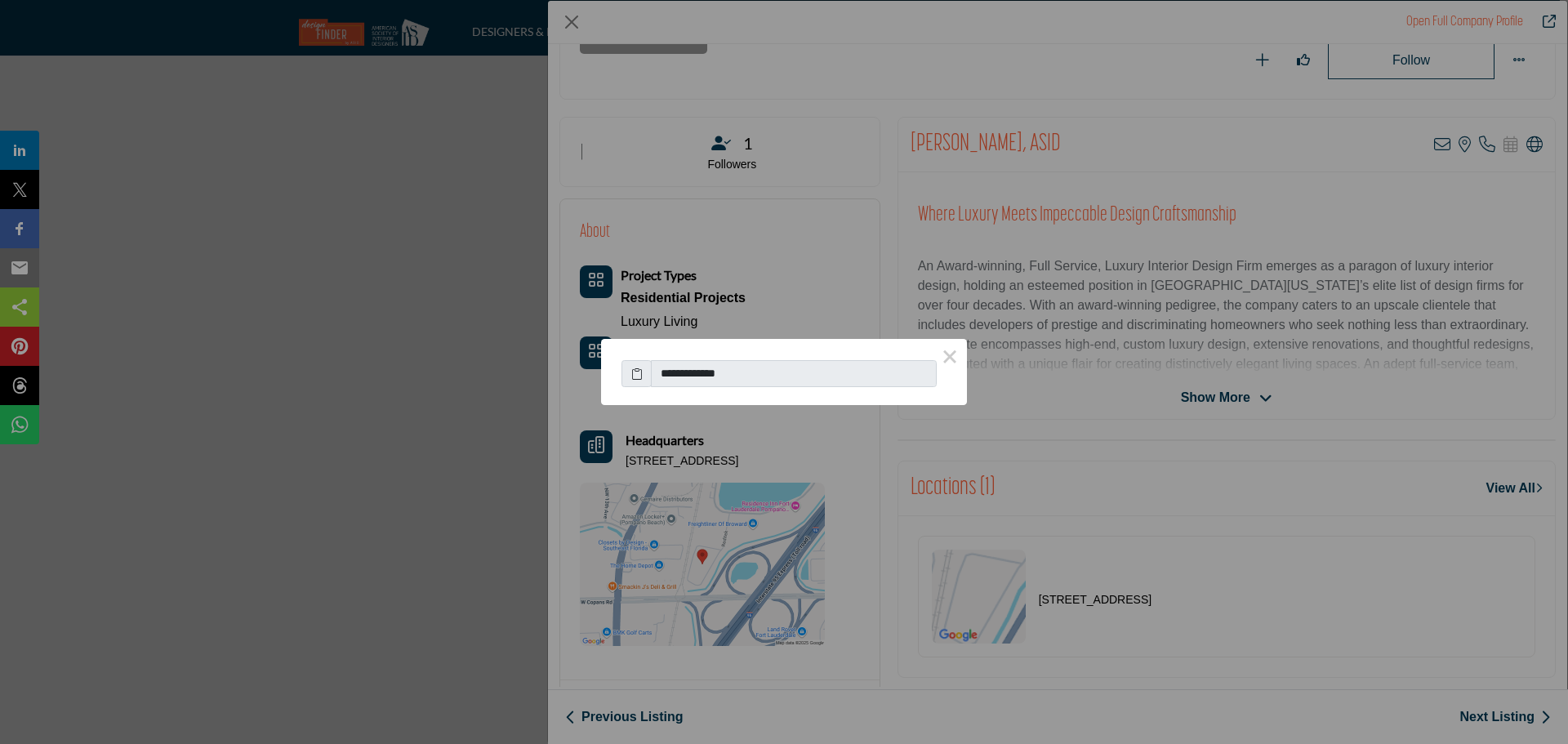
click at [636, 372] on icon at bounding box center [637, 373] width 12 height 17
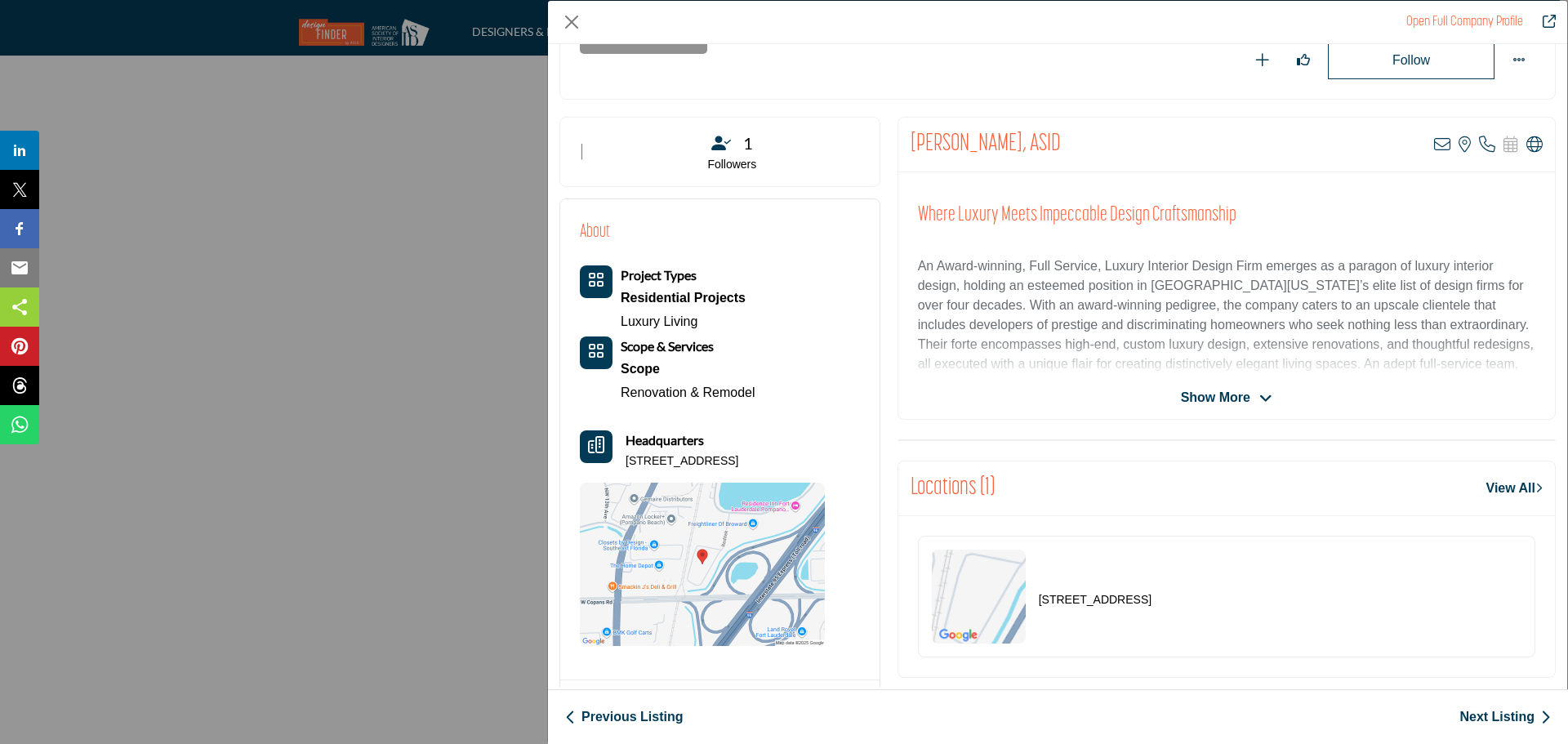
drag, startPoint x: 1473, startPoint y: 723, endPoint x: 1464, endPoint y: 715, distance: 12.0
click at [1473, 723] on link "Next Listing" at bounding box center [1505, 717] width 91 height 20
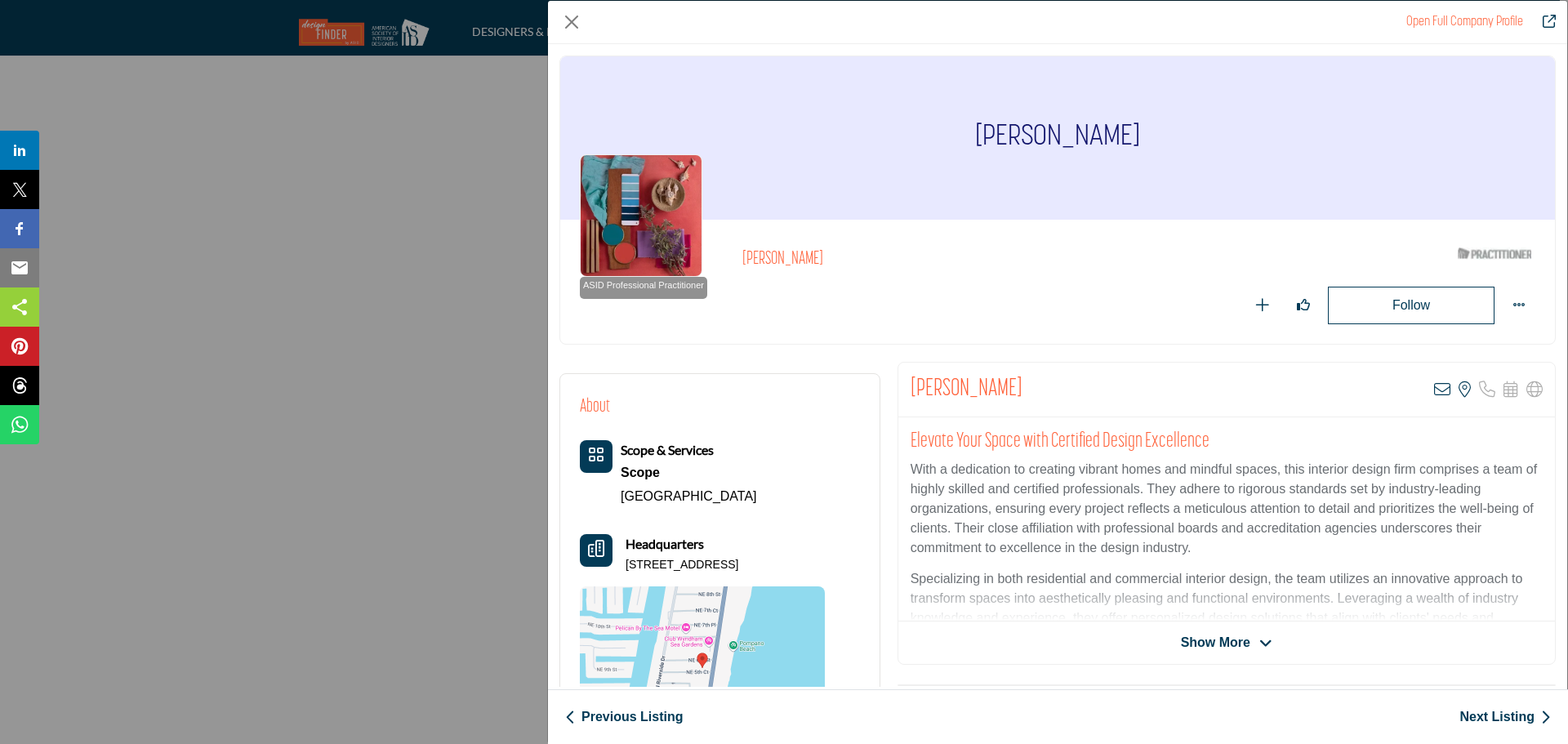
drag, startPoint x: 1052, startPoint y: 389, endPoint x: 909, endPoint y: 385, distance: 143.1
click at [909, 385] on div "[PERSON_NAME] View email address of this listing View the location of this list…" at bounding box center [1226, 389] width 656 height 54
drag, startPoint x: 738, startPoint y: 565, endPoint x: 625, endPoint y: 564, distance: 113.0
click at [625, 564] on div "Headquarters [STREET_ADDRESS]" at bounding box center [702, 554] width 245 height 39
drag, startPoint x: 744, startPoint y: 567, endPoint x: 626, endPoint y: 569, distance: 118.0
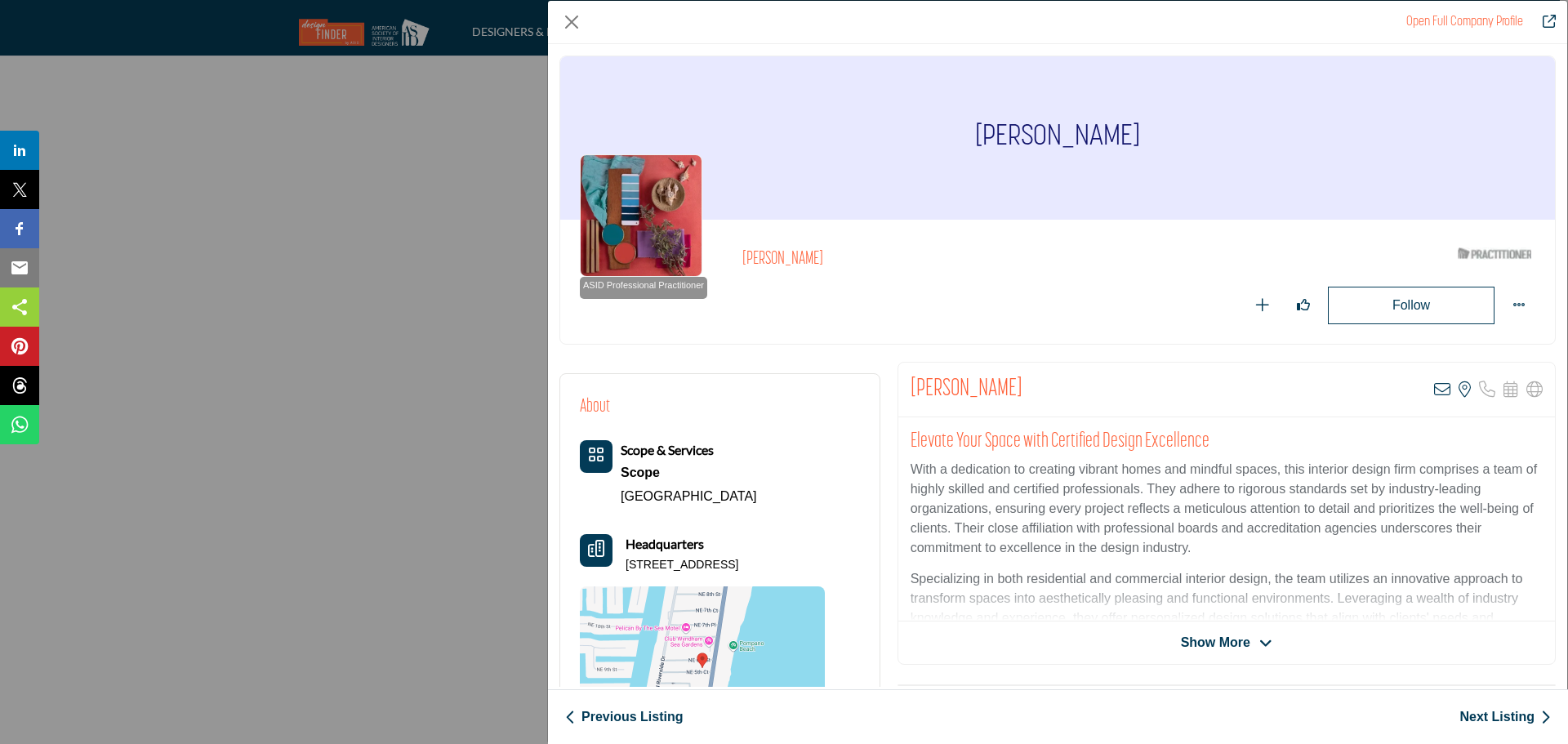
click at [626, 569] on p "[STREET_ADDRESS]" at bounding box center [682, 565] width 113 height 16
click at [1434, 389] on icon "Company Data Modal" at bounding box center [1442, 389] width 16 height 16
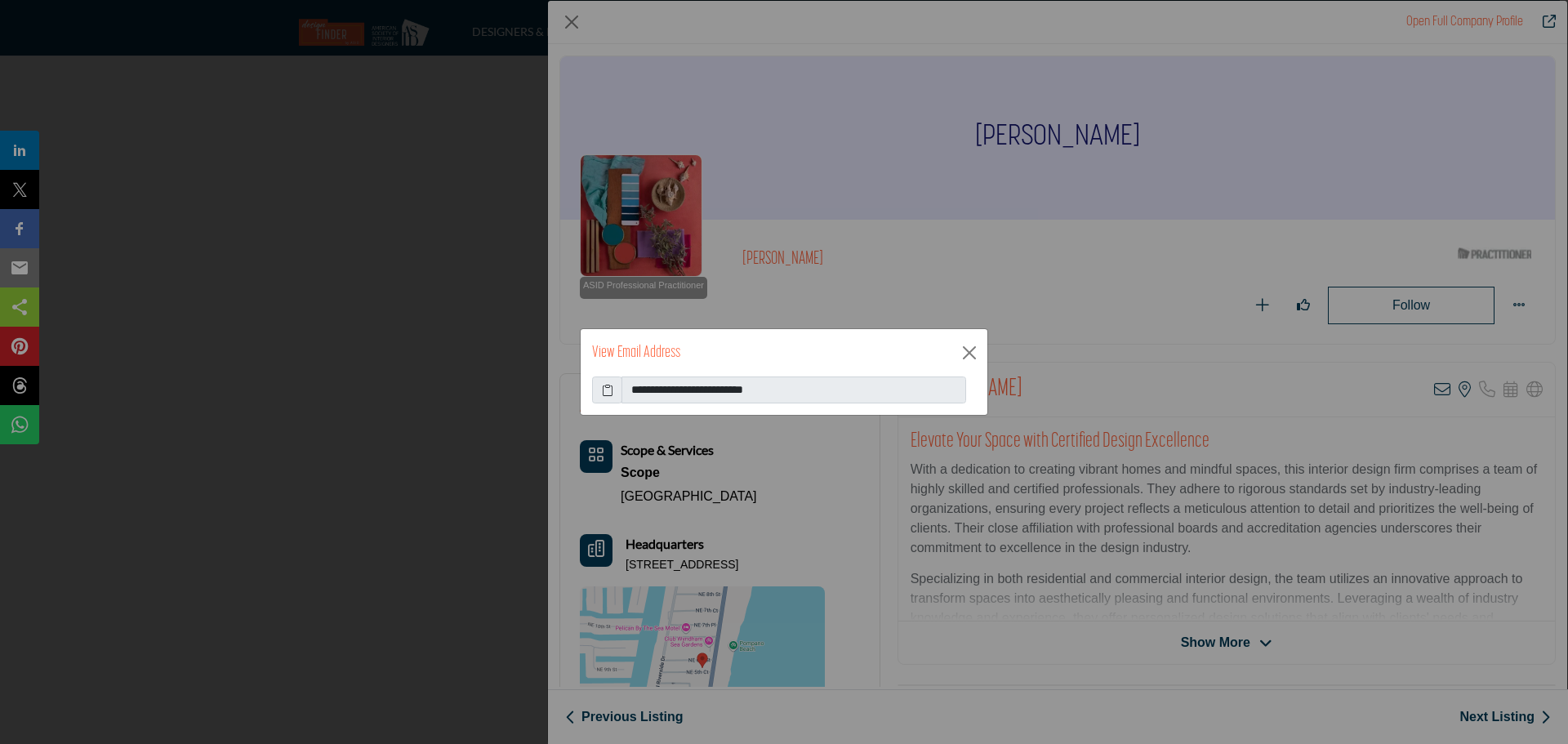
click at [605, 393] on icon at bounding box center [607, 389] width 12 height 17
click at [969, 351] on button "Close" at bounding box center [969, 352] width 24 height 24
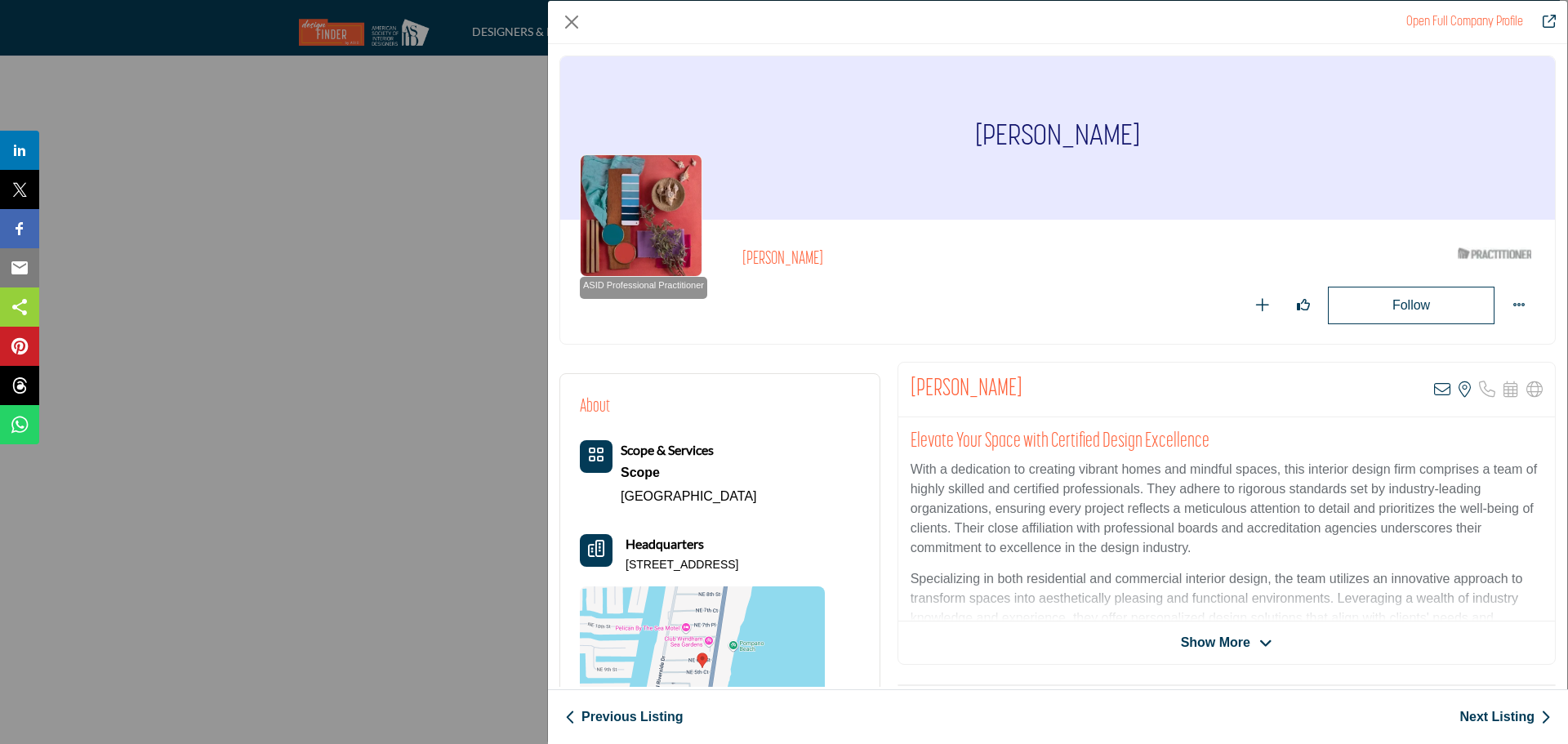
click at [1480, 717] on link "Next Listing" at bounding box center [1505, 717] width 91 height 20
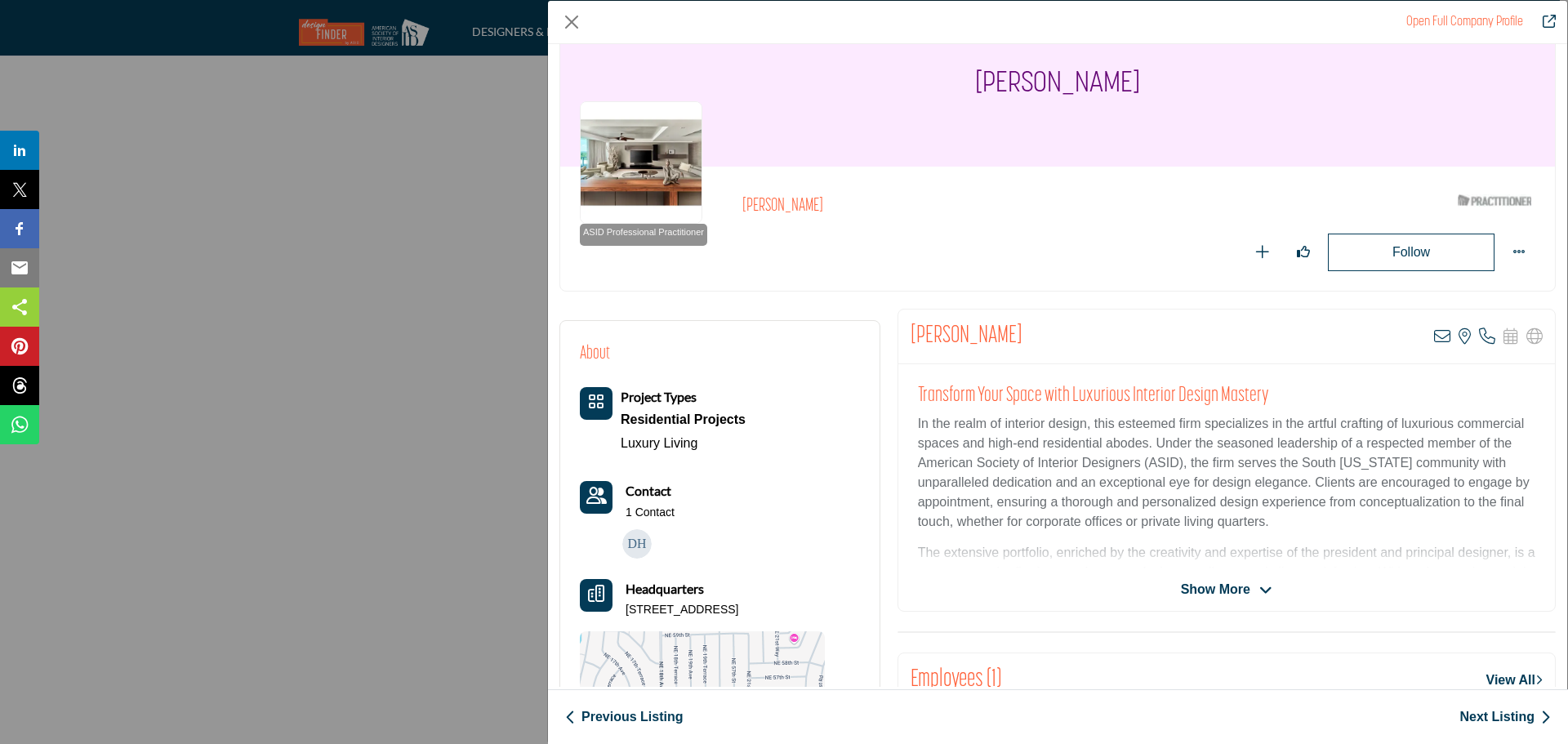
scroll to position [81, 0]
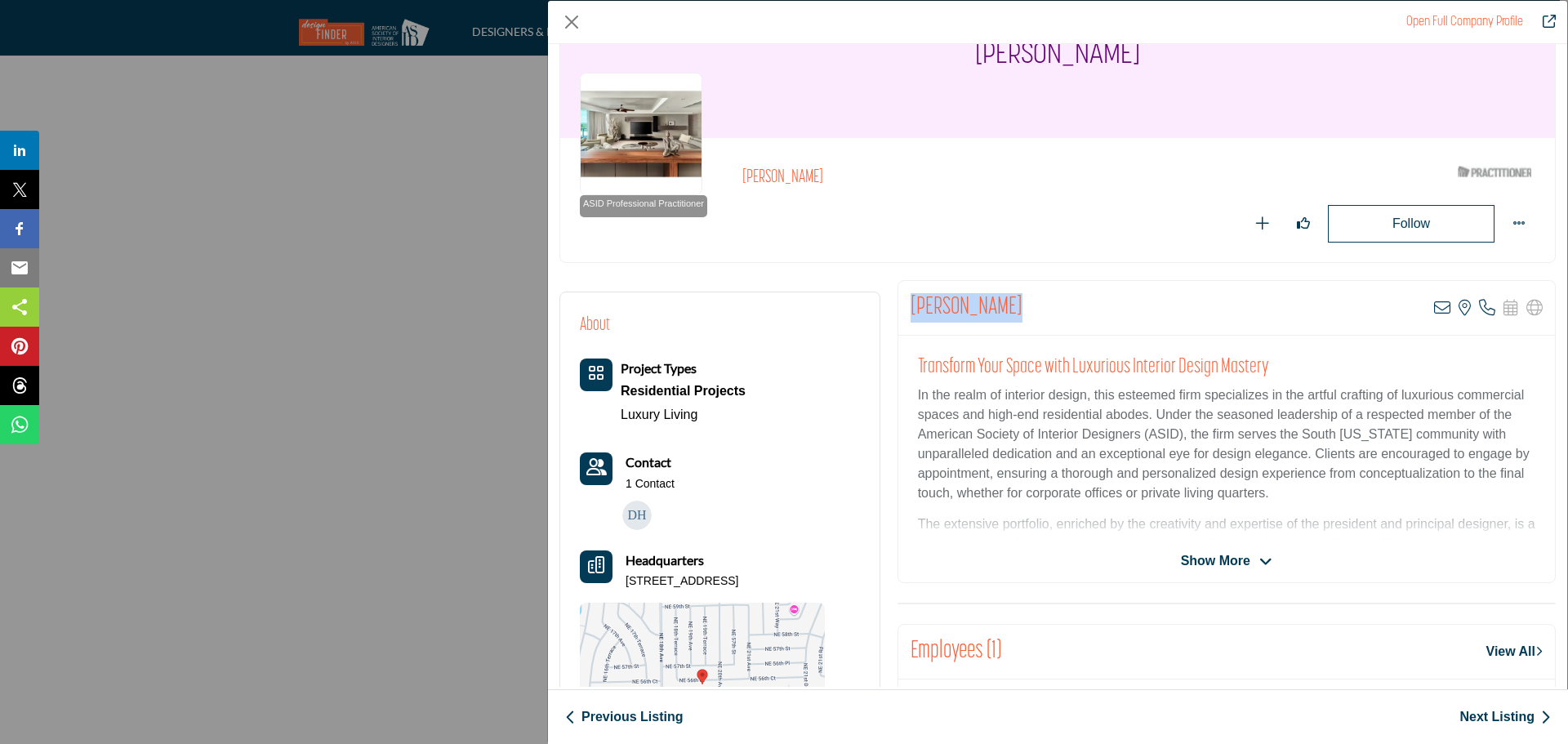
drag, startPoint x: 965, startPoint y: 306, endPoint x: 892, endPoint y: 310, distance: 73.1
click at [1483, 309] on icon "Company Data Modal" at bounding box center [1488, 308] width 16 height 16
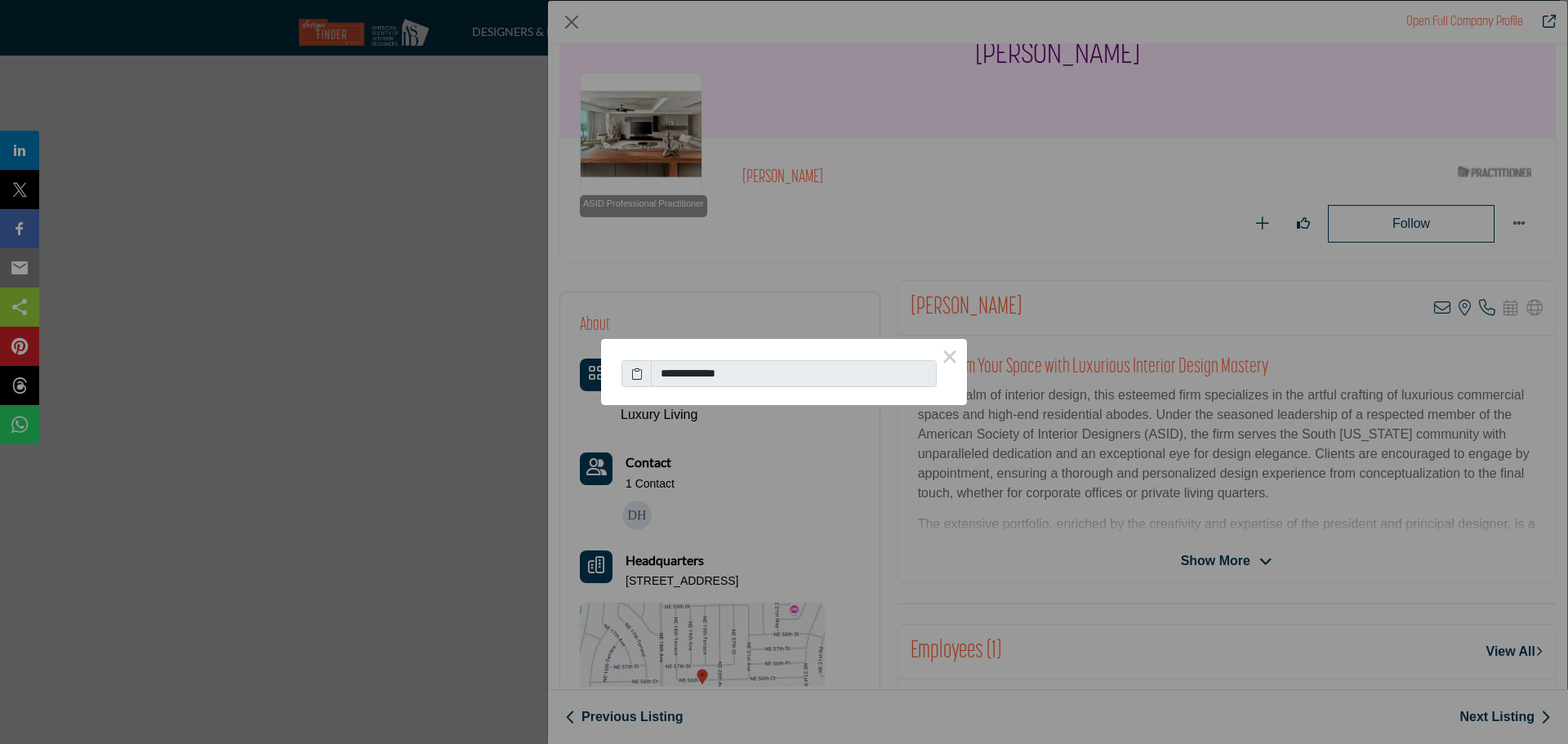
click at [636, 374] on icon at bounding box center [637, 373] width 12 height 17
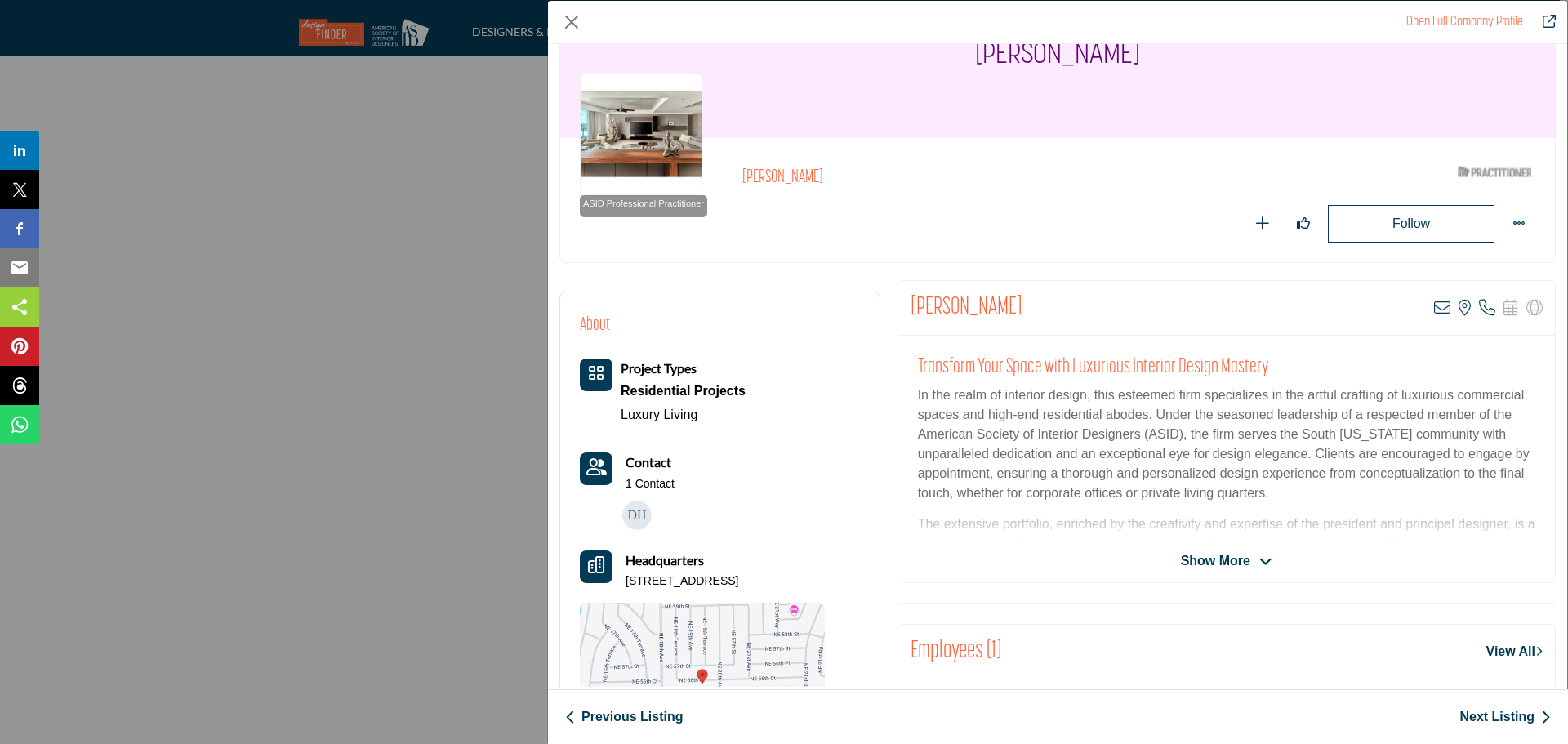
drag, startPoint x: 746, startPoint y: 578, endPoint x: 627, endPoint y: 582, distance: 119.1
click at [627, 582] on p "[STREET_ADDRESS]" at bounding box center [682, 581] width 113 height 16
click at [1434, 307] on icon "Company Data Modal" at bounding box center [1442, 308] width 16 height 16
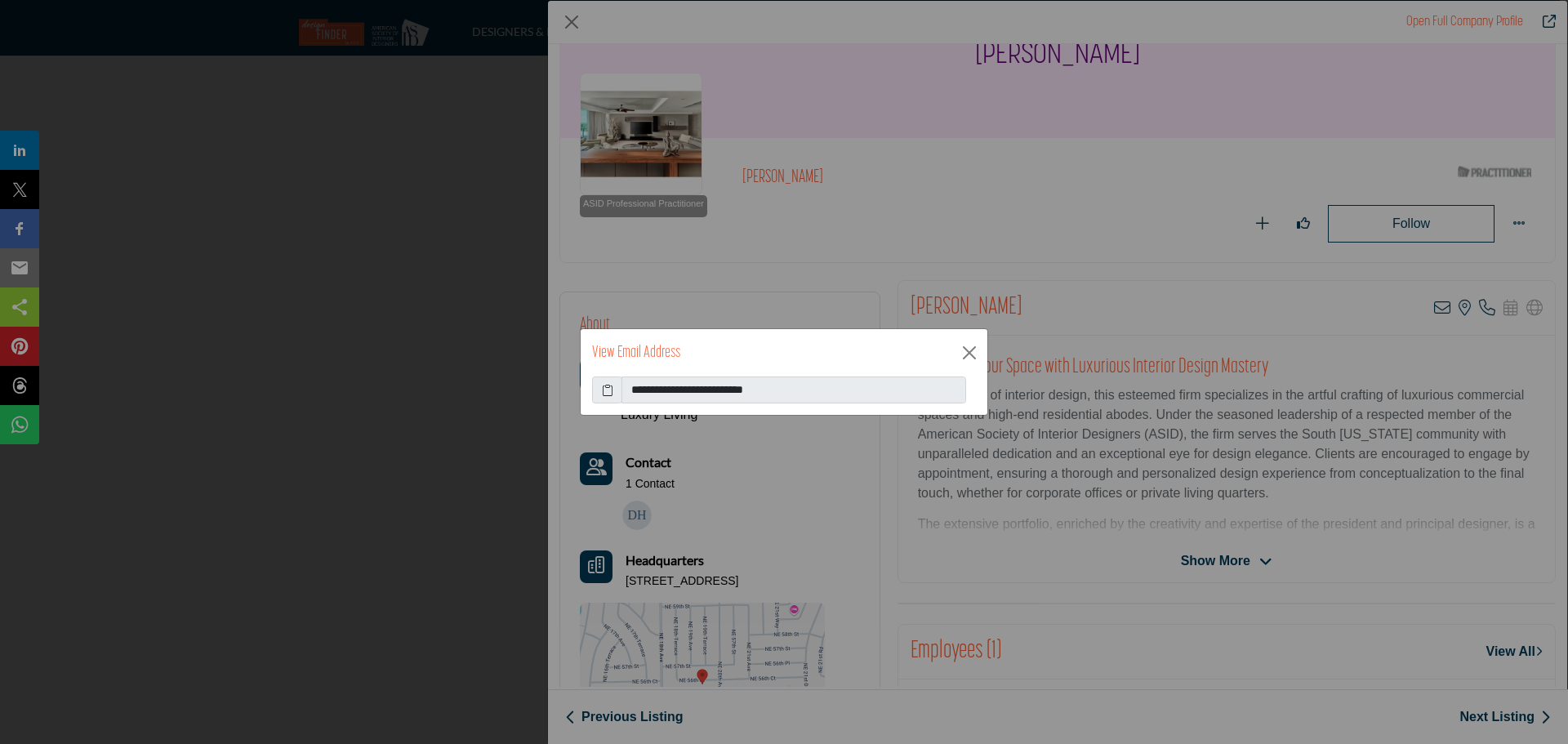
click at [607, 393] on icon at bounding box center [607, 389] width 12 height 17
click at [964, 358] on button "Close" at bounding box center [969, 352] width 24 height 24
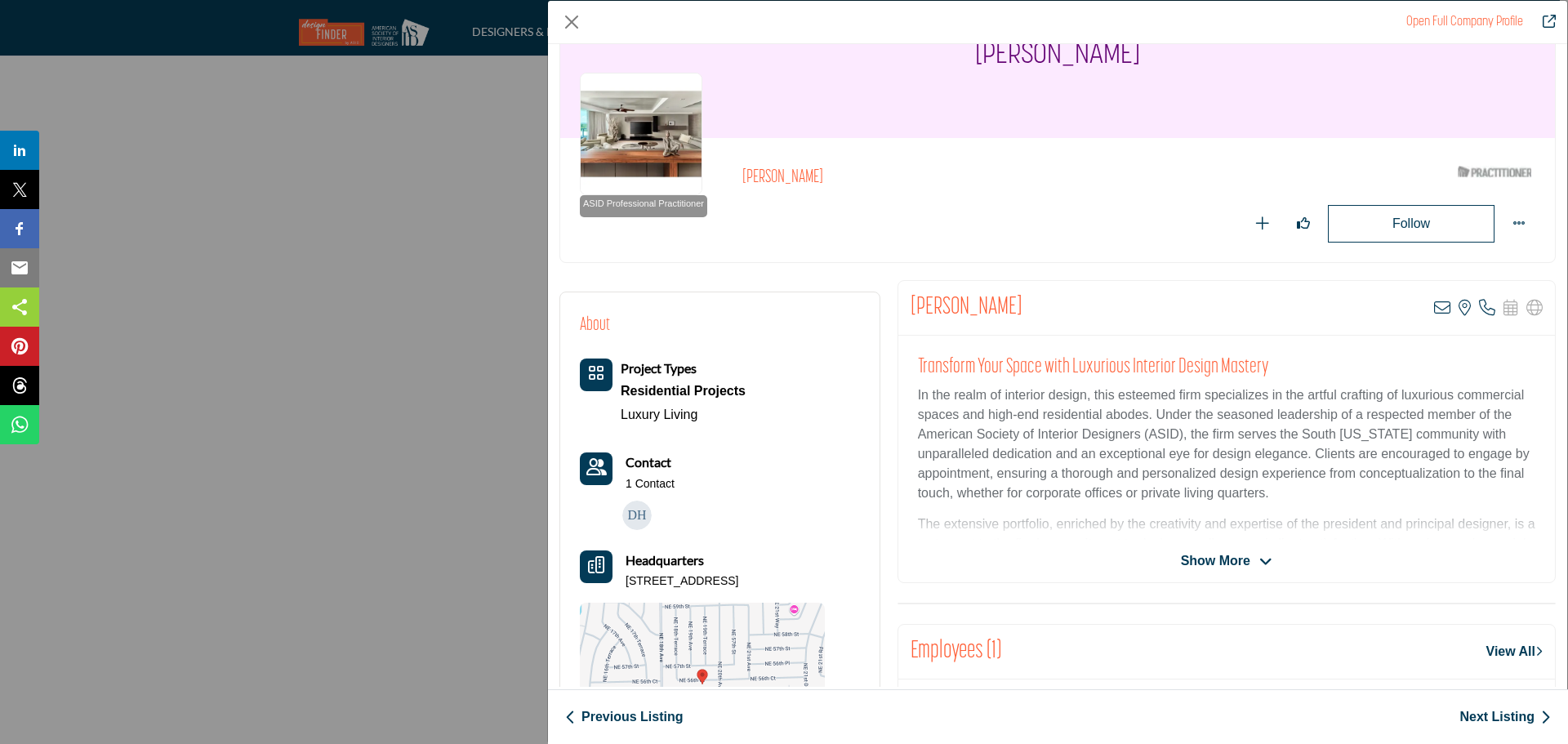
click at [1506, 721] on link "Next Listing" at bounding box center [1505, 717] width 91 height 20
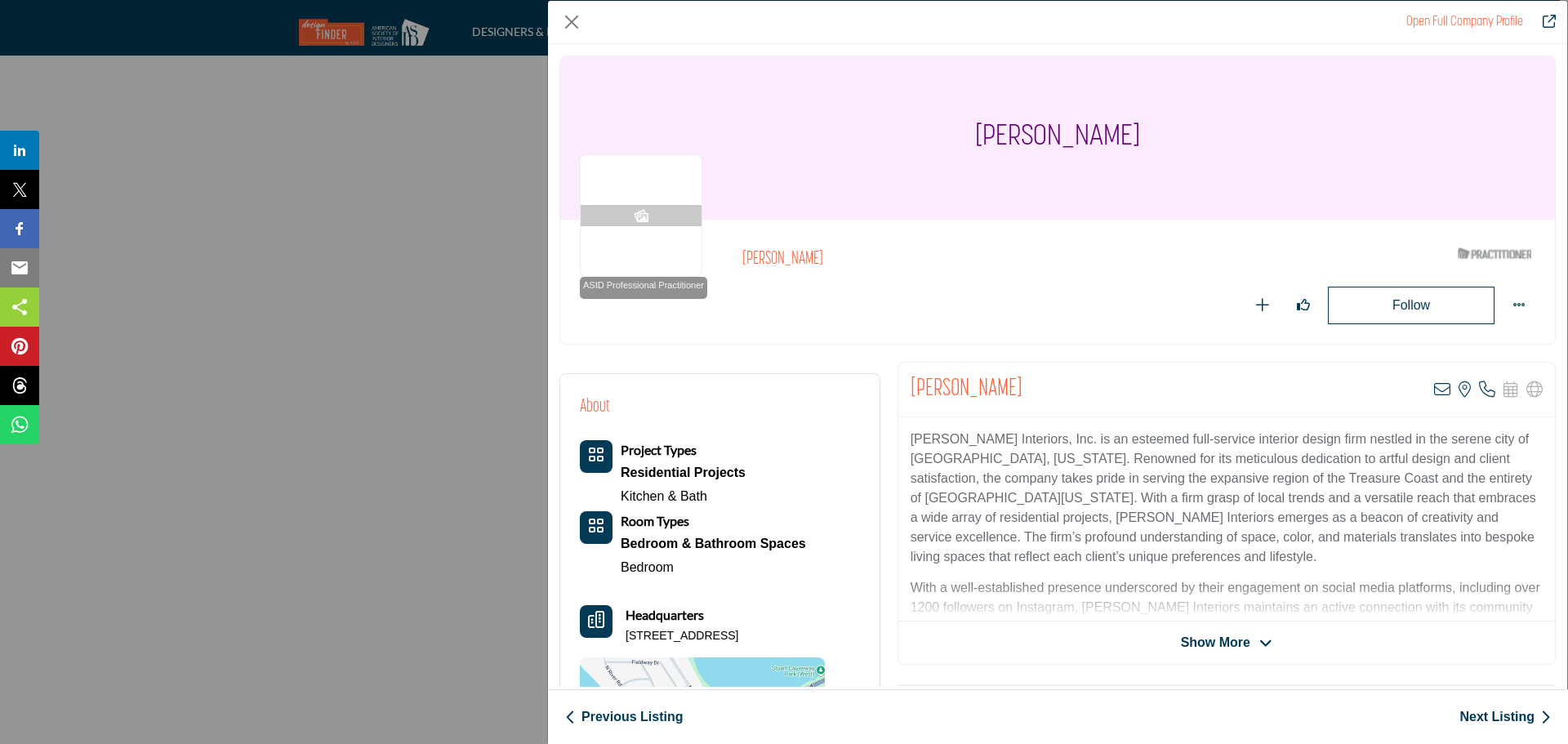
drag, startPoint x: 945, startPoint y: 395, endPoint x: 875, endPoint y: 394, distance: 70.0
click at [1003, 400] on h2 "[PERSON_NAME]" at bounding box center [966, 389] width 112 height 29
drag, startPoint x: 1030, startPoint y: 380, endPoint x: 907, endPoint y: 389, distance: 123.3
click at [907, 389] on div "[PERSON_NAME] View email address of this listing View the location of this list…" at bounding box center [1226, 389] width 656 height 54
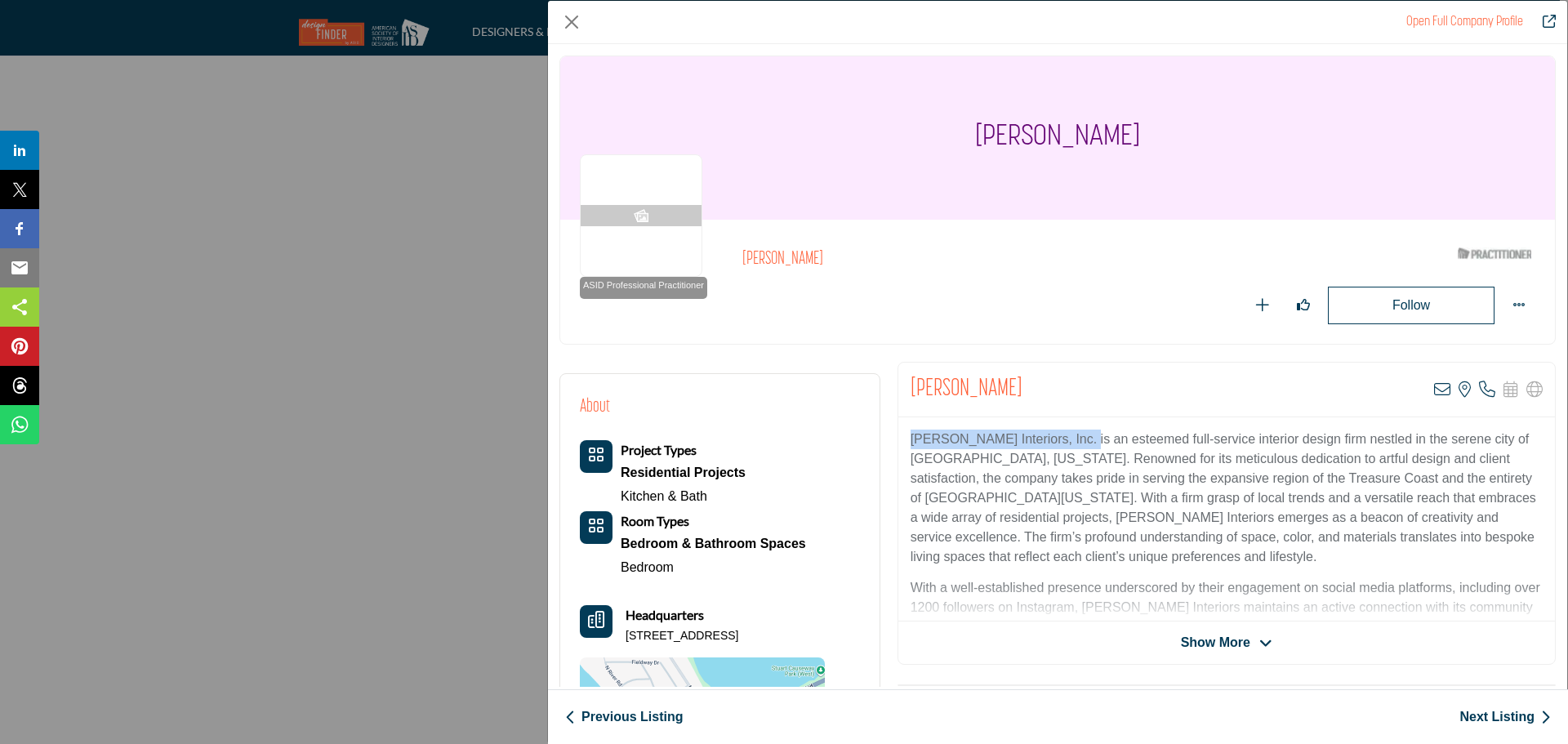
drag, startPoint x: 1073, startPoint y: 436, endPoint x: 909, endPoint y: 439, distance: 164.0
click at [911, 439] on p "[PERSON_NAME] Interiors, Inc. is an esteemed full-service interior design firm …" at bounding box center [1227, 498] width 632 height 138
click at [1434, 388] on icon "Company Data Modal" at bounding box center [1442, 389] width 16 height 16
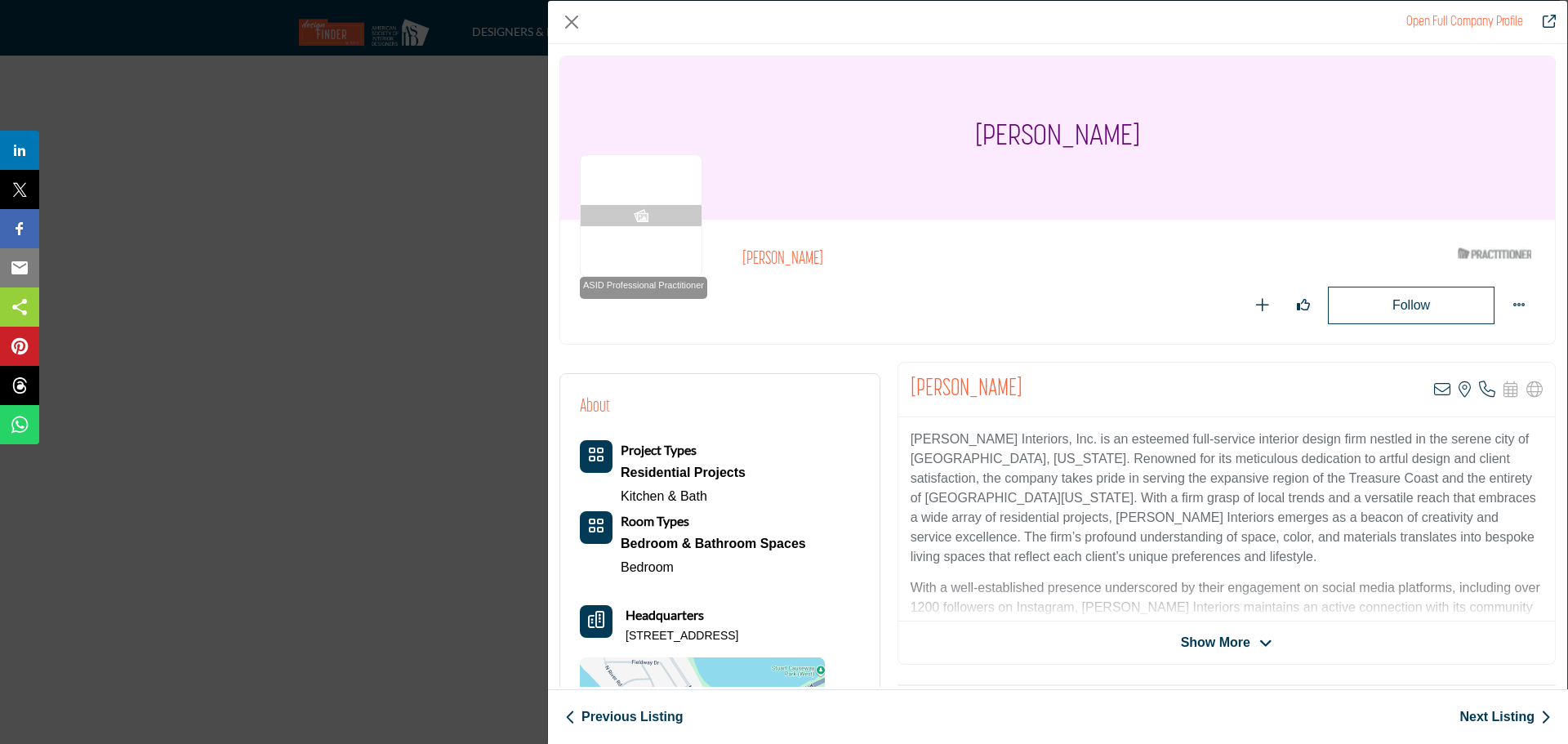
drag, startPoint x: 764, startPoint y: 630, endPoint x: 608, endPoint y: 637, distance: 156.2
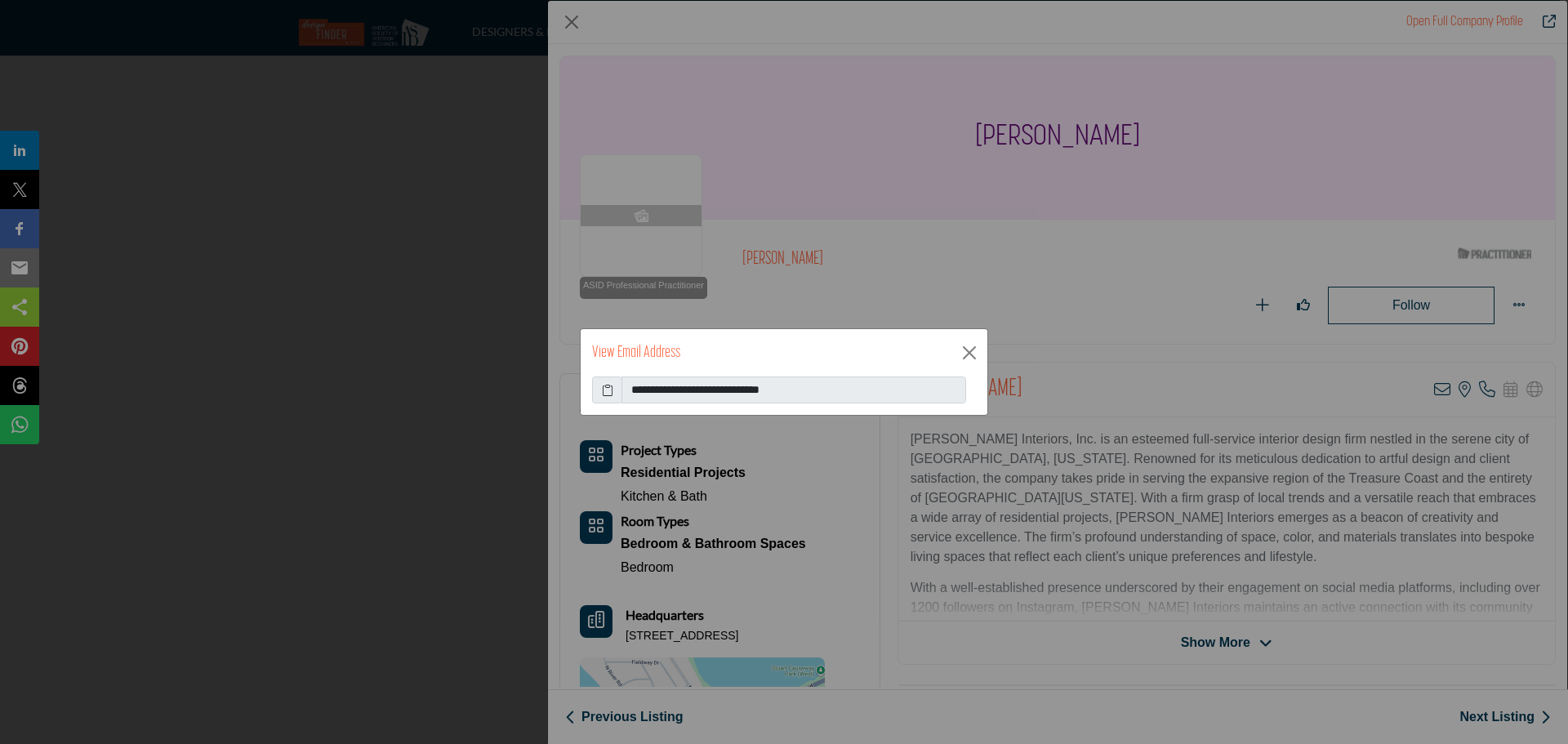
click at [605, 387] on icon at bounding box center [607, 389] width 12 height 17
click at [960, 350] on button "Close" at bounding box center [969, 352] width 24 height 24
